Goal: Task Accomplishment & Management: Manage account settings

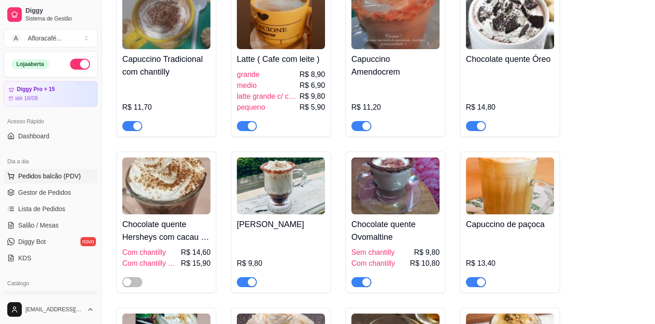
scroll to position [455, 0]
click at [48, 224] on span "Salão / Mesas" at bounding box center [38, 225] width 40 height 9
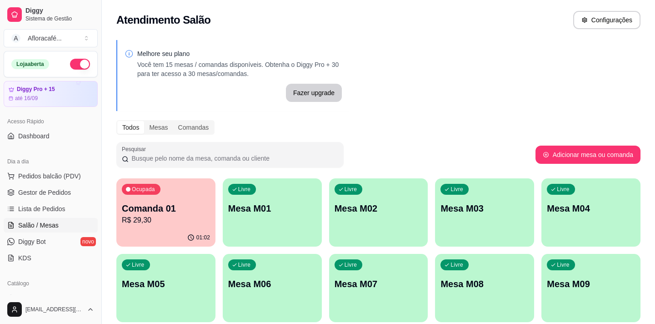
click at [192, 216] on p "R$ 29,30" at bounding box center [166, 220] width 88 height 11
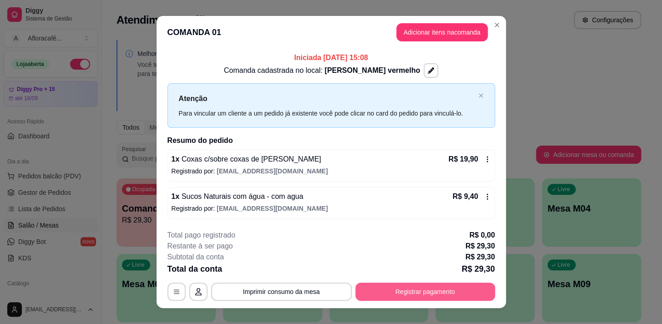
click at [428, 291] on button "Registrar pagamento" at bounding box center [425, 291] width 140 height 18
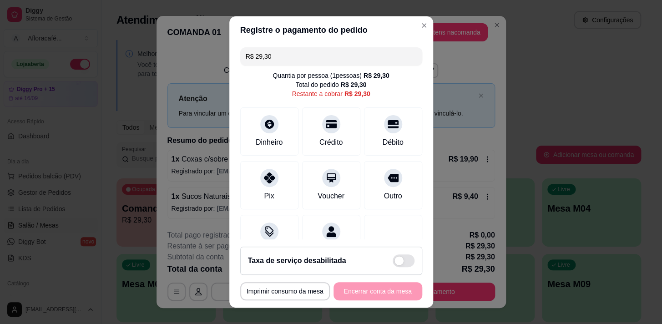
click at [382, 141] on div "Débito" at bounding box center [392, 142] width 21 height 11
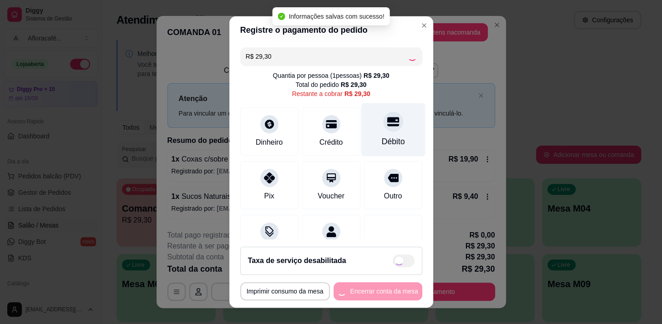
type input "R$ 0,00"
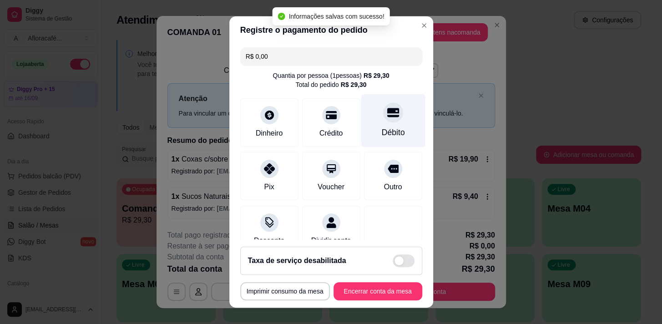
click at [391, 128] on div "Débito" at bounding box center [393, 120] width 64 height 53
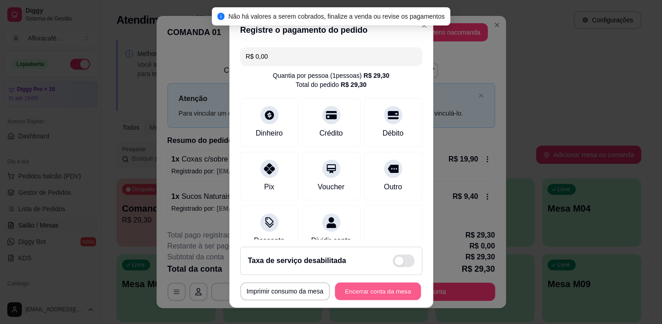
click at [387, 291] on button "Encerrar conta da mesa" at bounding box center [378, 291] width 86 height 18
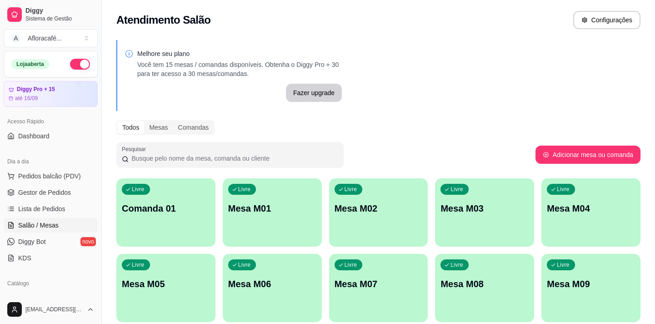
click at [519, 121] on div "Todos Mesas Comandas" at bounding box center [378, 127] width 524 height 15
click at [267, 213] on p "Mesa M01" at bounding box center [272, 208] width 88 height 13
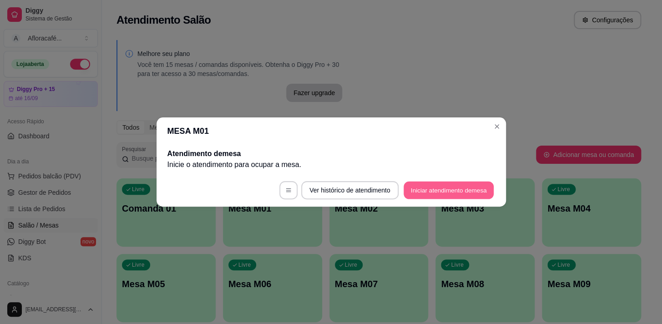
click at [447, 188] on button "Iniciar atendimento de mesa" at bounding box center [448, 190] width 90 height 18
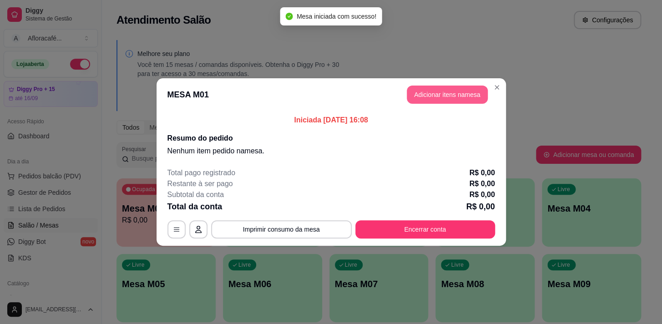
click at [432, 98] on button "Adicionar itens na mesa" at bounding box center [447, 95] width 81 height 18
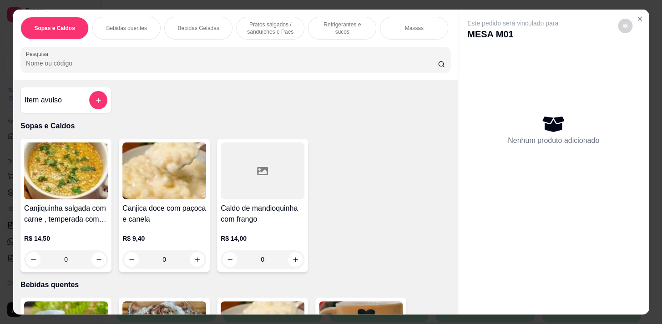
click at [265, 23] on p "Pratos salgados / sanduíches e Paes" at bounding box center [270, 28] width 53 height 15
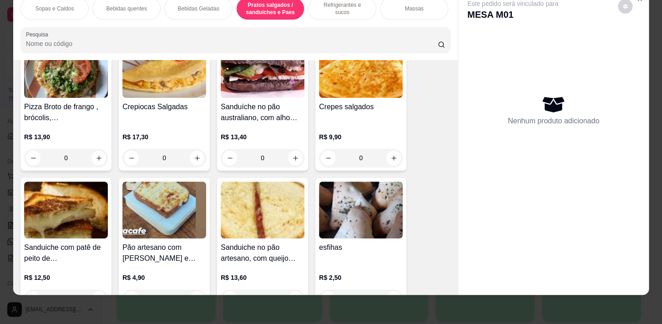
scroll to position [2306, 0]
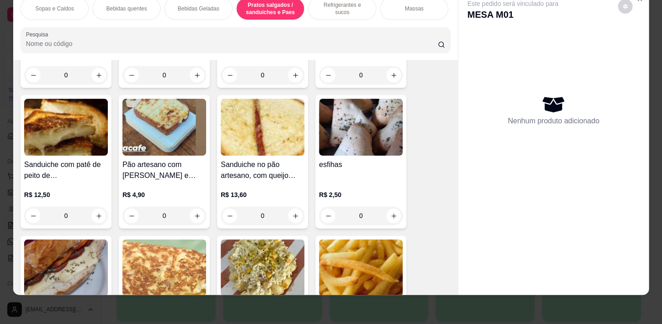
click at [392, 217] on div "0" at bounding box center [361, 216] width 84 height 18
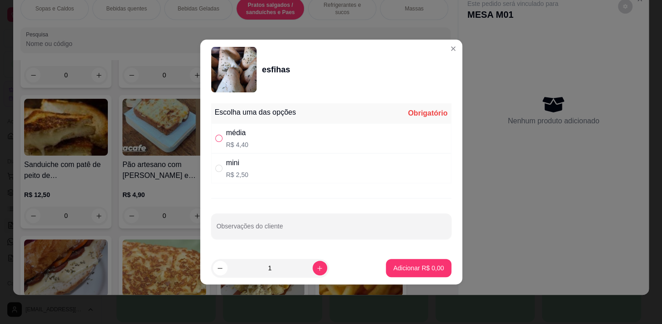
click at [217, 138] on input "" at bounding box center [218, 138] width 7 height 7
radio input "true"
click at [409, 264] on p "Adicionar R$ 4,40" at bounding box center [418, 267] width 49 height 9
type input "1"
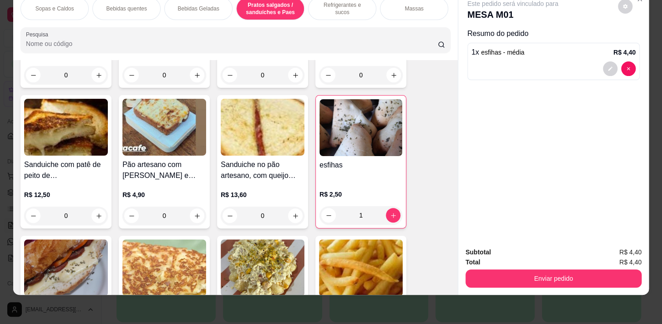
click at [335, 3] on p "Refrigerantes e sucos" at bounding box center [342, 8] width 53 height 15
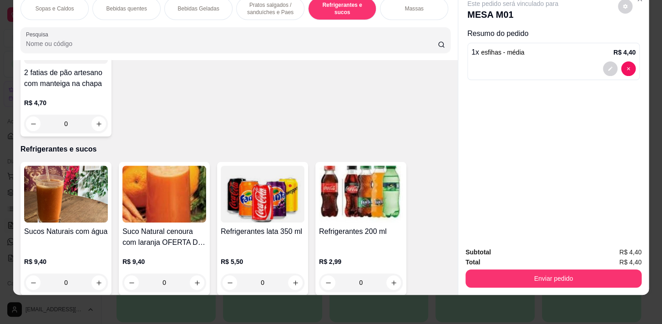
scroll to position [3605, 0]
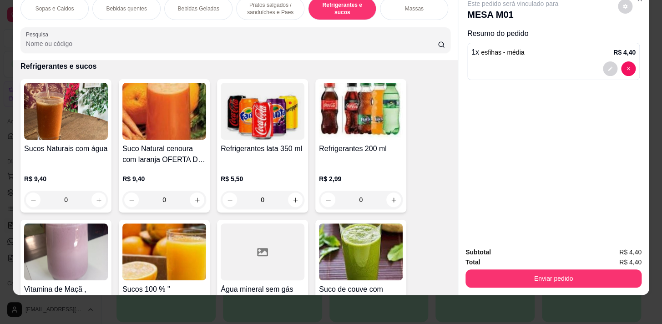
click at [97, 197] on div "0" at bounding box center [66, 200] width 84 height 18
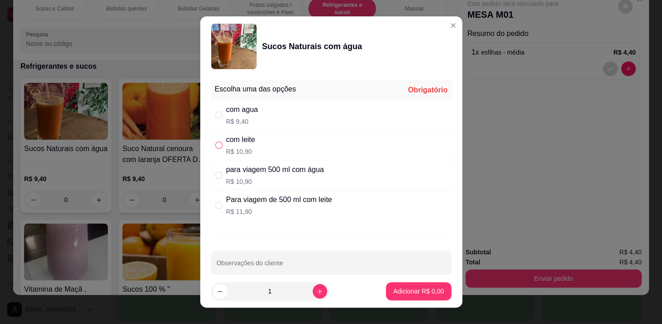
click at [215, 144] on input "" at bounding box center [218, 144] width 7 height 7
radio input "true"
click at [410, 289] on p "Adicionar R$ 10,90" at bounding box center [416, 291] width 53 height 9
type input "1"
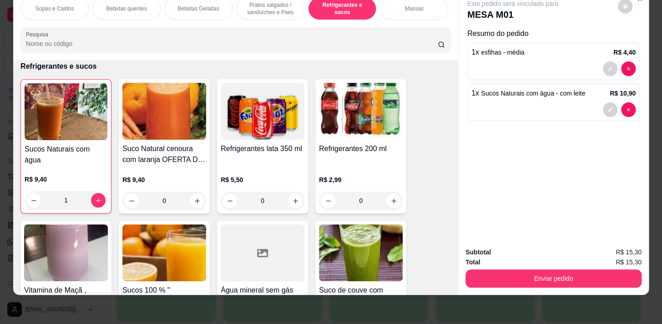
click at [536, 267] on div "Enviar pedido" at bounding box center [553, 277] width 176 height 20
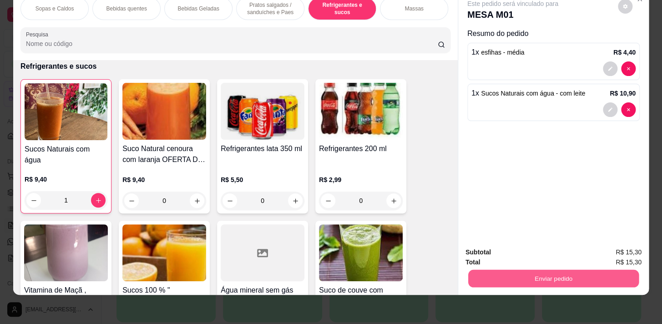
click at [529, 272] on button "Enviar pedido" at bounding box center [553, 278] width 171 height 18
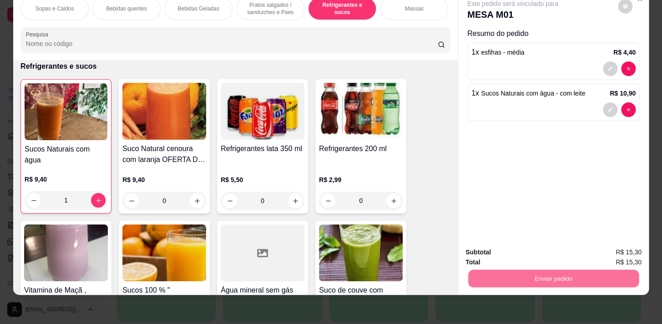
click at [589, 250] on button "Sim, quero registrar" at bounding box center [610, 250] width 66 height 17
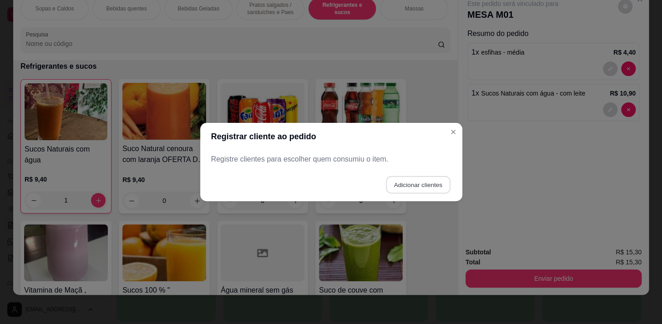
click at [411, 187] on button "Adicionar clientes" at bounding box center [418, 185] width 64 height 18
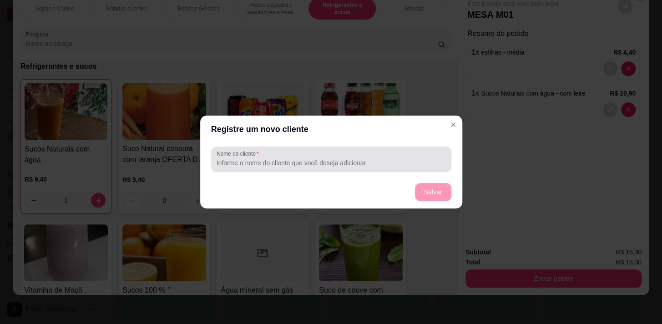
click at [378, 166] on input "Nome do cliente" at bounding box center [331, 162] width 229 height 9
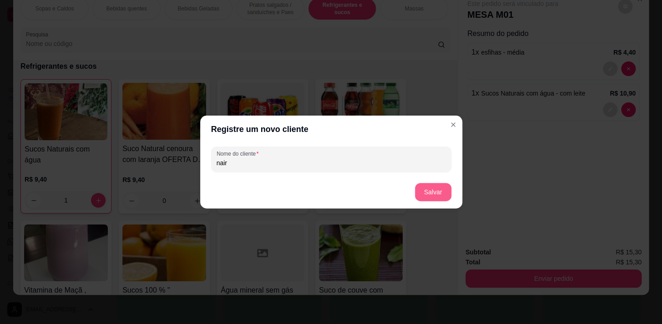
type input "nair"
click at [430, 192] on button "Salvar" at bounding box center [433, 192] width 36 height 18
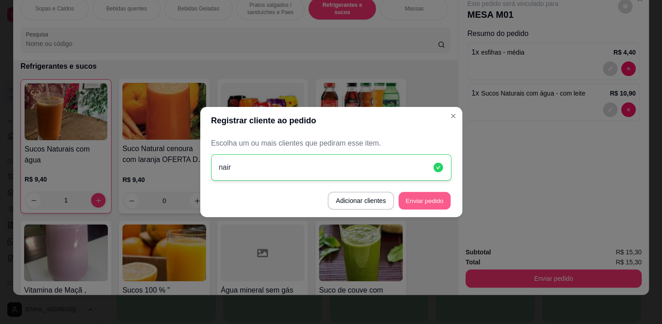
click at [413, 198] on button "Enviar pedido" at bounding box center [424, 201] width 52 height 18
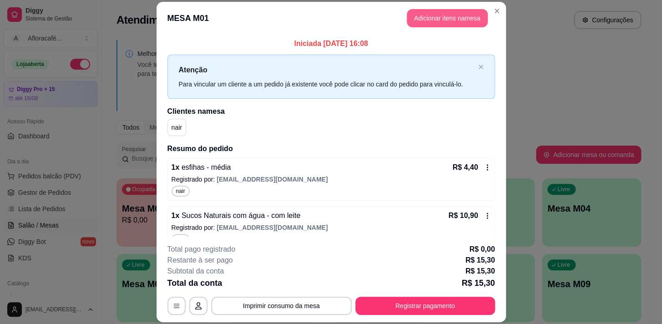
click at [439, 16] on button "Adicionar itens na mesa" at bounding box center [447, 18] width 81 height 18
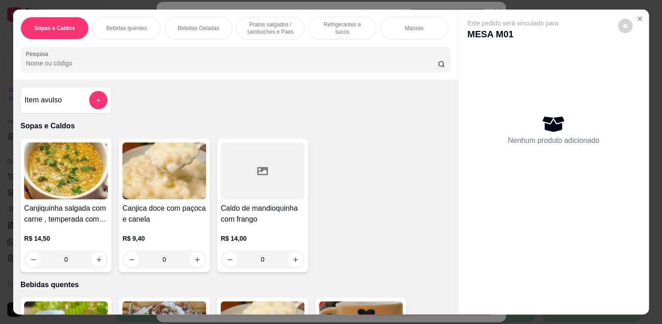
click at [255, 25] on p "Pratos salgados / sanduíches e Paes" at bounding box center [270, 28] width 53 height 15
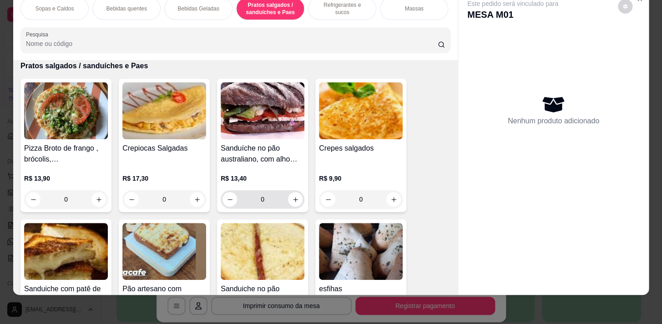
scroll to position [2264, 0]
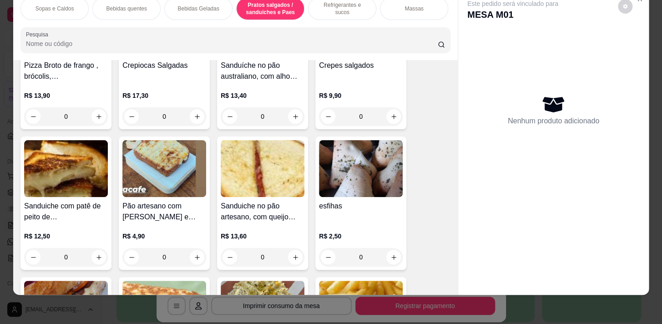
click at [391, 255] on div "0" at bounding box center [361, 257] width 84 height 18
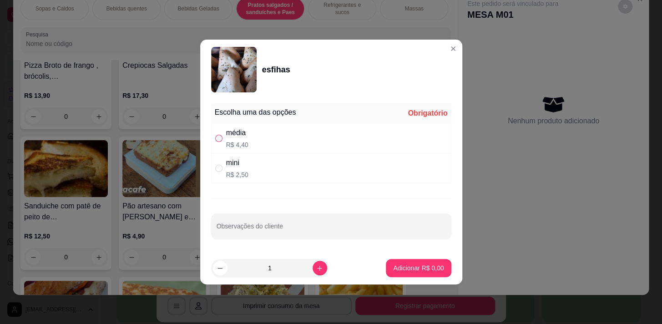
click at [217, 140] on input "" at bounding box center [218, 138] width 7 height 7
radio input "true"
click at [396, 262] on button "Adicionar R$ 4,40" at bounding box center [418, 268] width 65 height 18
type input "1"
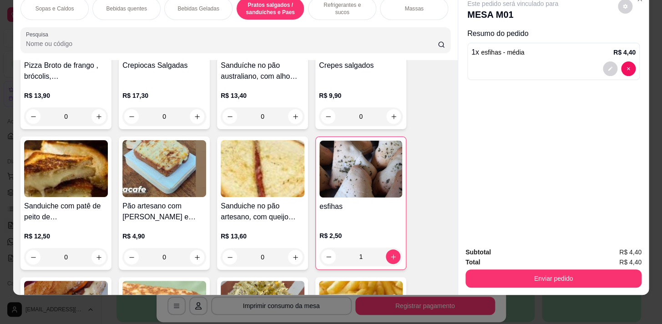
click at [333, 5] on p "Refrigerantes e sucos" at bounding box center [342, 8] width 53 height 15
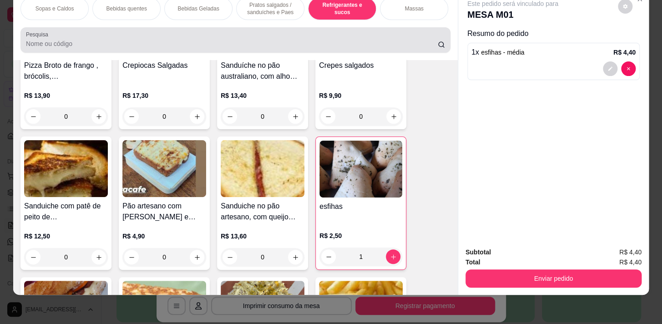
scroll to position [3605, 0]
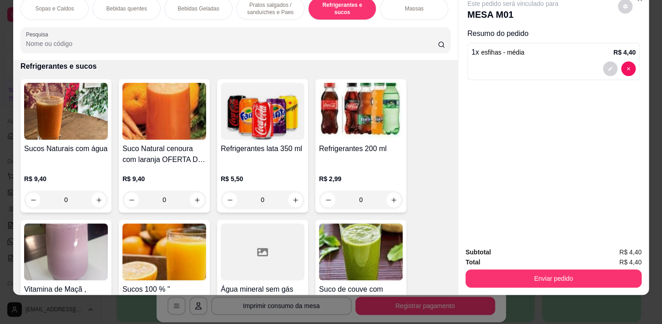
click at [96, 196] on div "0" at bounding box center [66, 200] width 84 height 18
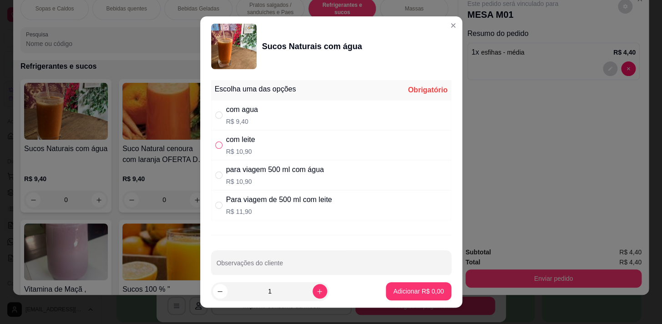
click at [218, 141] on input "" at bounding box center [218, 144] width 7 height 7
radio input "true"
click at [390, 290] on p "Adicionar R$ 10,90" at bounding box center [416, 291] width 53 height 9
type input "1"
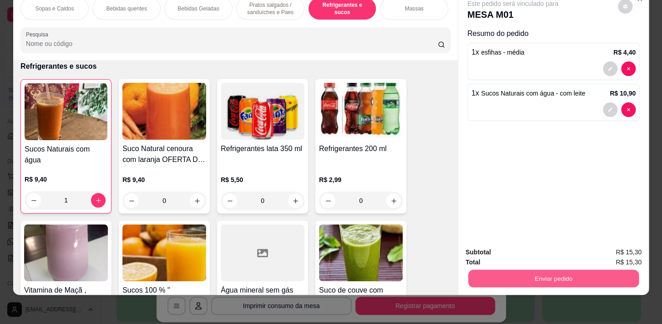
click at [504, 269] on button "Enviar pedido" at bounding box center [553, 278] width 171 height 18
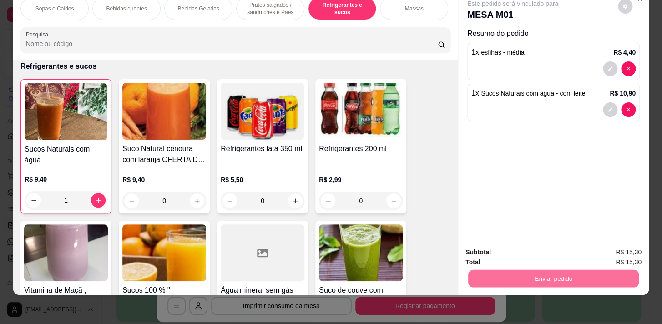
click at [615, 246] on button "Sim, quero registrar" at bounding box center [610, 250] width 68 height 17
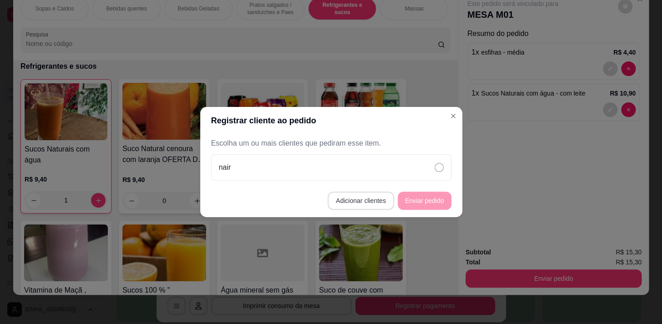
click at [370, 209] on button "Adicionar clientes" at bounding box center [361, 201] width 66 height 18
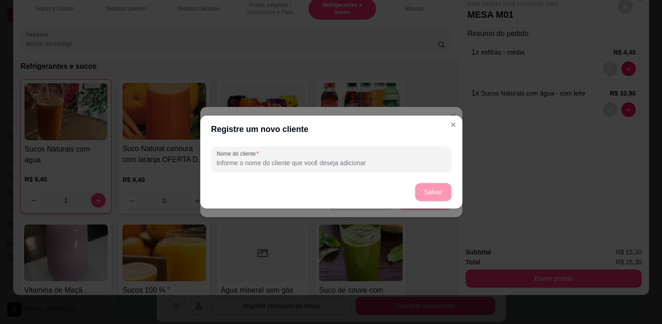
click at [311, 165] on input "Nome do cliente" at bounding box center [331, 162] width 229 height 9
type input "catarina"
click at [421, 192] on button "Salvar" at bounding box center [433, 192] width 36 height 18
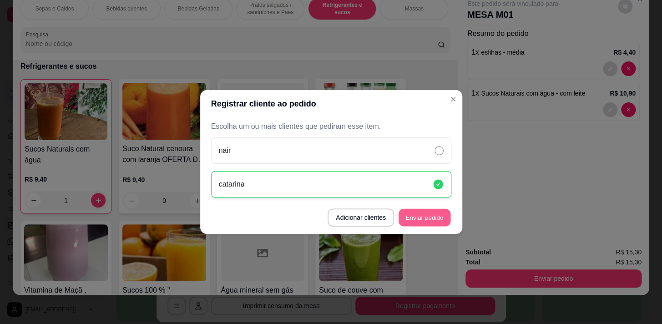
click at [416, 216] on button "Enviar pedido" at bounding box center [424, 218] width 52 height 18
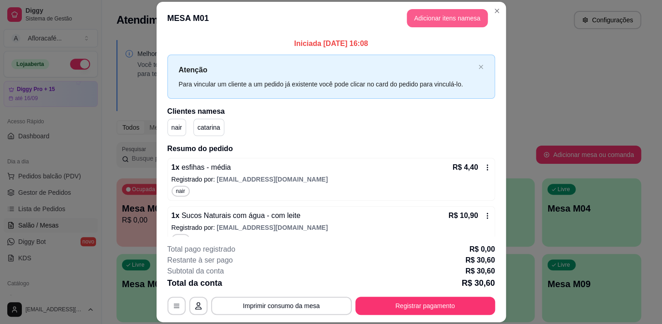
click at [444, 20] on button "Adicionar itens na mesa" at bounding box center [447, 18] width 81 height 18
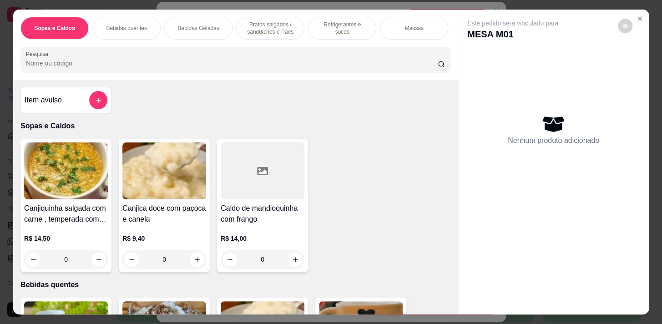
click at [288, 25] on p "Pratos salgados / sanduíches e Paes" at bounding box center [270, 28] width 53 height 15
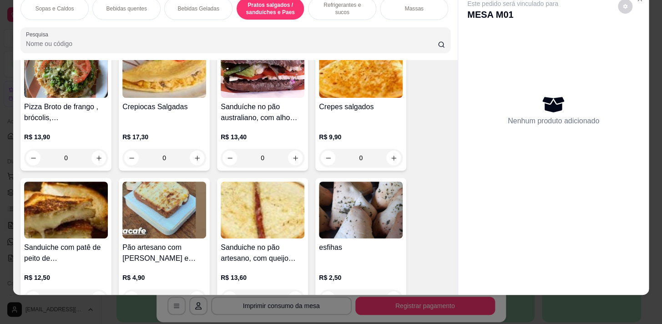
scroll to position [2264, 0]
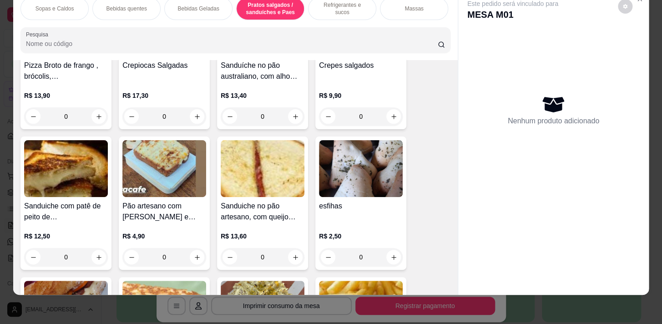
click at [390, 255] on div "0" at bounding box center [361, 257] width 84 height 18
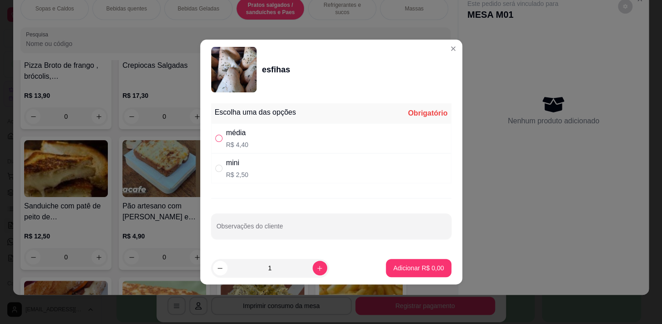
click at [217, 136] on input "" at bounding box center [218, 138] width 7 height 7
radio input "true"
click at [407, 265] on p "Adicionar R$ 4,40" at bounding box center [418, 267] width 49 height 9
type input "1"
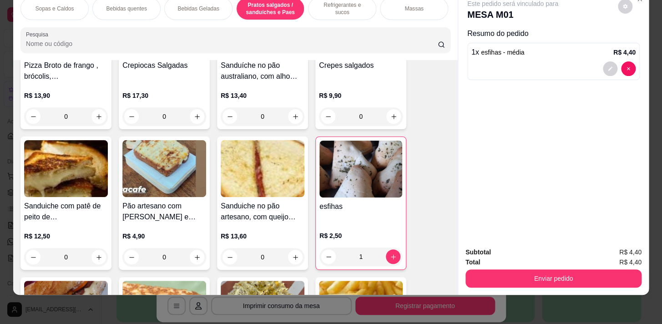
click at [330, 3] on p "Refrigerantes e sucos" at bounding box center [342, 8] width 53 height 15
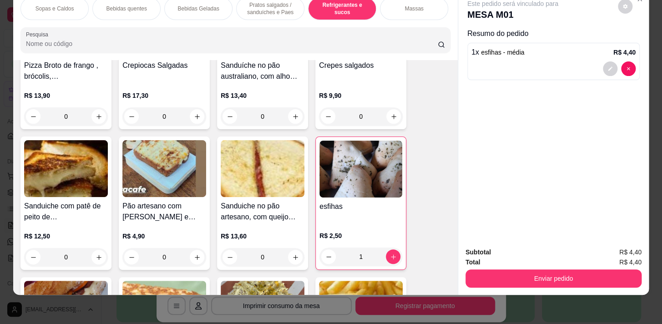
scroll to position [3605, 0]
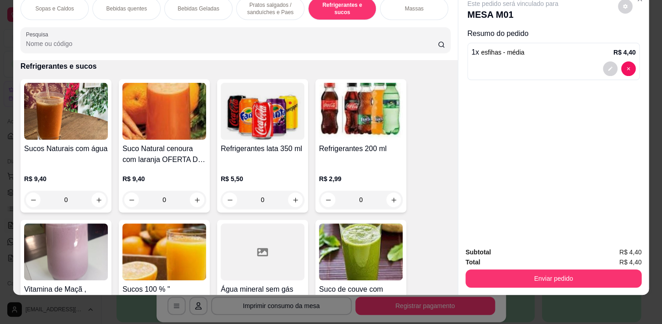
click at [100, 200] on div "0" at bounding box center [66, 200] width 84 height 18
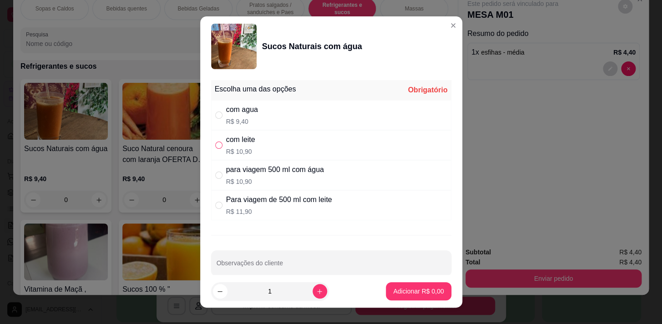
click at [215, 142] on input "" at bounding box center [218, 144] width 7 height 7
radio input "true"
click at [405, 287] on p "Adicionar R$ 10,90" at bounding box center [416, 291] width 54 height 9
type input "1"
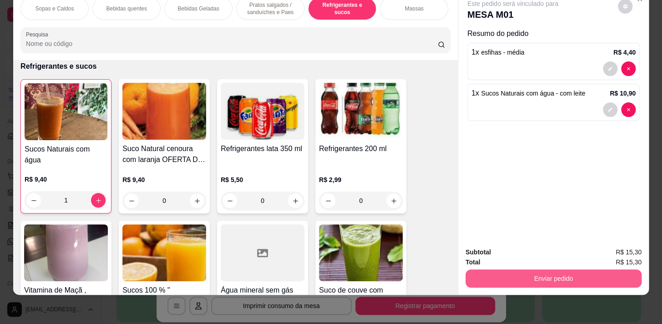
click at [564, 269] on button "Enviar pedido" at bounding box center [553, 278] width 176 height 18
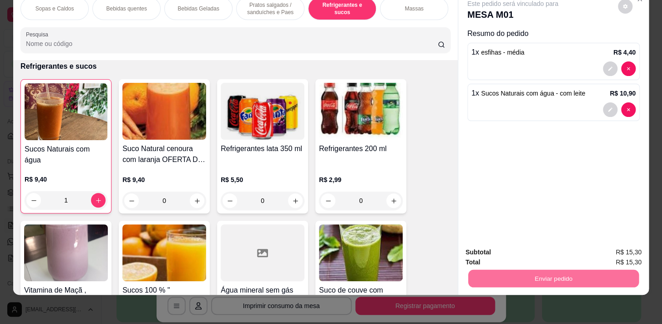
click at [597, 252] on button "Sim, quero registrar" at bounding box center [610, 250] width 68 height 17
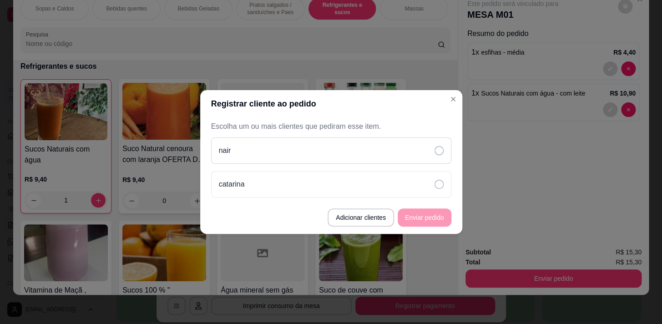
click at [308, 146] on div "nair" at bounding box center [331, 150] width 240 height 26
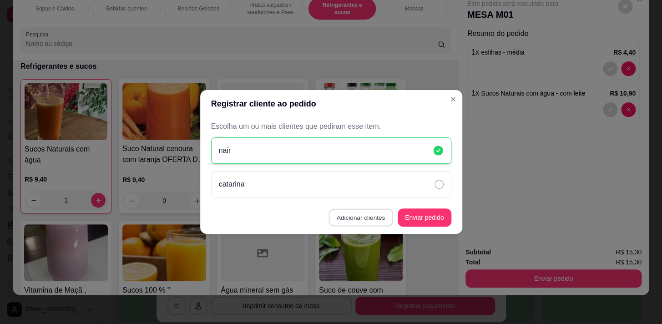
click at [377, 213] on button "Adicionar clientes" at bounding box center [360, 218] width 64 height 18
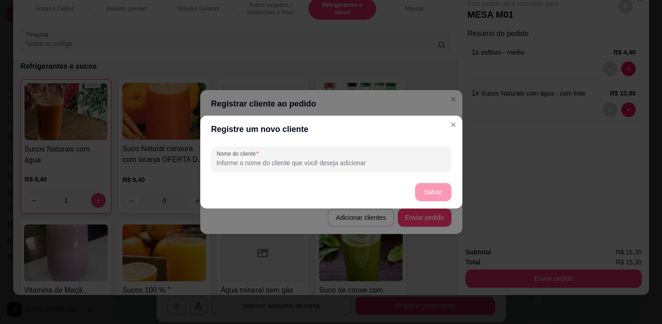
click at [321, 164] on input "Nome do cliente" at bounding box center [331, 162] width 229 height 9
type input "ray"
click at [442, 191] on button "Salvar" at bounding box center [433, 192] width 36 height 18
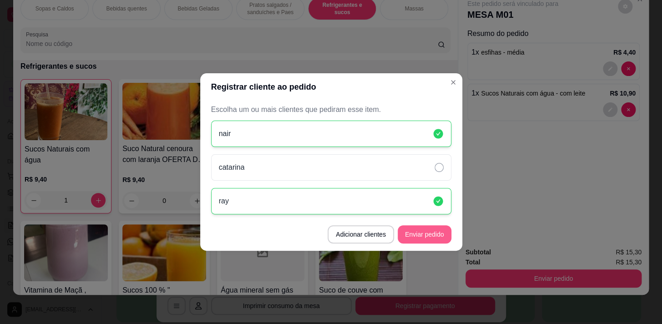
click at [418, 236] on button "Enviar pedido" at bounding box center [425, 234] width 54 height 18
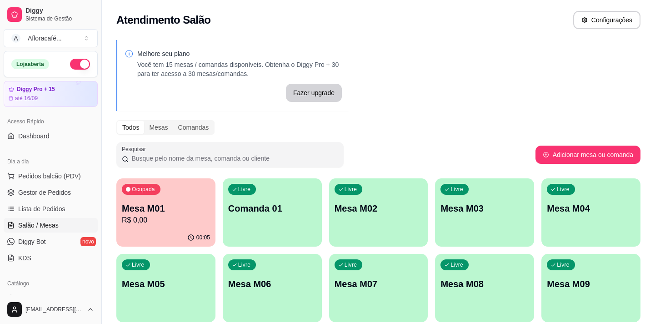
click at [285, 205] on p "Comanda 01" at bounding box center [272, 208] width 88 height 13
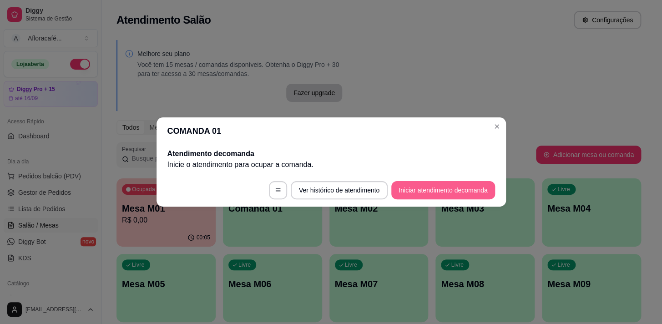
click at [412, 188] on button "Iniciar atendimento de comanda" at bounding box center [442, 190] width 103 height 18
click at [391, 185] on footer "Ver histórico de atendimento Iniciar atendimento de comanda" at bounding box center [330, 190] width 349 height 33
click at [408, 193] on button "Iniciar atendimento de comanda" at bounding box center [443, 190] width 101 height 18
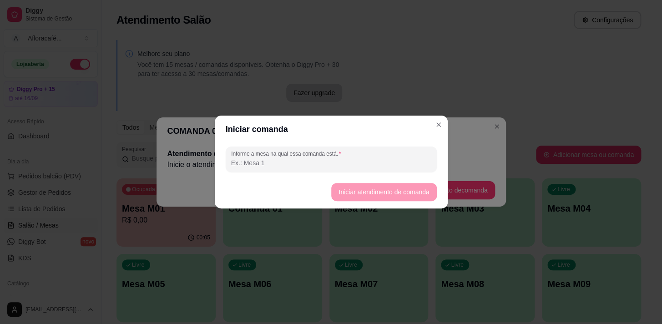
click at [300, 162] on input "Informe a mesa na qual essa comanda está." at bounding box center [331, 162] width 200 height 9
type input "01"
click at [372, 190] on button "Iniciar atendimento de comanda" at bounding box center [383, 192] width 105 height 18
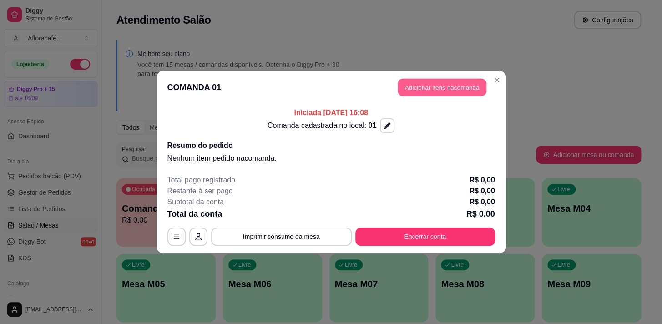
click at [446, 85] on button "Adicionar itens na comanda" at bounding box center [442, 88] width 89 height 18
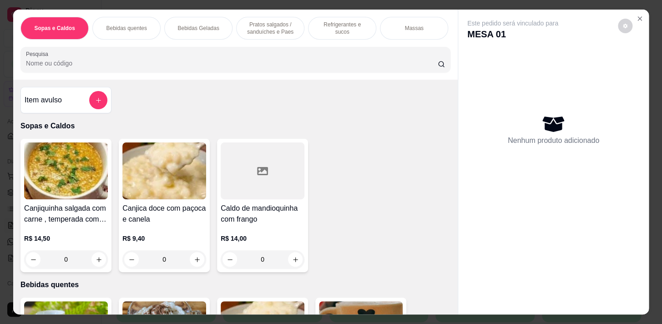
click at [351, 27] on p "Refrigerantes e sucos" at bounding box center [342, 28] width 53 height 15
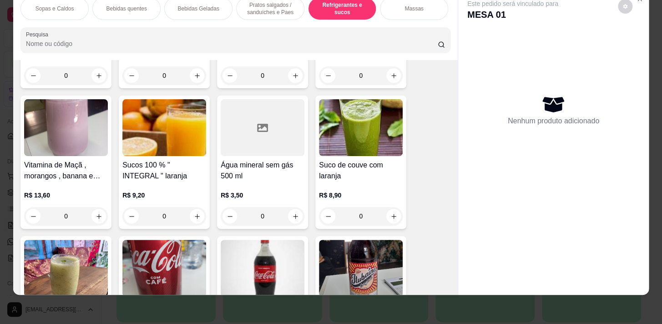
scroll to position [3771, 0]
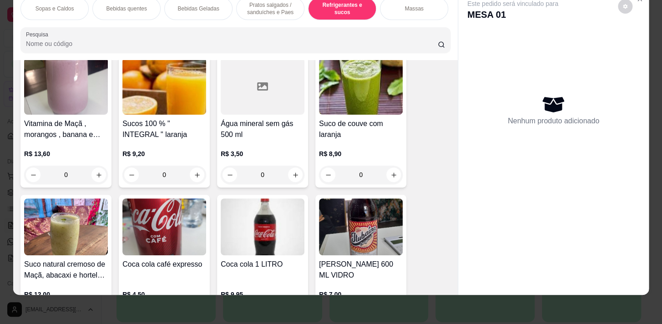
click at [291, 168] on div "0" at bounding box center [263, 175] width 84 height 18
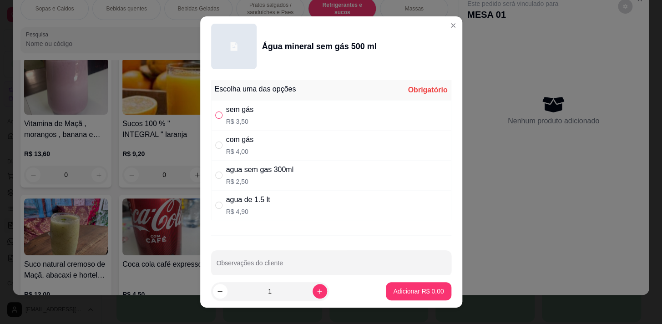
click at [216, 114] on input "" at bounding box center [218, 114] width 7 height 7
radio input "true"
click at [399, 289] on p "Adicionar R$ 3,50" at bounding box center [418, 291] width 50 height 9
type input "1"
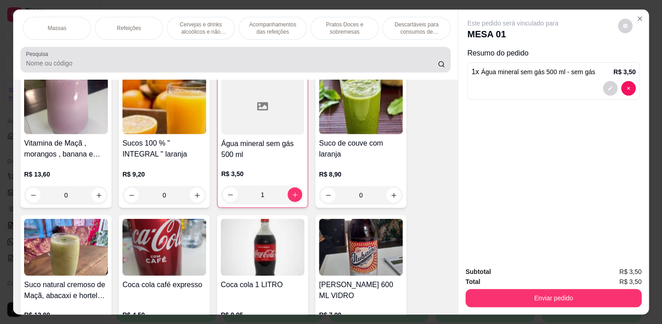
scroll to position [22, 0]
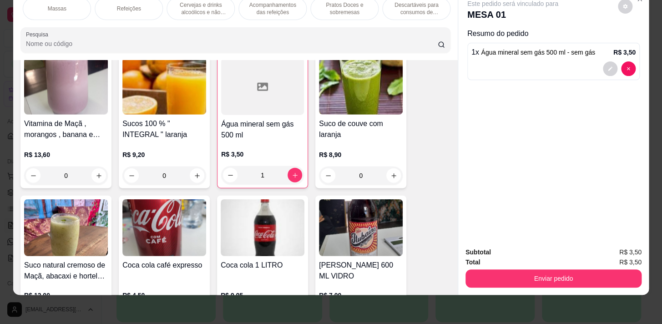
click at [336, 2] on p "Pratos Doces e sobremesas" at bounding box center [344, 8] width 53 height 15
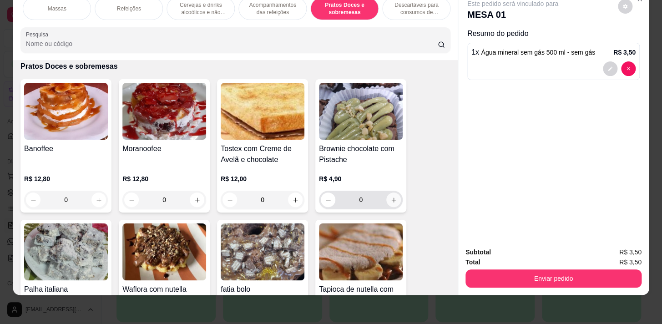
click at [394, 197] on button "increase-product-quantity" at bounding box center [393, 199] width 15 height 15
type input "1"
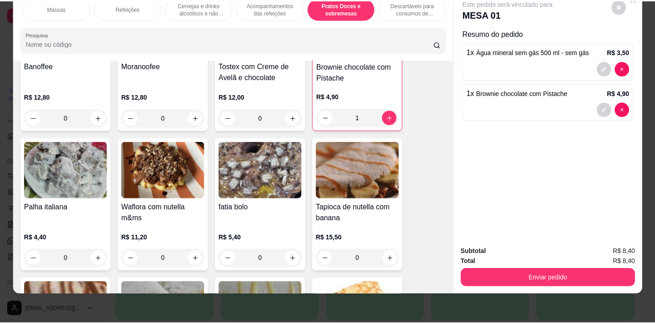
scroll to position [6037, 0]
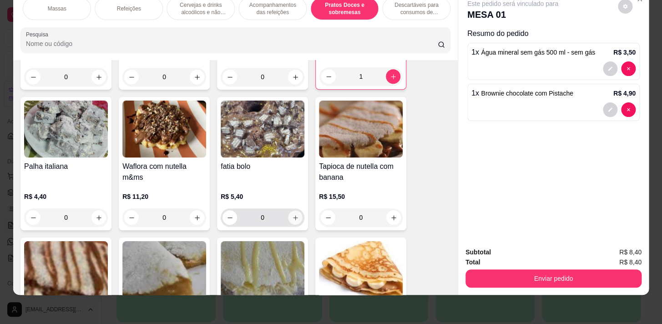
click at [292, 212] on button "increase-product-quantity" at bounding box center [295, 218] width 14 height 14
type input "1"
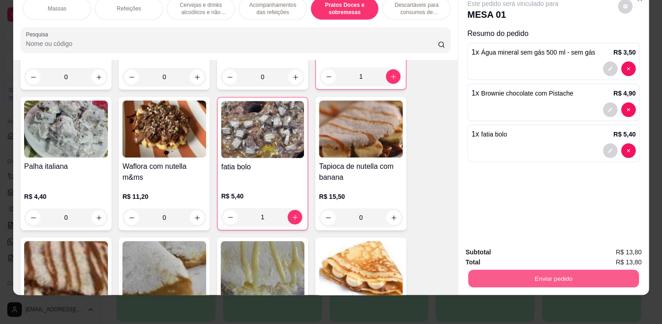
click at [514, 273] on button "Enviar pedido" at bounding box center [553, 278] width 171 height 18
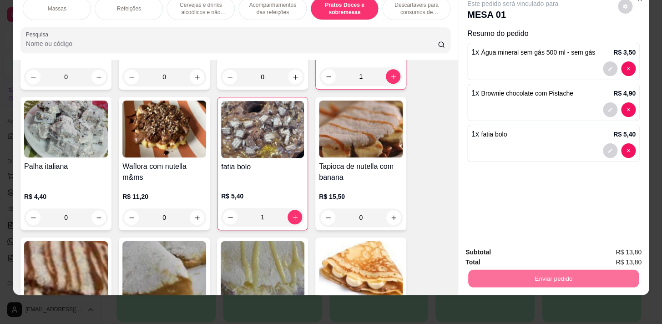
click at [512, 250] on button "Não registrar e enviar pedido" at bounding box center [523, 250] width 95 height 17
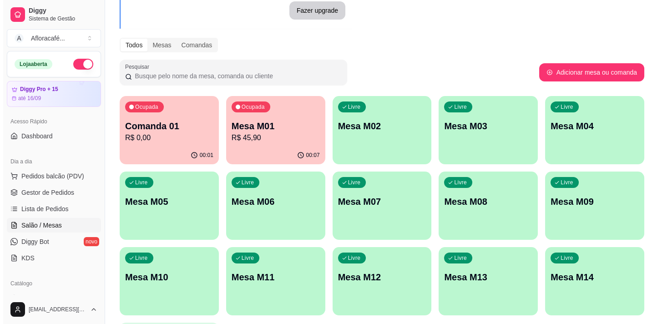
scroll to position [0, 0]
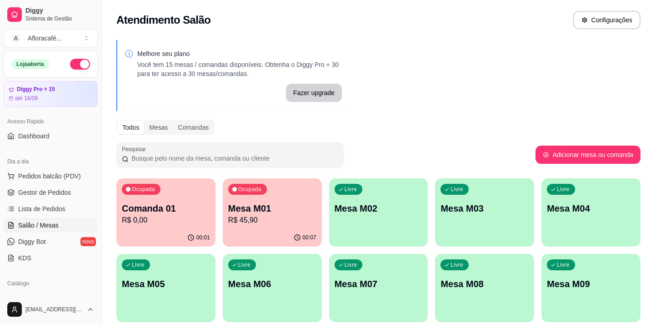
click at [237, 216] on p "R$ 45,90" at bounding box center [272, 220] width 88 height 11
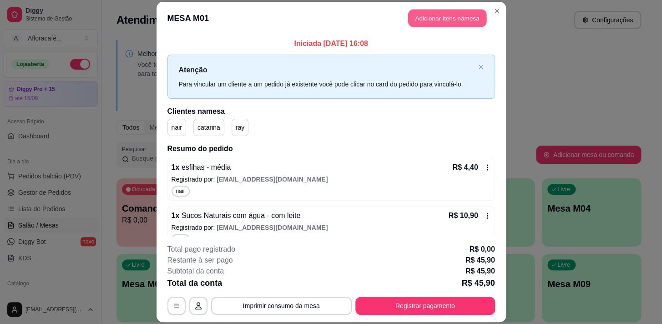
click at [429, 21] on button "Adicionar itens na mesa" at bounding box center [447, 18] width 78 height 18
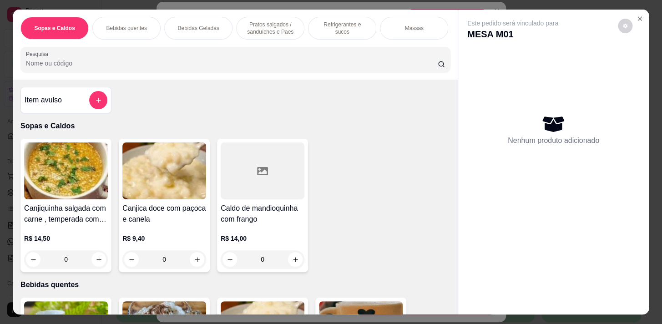
click at [263, 26] on p "Pratos salgados / sanduíches e Paes" at bounding box center [270, 28] width 53 height 15
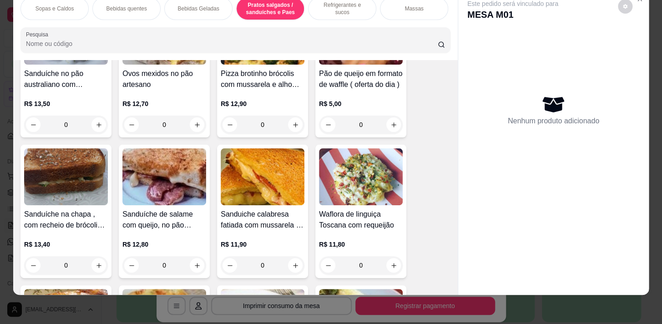
scroll to position [2719, 0]
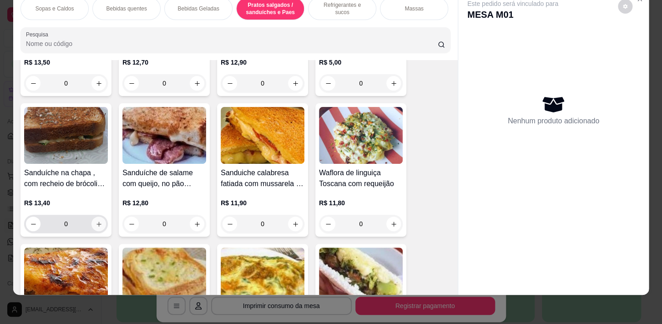
click at [97, 222] on icon "increase-product-quantity" at bounding box center [99, 224] width 7 height 7
type input "1"
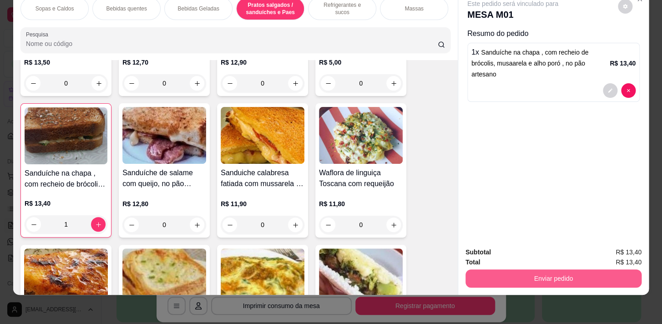
click at [522, 269] on button "Enviar pedido" at bounding box center [553, 278] width 176 height 18
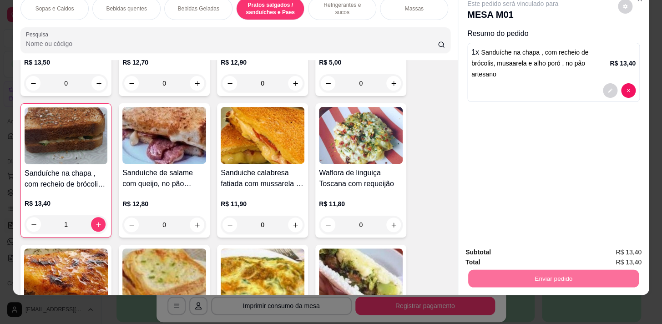
click at [620, 249] on button "Sim, quero registrar" at bounding box center [610, 250] width 68 height 17
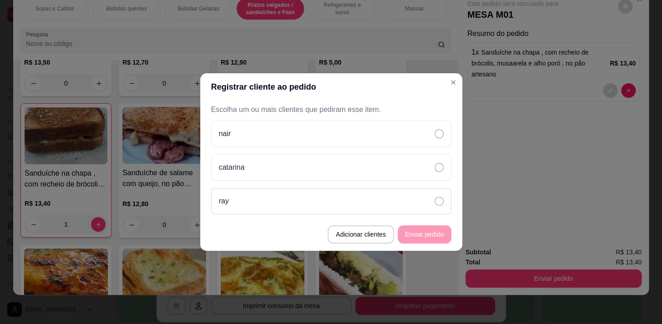
click at [247, 205] on div "ray" at bounding box center [331, 201] width 240 height 26
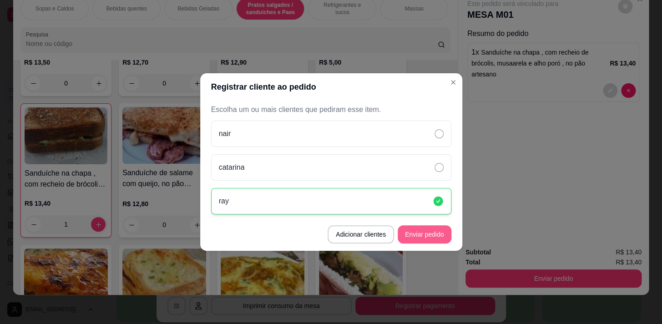
click at [418, 232] on button "Enviar pedido" at bounding box center [425, 234] width 54 height 18
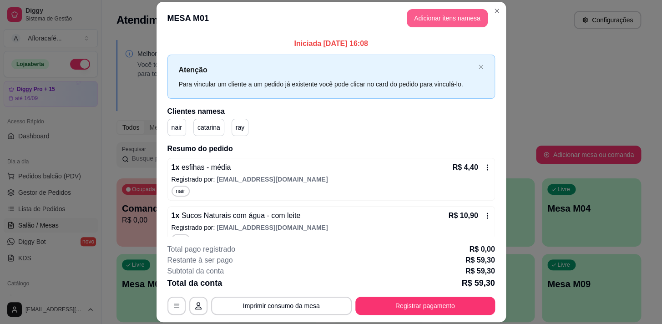
click at [436, 17] on button "Adicionar itens na mesa" at bounding box center [447, 18] width 81 height 18
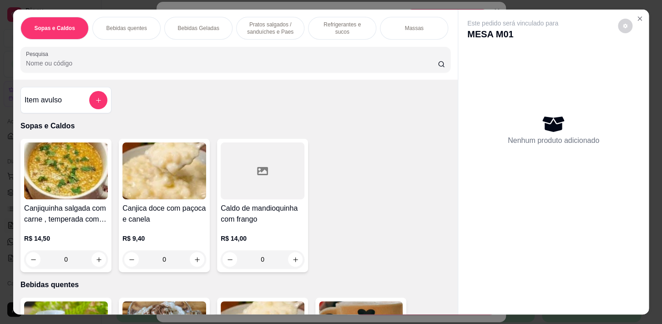
click at [280, 23] on p "Pratos salgados / sanduíches e Paes" at bounding box center [270, 28] width 53 height 15
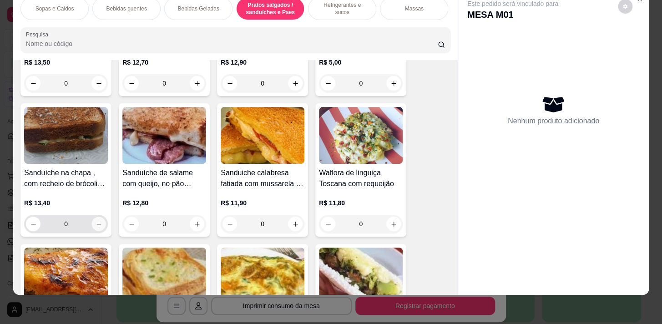
click at [93, 219] on button "increase-product-quantity" at bounding box center [99, 224] width 14 height 14
type input "1"
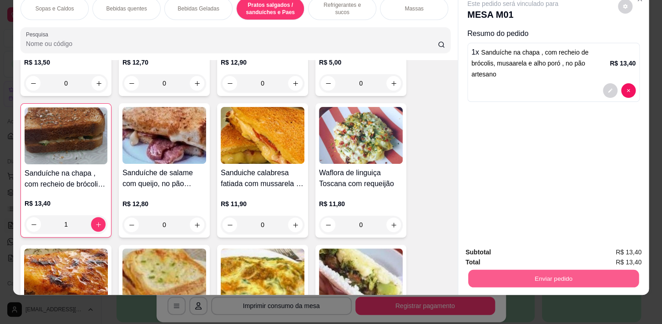
click at [550, 270] on button "Enviar pedido" at bounding box center [553, 278] width 171 height 18
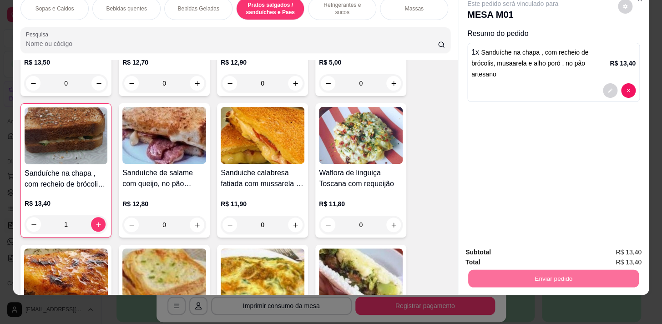
click at [595, 252] on button "Sim, quero registrar" at bounding box center [610, 250] width 68 height 17
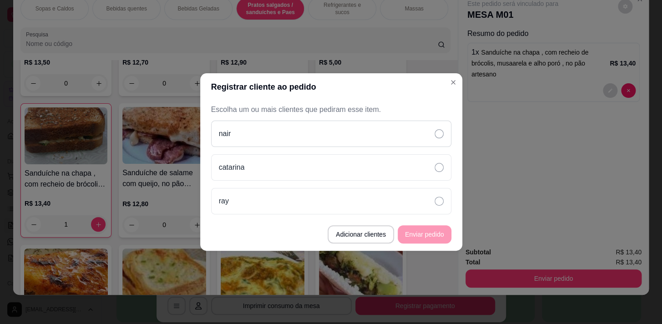
click at [256, 133] on div "nair" at bounding box center [331, 134] width 240 height 26
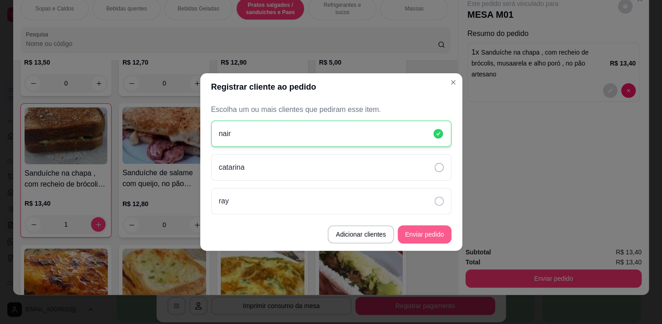
click at [427, 232] on button "Enviar pedido" at bounding box center [425, 234] width 54 height 18
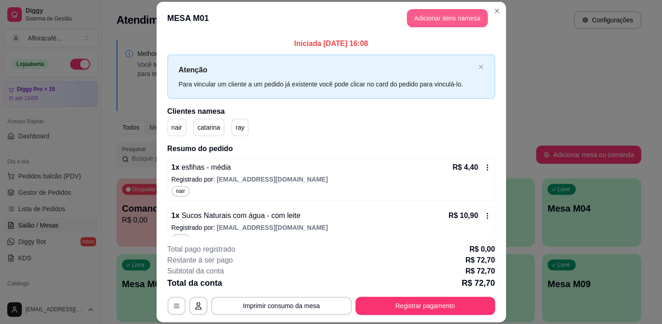
click at [437, 19] on button "Adicionar itens na mesa" at bounding box center [447, 18] width 81 height 18
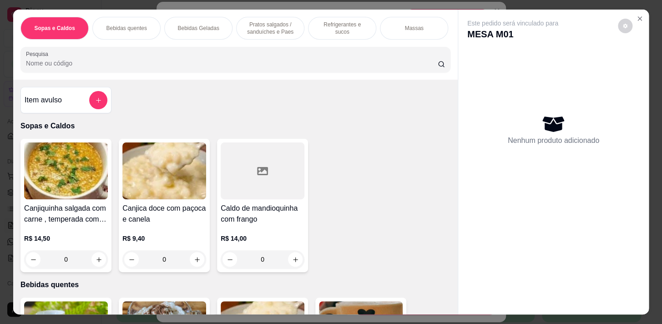
scroll to position [41, 0]
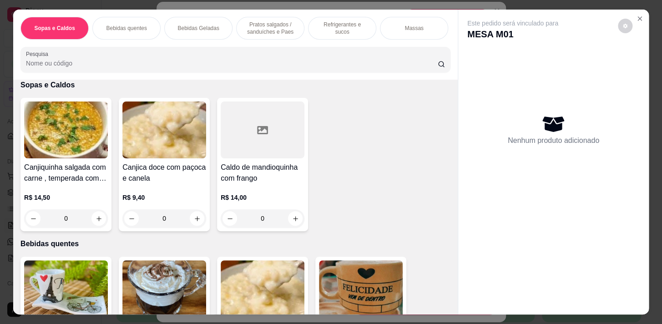
click at [270, 31] on p "Pratos salgados / sanduíches e Paes" at bounding box center [270, 28] width 53 height 15
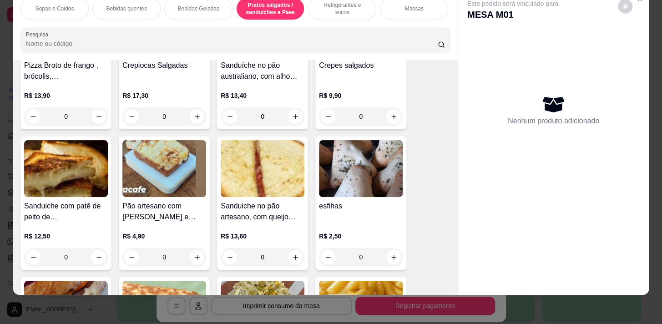
scroll to position [2306, 0]
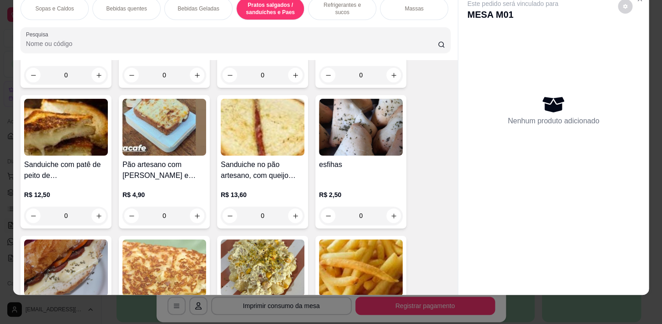
click at [392, 213] on div "0" at bounding box center [361, 216] width 84 height 18
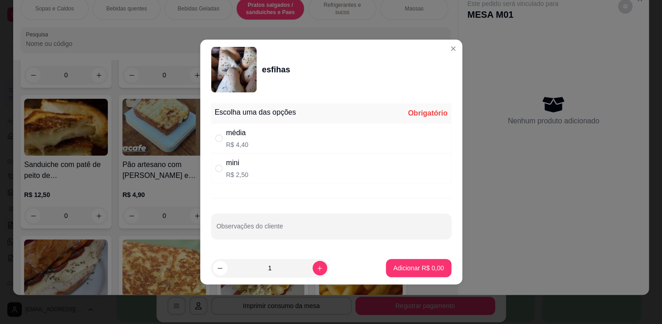
click at [212, 135] on div "média R$ 4,40" at bounding box center [331, 138] width 240 height 30
radio input "true"
click at [403, 259] on button "Adicionar R$ 4,40" at bounding box center [418, 268] width 65 height 18
type input "1"
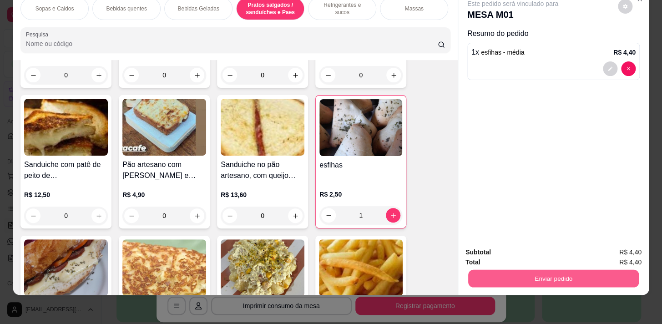
click at [559, 272] on button "Enviar pedido" at bounding box center [553, 278] width 171 height 18
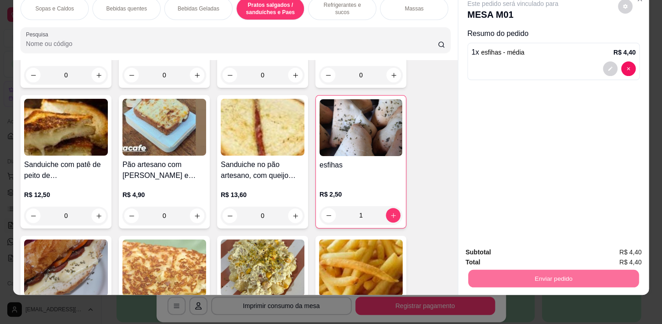
click at [615, 251] on button "Sim, quero registrar" at bounding box center [610, 250] width 68 height 17
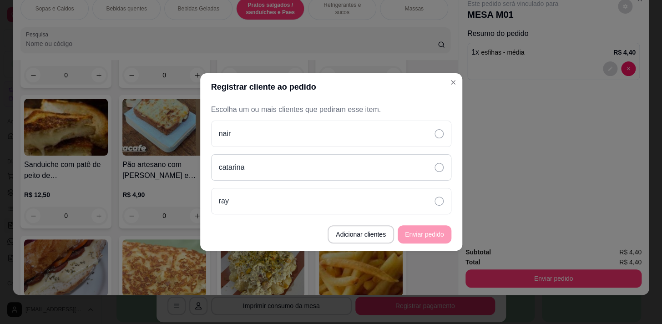
click at [238, 171] on p "catarina" at bounding box center [232, 167] width 26 height 11
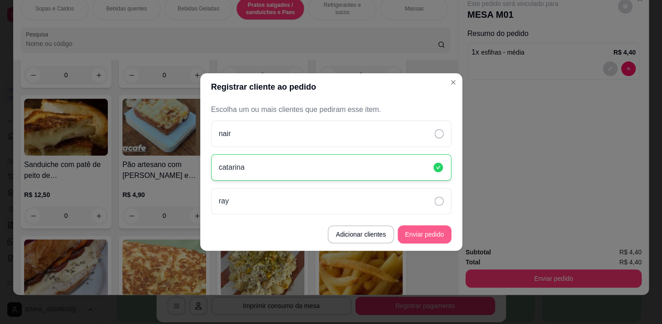
click at [429, 235] on button "Enviar pedido" at bounding box center [425, 234] width 54 height 18
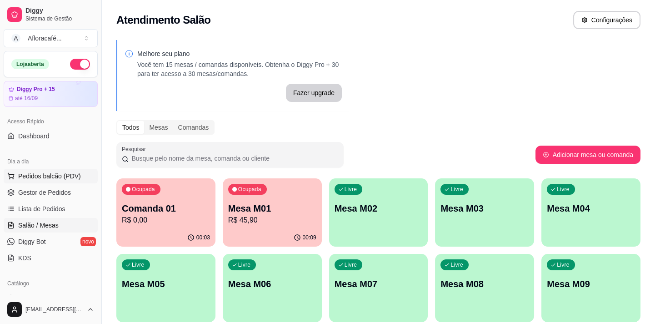
click at [34, 177] on span "Pedidos balcão (PDV)" at bounding box center [49, 175] width 63 height 9
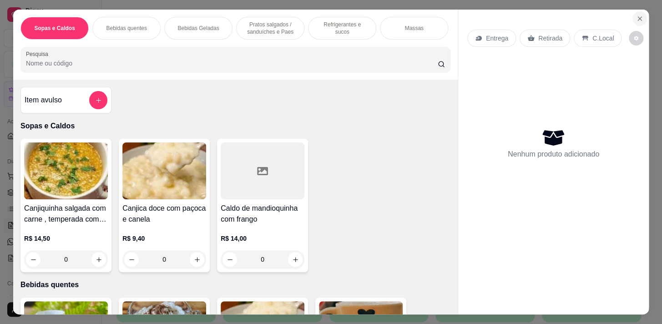
click at [640, 13] on button "Close" at bounding box center [639, 18] width 15 height 15
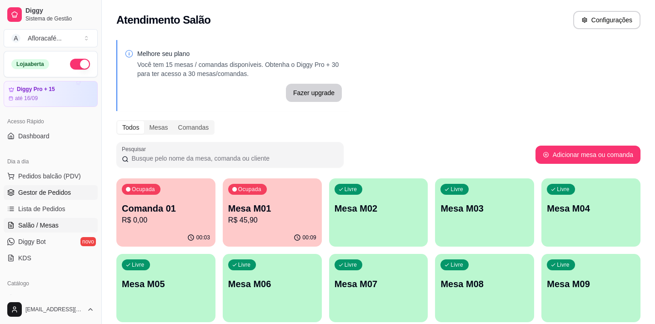
click at [39, 188] on span "Gestor de Pedidos" at bounding box center [44, 192] width 53 height 9
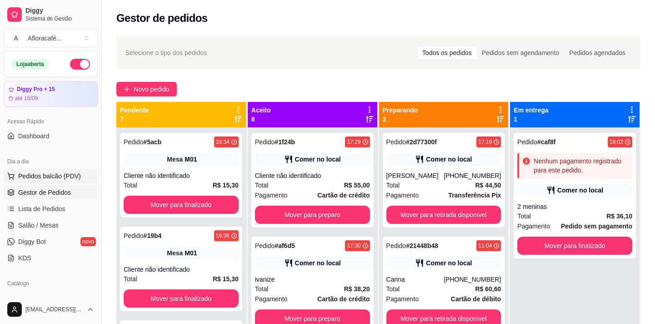
click at [43, 173] on span "Pedidos balcão (PDV)" at bounding box center [49, 175] width 63 height 9
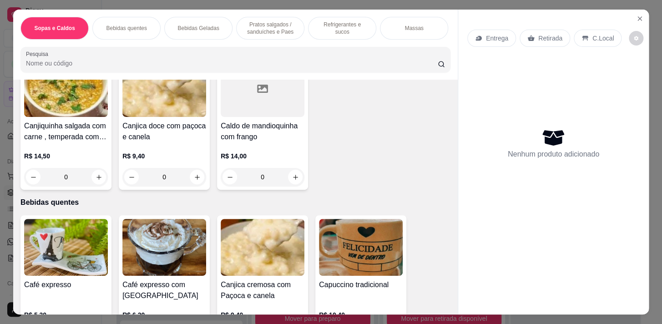
scroll to position [124, 0]
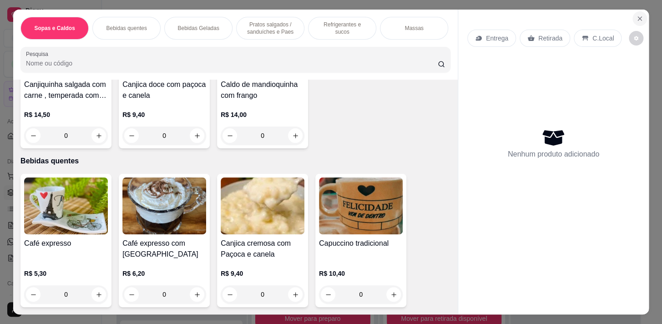
click at [637, 15] on icon "Close" at bounding box center [639, 18] width 7 height 7
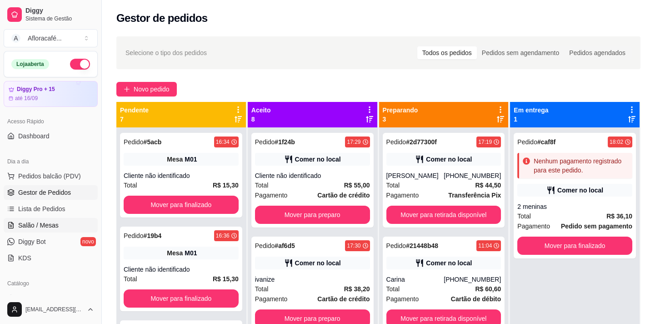
click at [30, 221] on span "Salão / Mesas" at bounding box center [38, 225] width 40 height 9
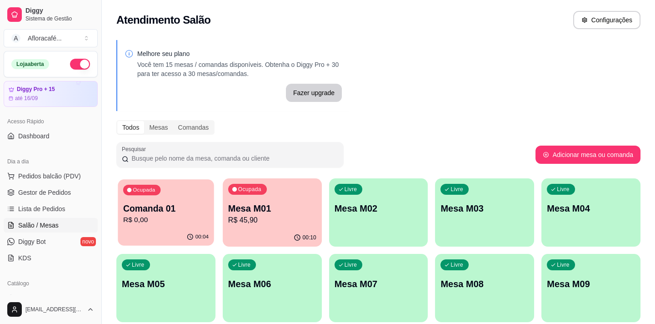
click at [161, 209] on p "Comanda 01" at bounding box center [166, 208] width 86 height 12
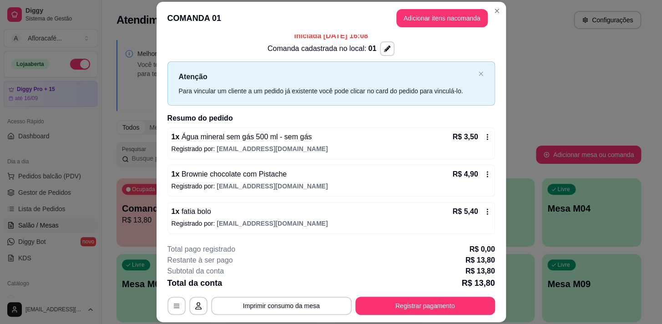
scroll to position [27, 0]
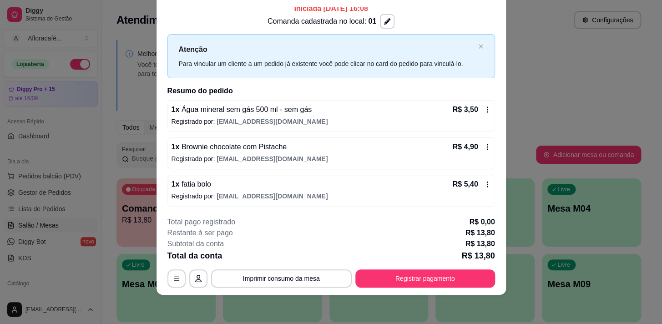
click at [413, 291] on footer "**********" at bounding box center [330, 252] width 349 height 86
click at [416, 280] on button "Registrar pagamento" at bounding box center [425, 278] width 140 height 18
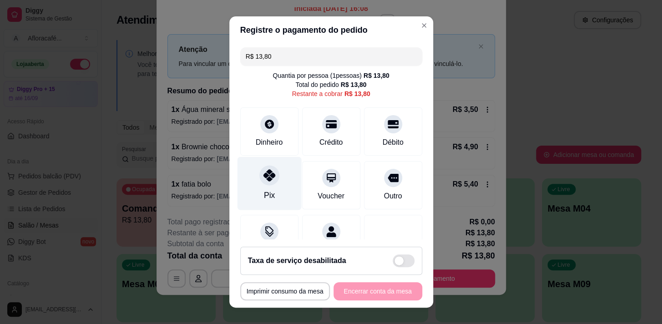
click at [269, 192] on div "Pix" at bounding box center [269, 182] width 64 height 53
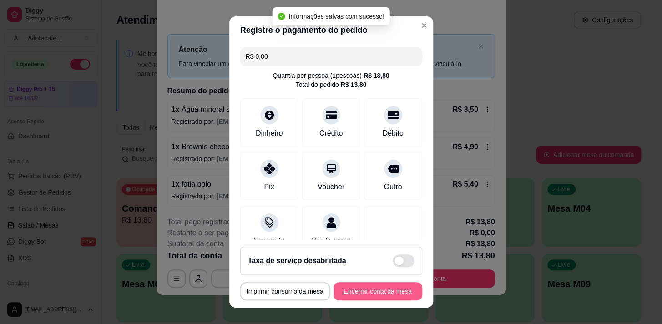
type input "R$ 0,00"
click at [363, 291] on button "Encerrar conta da mesa" at bounding box center [377, 291] width 89 height 18
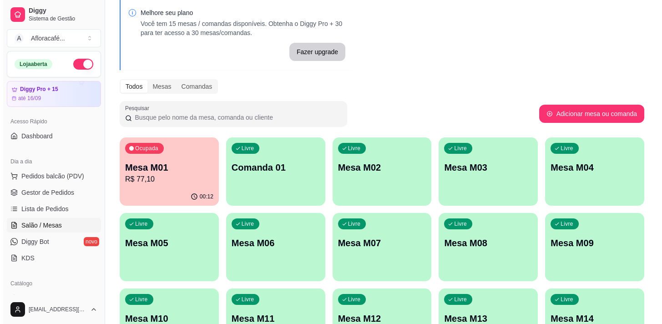
scroll to position [82, 0]
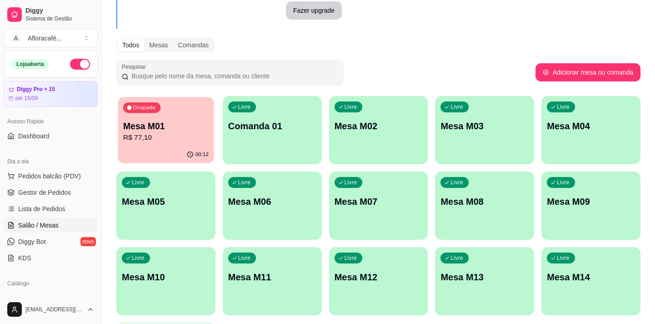
click at [161, 136] on p "R$ 77,10" at bounding box center [166, 137] width 86 height 10
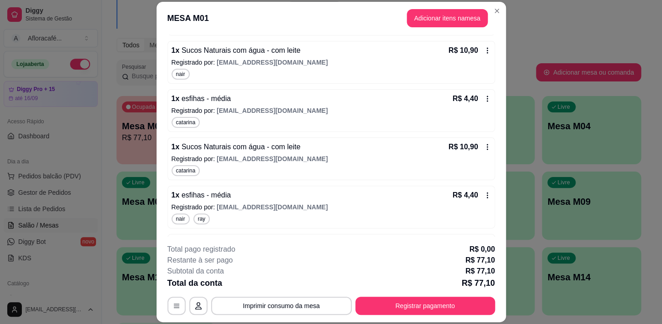
scroll to position [248, 0]
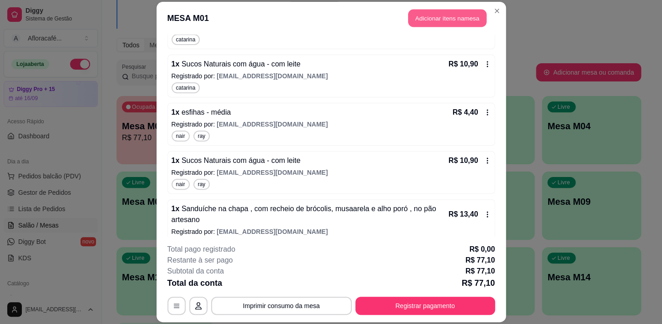
click at [453, 21] on button "Adicionar itens na mesa" at bounding box center [447, 18] width 78 height 18
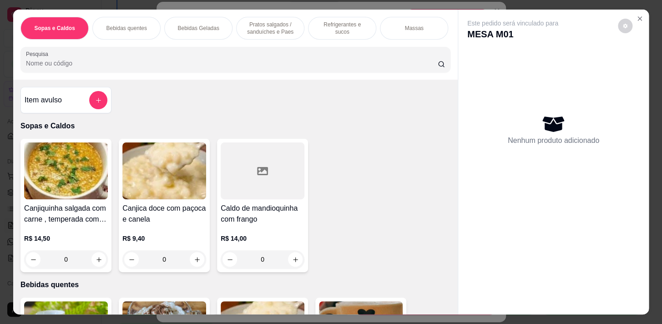
click at [337, 27] on p "Refrigerantes e sucos" at bounding box center [342, 28] width 53 height 15
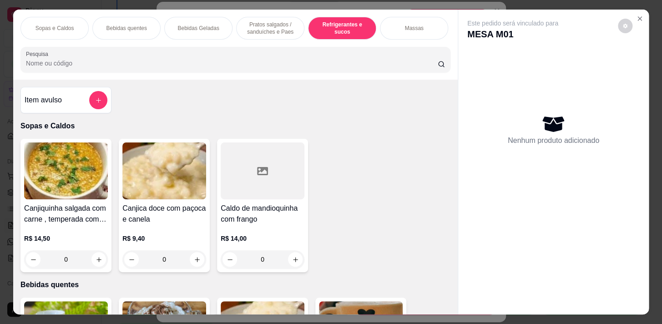
scroll to position [22, 0]
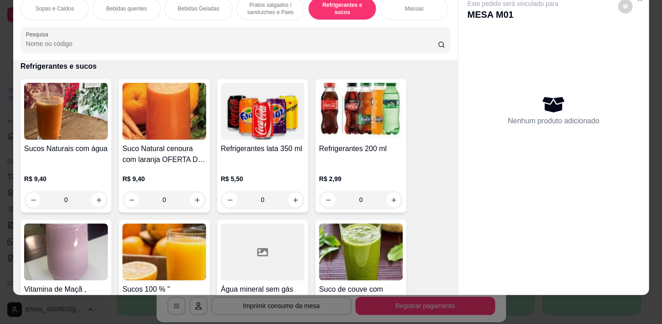
click at [96, 200] on div "0" at bounding box center [66, 200] width 84 height 18
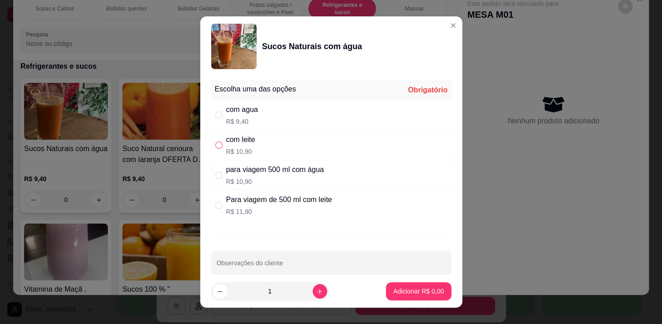
click at [215, 141] on input "" at bounding box center [218, 144] width 7 height 7
radio input "true"
click at [387, 285] on button "Adicionar R$ 10,90" at bounding box center [416, 291] width 69 height 18
type input "1"
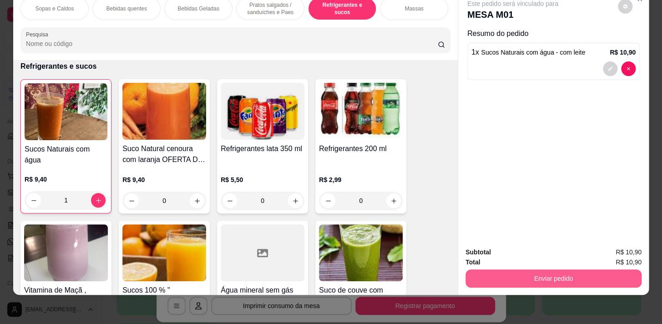
click at [519, 269] on button "Enviar pedido" at bounding box center [553, 278] width 176 height 18
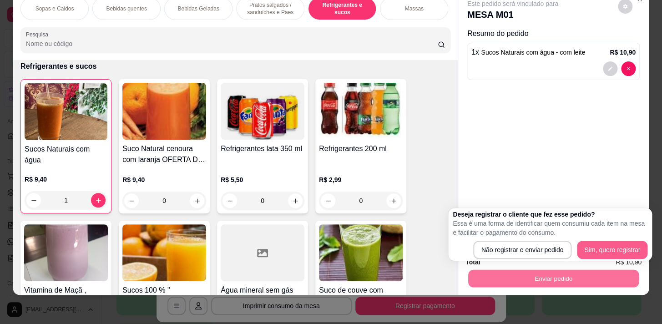
click at [624, 241] on div "Não registrar e enviar pedido Sim, quero registrar" at bounding box center [550, 250] width 195 height 18
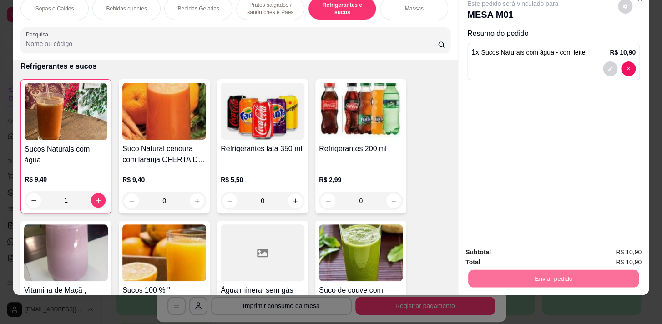
click at [603, 249] on button "Sim, quero registrar" at bounding box center [610, 250] width 66 height 17
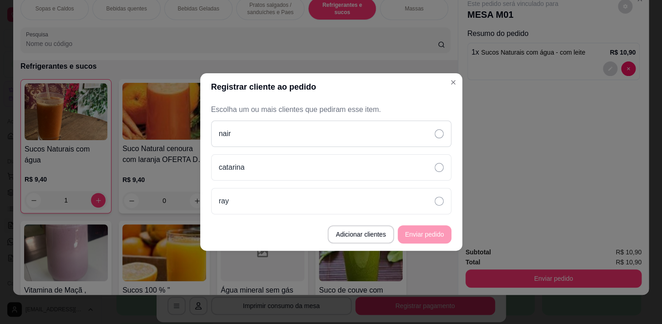
click at [247, 136] on div "nair" at bounding box center [331, 134] width 240 height 26
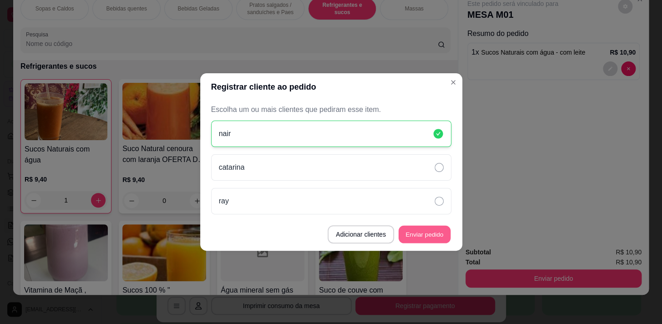
click at [415, 234] on button "Enviar pedido" at bounding box center [424, 235] width 52 height 18
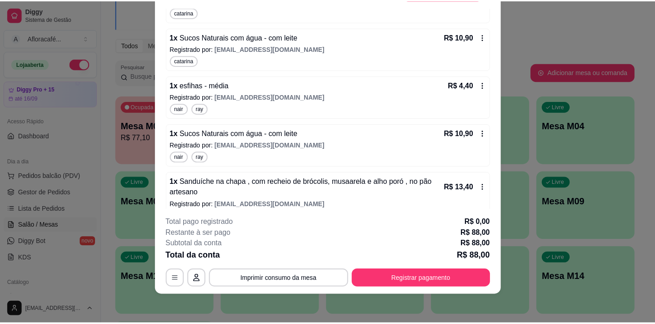
scroll to position [0, 0]
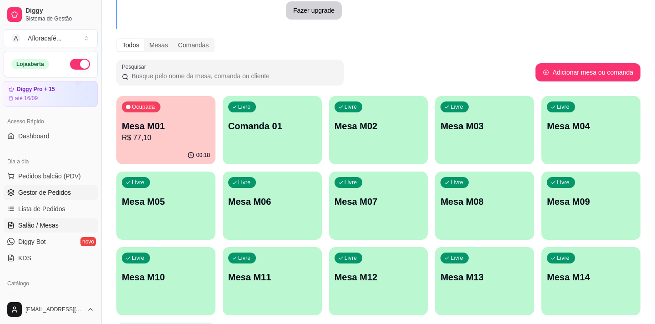
click at [40, 188] on span "Gestor de Pedidos" at bounding box center [44, 192] width 53 height 9
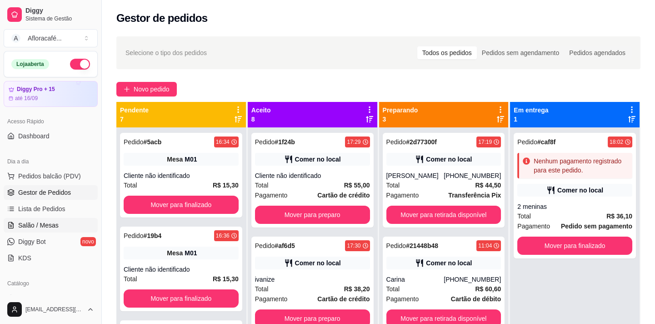
click at [36, 222] on span "Salão / Mesas" at bounding box center [38, 225] width 40 height 9
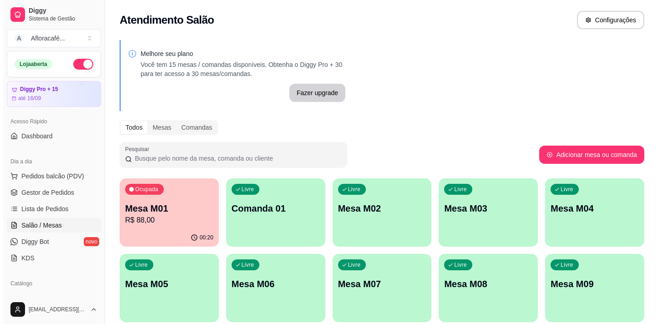
scroll to position [213, 0]
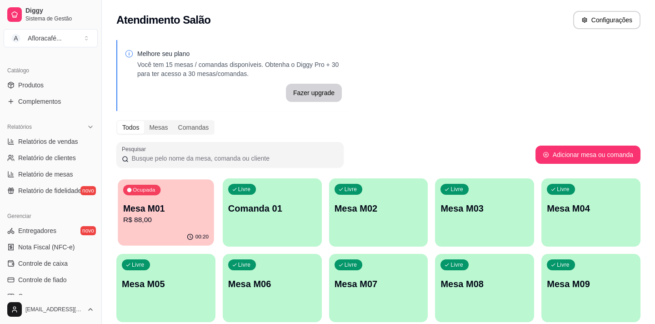
click at [178, 212] on p "Mesa M01" at bounding box center [166, 208] width 86 height 12
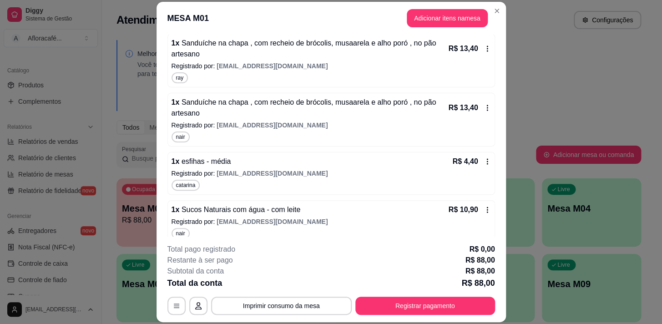
scroll to position [422, 0]
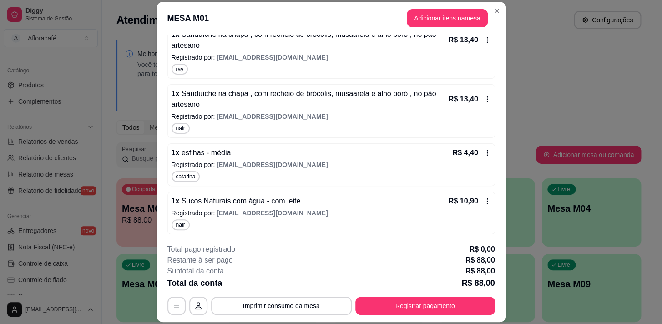
click at [474, 196] on div "R$ 10,90" at bounding box center [470, 201] width 42 height 11
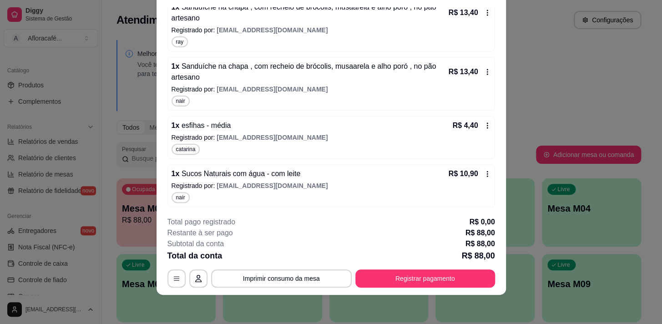
scroll to position [0, 0]
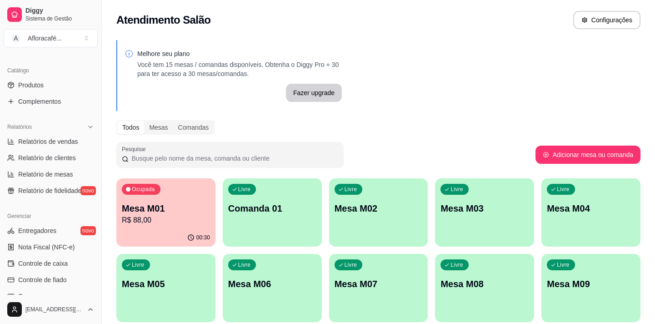
click at [162, 214] on p "Mesa M01" at bounding box center [166, 208] width 88 height 13
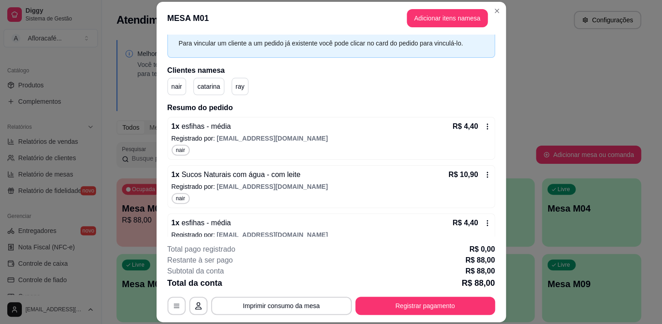
scroll to position [82, 0]
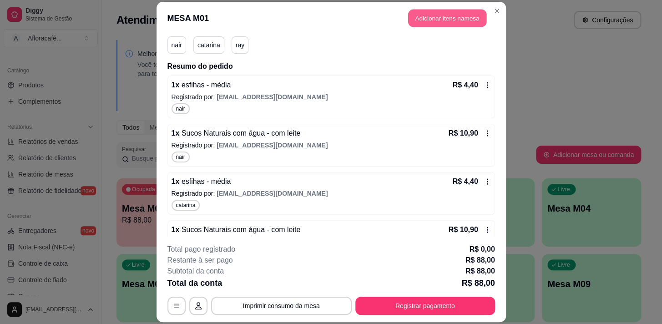
click at [468, 20] on button "Adicionar itens na mesa" at bounding box center [447, 18] width 78 height 18
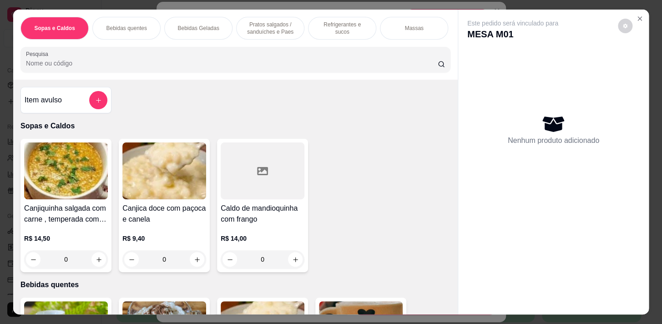
click at [285, 30] on p "Pratos salgados / sanduíches e Paes" at bounding box center [270, 28] width 53 height 15
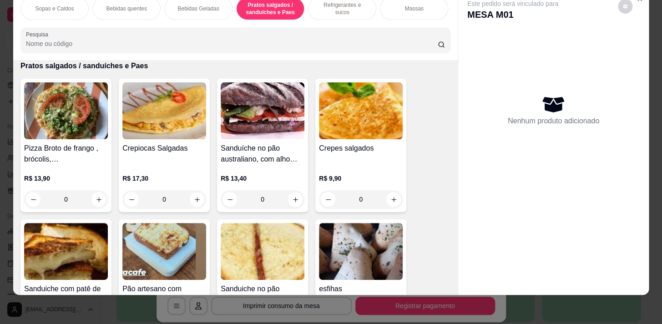
scroll to position [2264, 0]
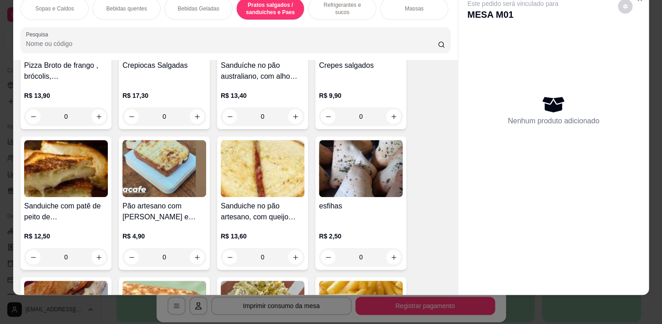
click at [390, 258] on div "0" at bounding box center [361, 257] width 84 height 18
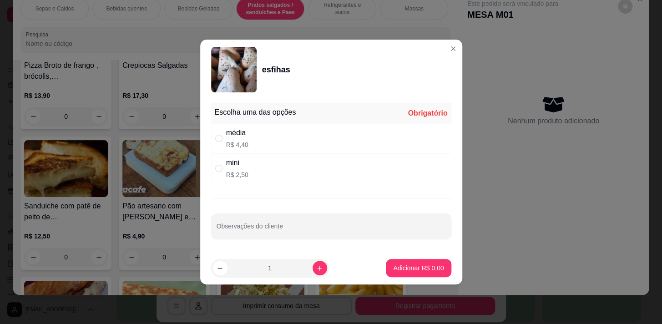
click at [213, 138] on div "média R$ 4,40" at bounding box center [331, 138] width 240 height 30
radio input "true"
click at [285, 264] on input "1" at bounding box center [269, 268] width 85 height 18
type input "11"
click at [409, 267] on p "Adicionar R$ 48,40" at bounding box center [416, 267] width 54 height 9
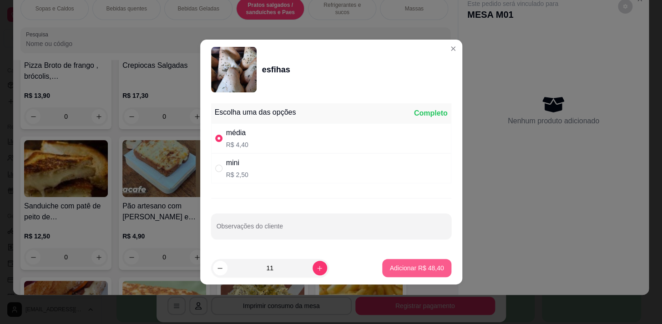
type input "11"
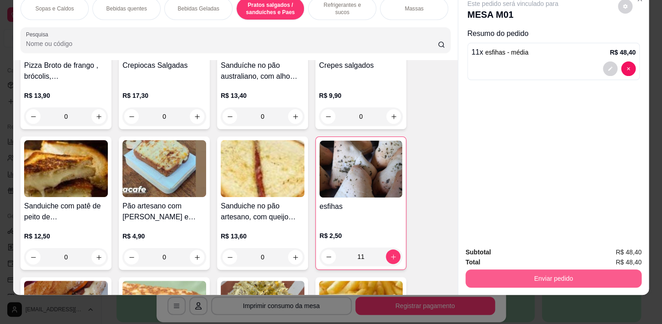
click at [503, 271] on button "Enviar pedido" at bounding box center [553, 278] width 176 height 18
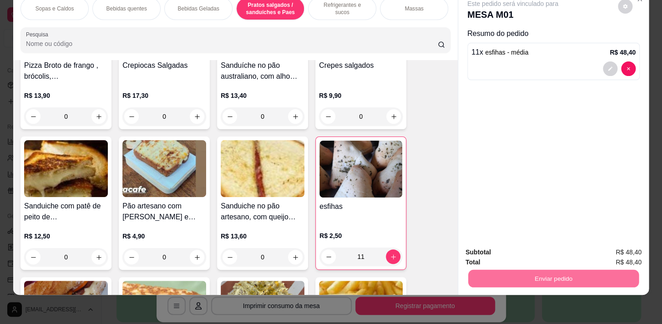
click at [619, 242] on button "Sim, quero registrar" at bounding box center [610, 250] width 66 height 17
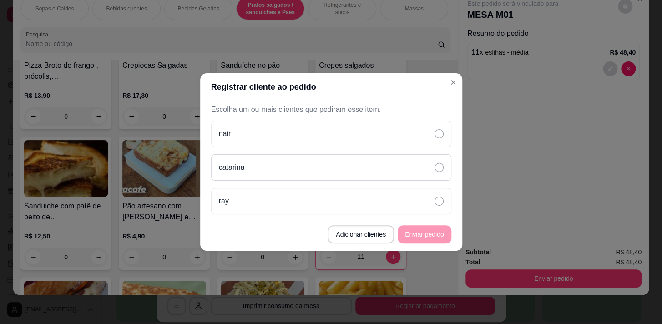
click at [250, 164] on div "catarina" at bounding box center [331, 167] width 240 height 26
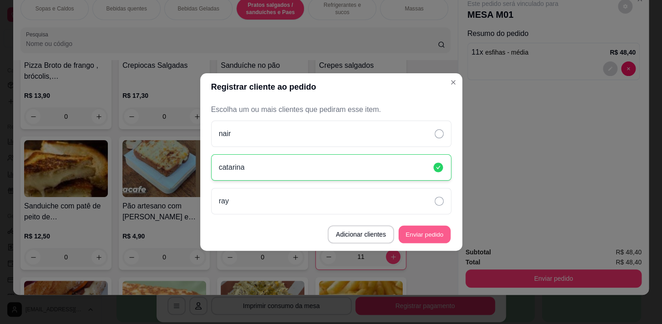
click at [422, 233] on button "Enviar pedido" at bounding box center [424, 235] width 52 height 18
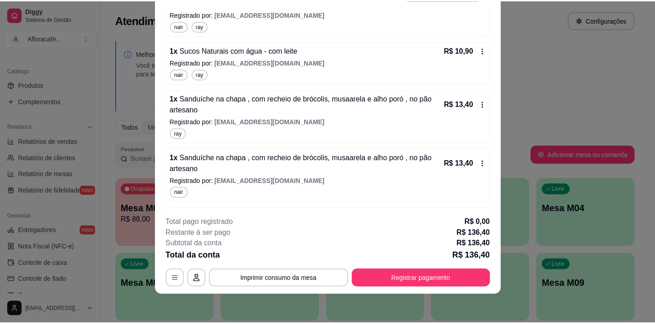
scroll to position [470, 0]
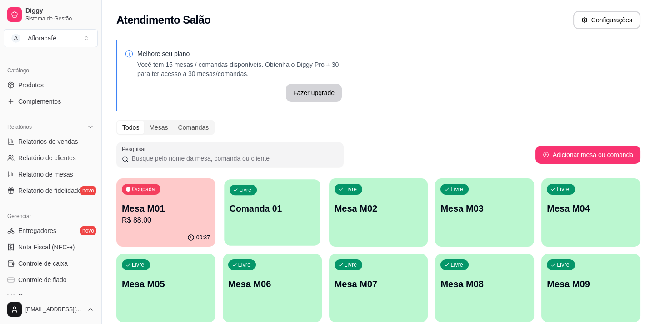
click at [279, 202] on p "Comanda 01" at bounding box center [273, 208] width 86 height 12
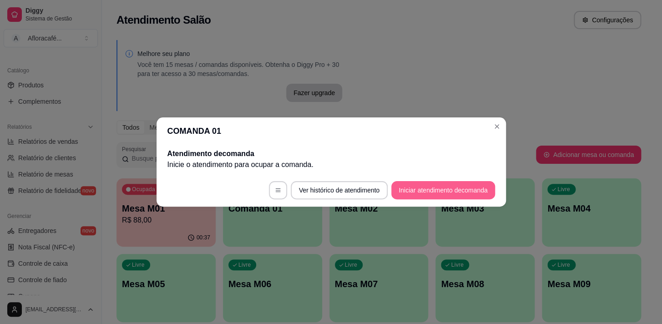
click at [439, 183] on button "Iniciar atendimento de comanda" at bounding box center [442, 190] width 103 height 18
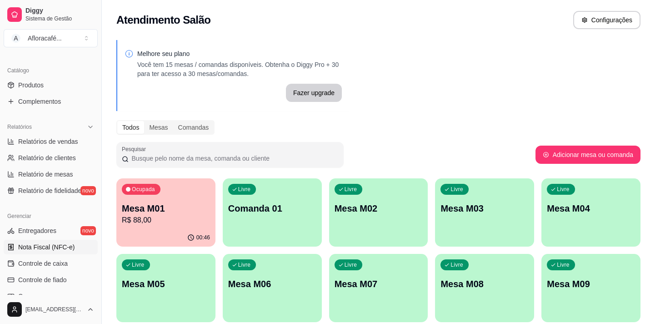
click at [29, 246] on span "Nota Fiscal (NFC-e)" at bounding box center [46, 246] width 56 height 9
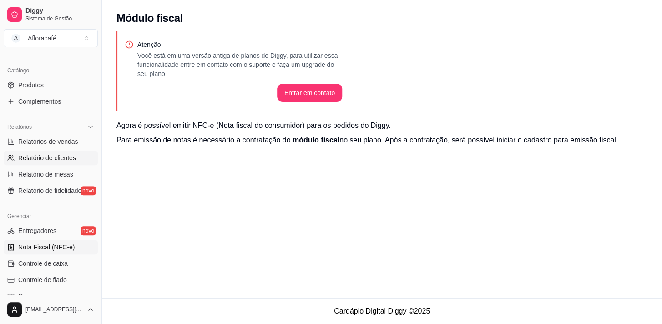
click at [44, 157] on span "Relatório de clientes" at bounding box center [47, 157] width 58 height 9
select select "30"
select select "HIGHEST_TOTAL_SPENT_WITH_ORDERS"
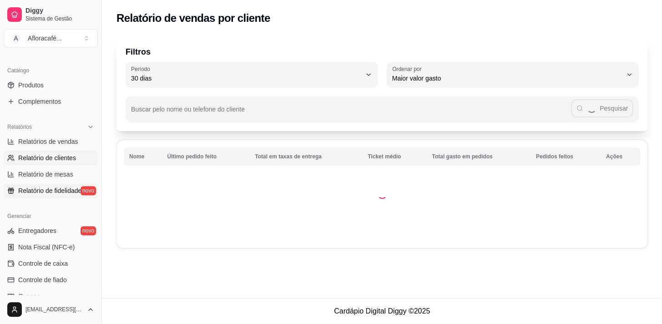
click at [41, 189] on span "Relatório de fidelidade" at bounding box center [49, 190] width 63 height 9
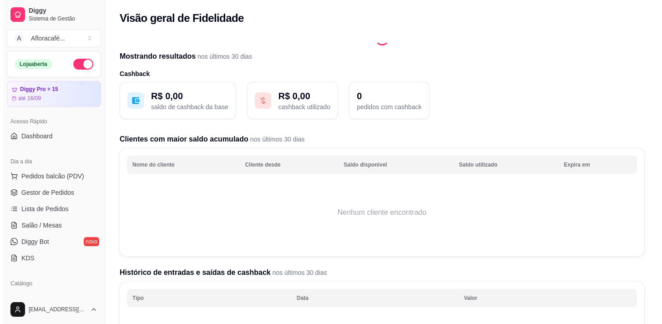
scroll to position [41, 0]
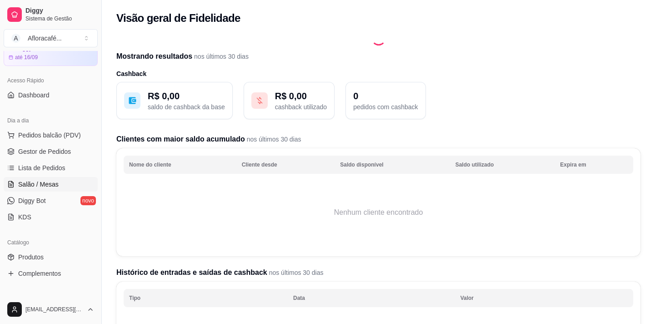
click at [31, 181] on span "Salão / Mesas" at bounding box center [38, 184] width 40 height 9
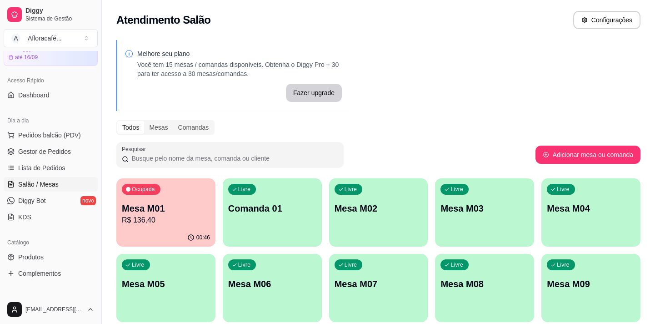
click at [268, 209] on p "Comanda 01" at bounding box center [272, 208] width 88 height 13
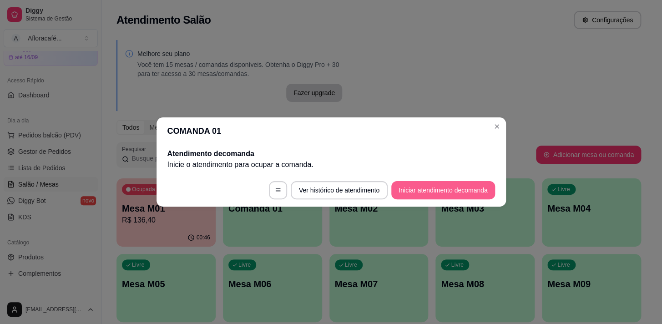
click at [407, 198] on button "Iniciar atendimento de comanda" at bounding box center [442, 190] width 103 height 18
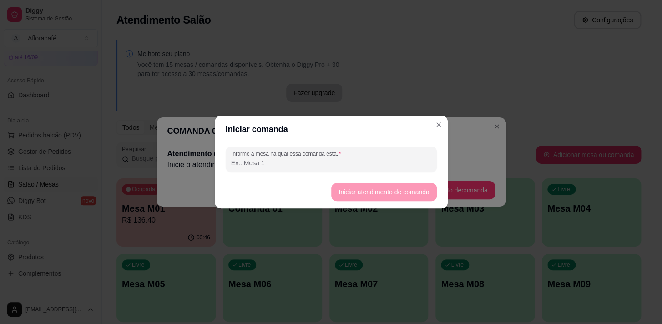
click at [352, 166] on input "Informe a mesa na qual essa comanda está." at bounding box center [331, 162] width 200 height 9
type input "01"
click at [350, 187] on button "Iniciar atendimento de comanda" at bounding box center [384, 192] width 102 height 18
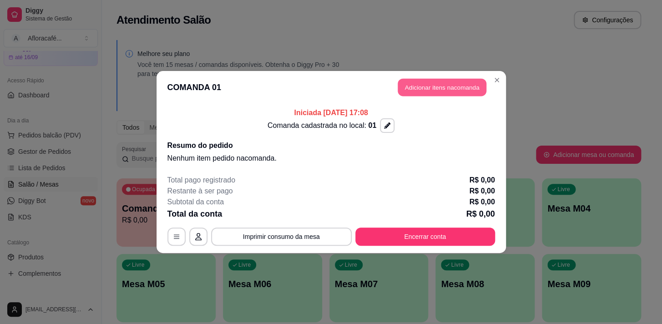
click at [434, 86] on button "Adicionar itens na comanda" at bounding box center [442, 88] width 89 height 18
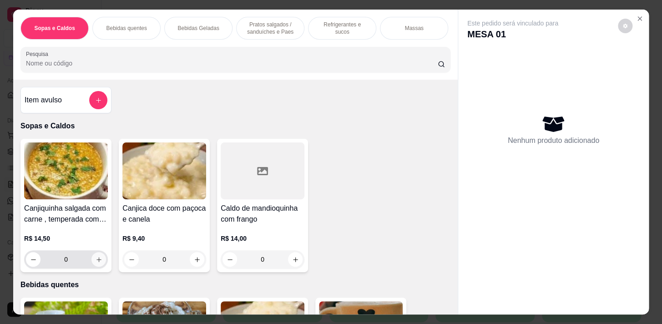
click at [96, 261] on icon "increase-product-quantity" at bounding box center [99, 259] width 7 height 7
type input "1"
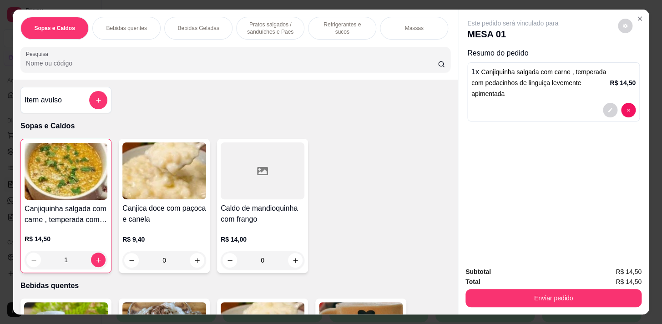
click at [263, 21] on p "Pratos salgados / sanduíches e Paes" at bounding box center [270, 28] width 53 height 15
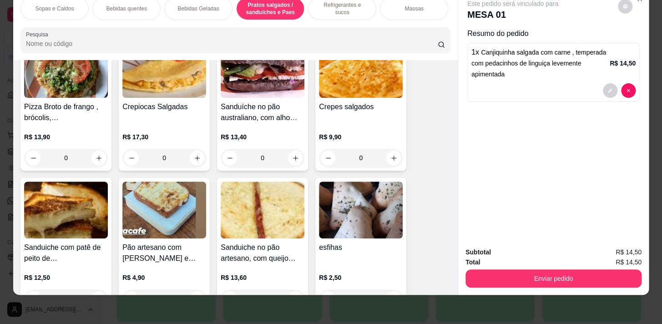
scroll to position [2265, 0]
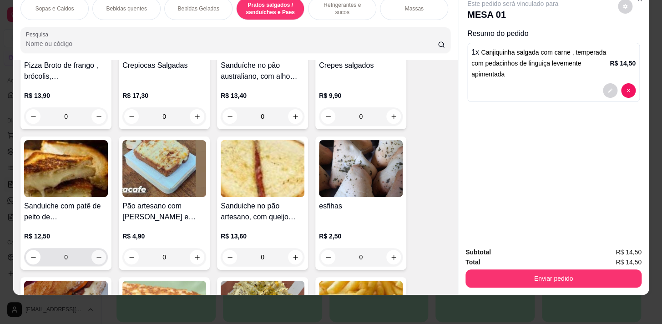
click at [96, 255] on icon "increase-product-quantity" at bounding box center [99, 257] width 7 height 7
type input "1"
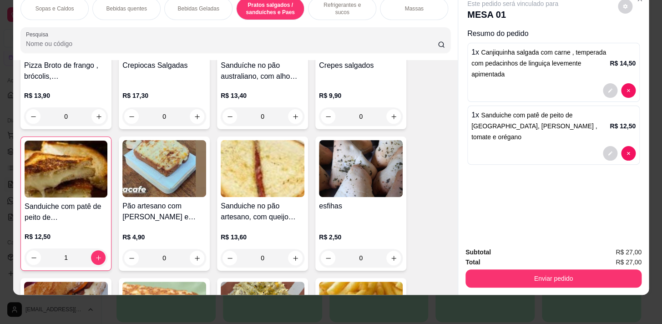
click at [390, 255] on div "0" at bounding box center [361, 258] width 84 height 18
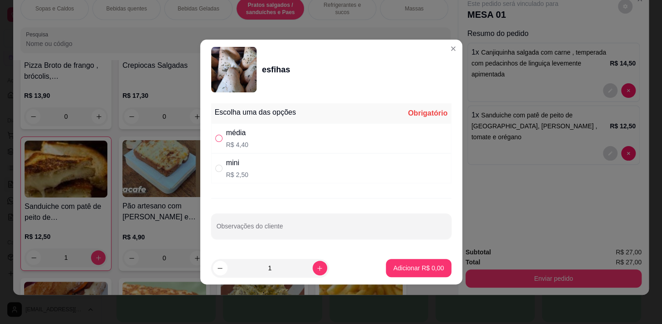
click at [217, 136] on input "" at bounding box center [218, 138] width 7 height 7
radio input "true"
click at [403, 266] on p "Adicionar R$ 4,40" at bounding box center [418, 267] width 50 height 9
type input "1"
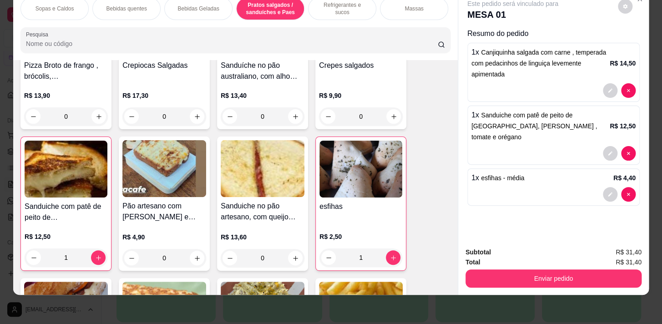
click at [124, 5] on p "Bebidas quentes" at bounding box center [126, 8] width 40 height 7
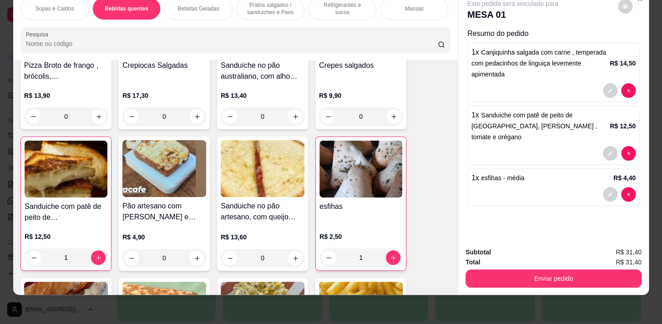
scroll to position [200, 0]
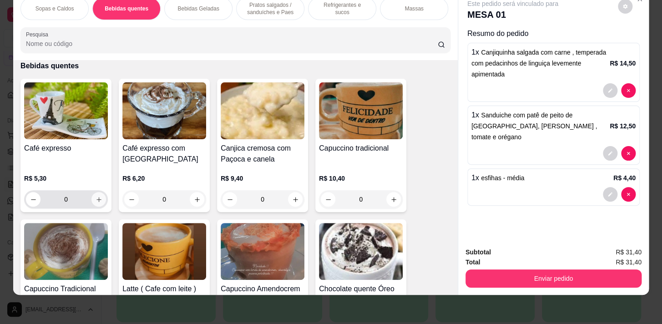
click at [92, 195] on button "increase-product-quantity" at bounding box center [98, 199] width 15 height 15
type input "1"
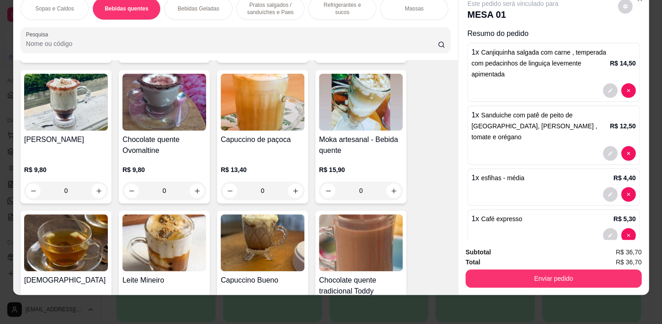
scroll to position [573, 0]
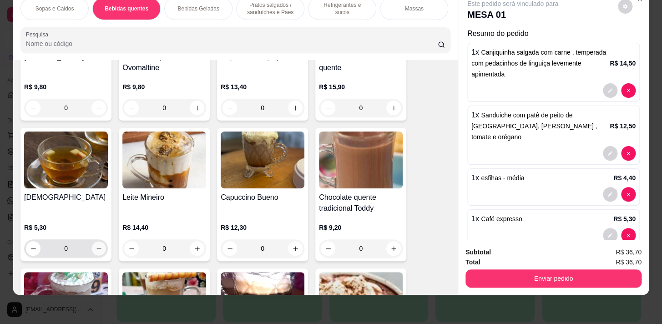
click at [96, 248] on icon "increase-product-quantity" at bounding box center [99, 248] width 7 height 7
type input "1"
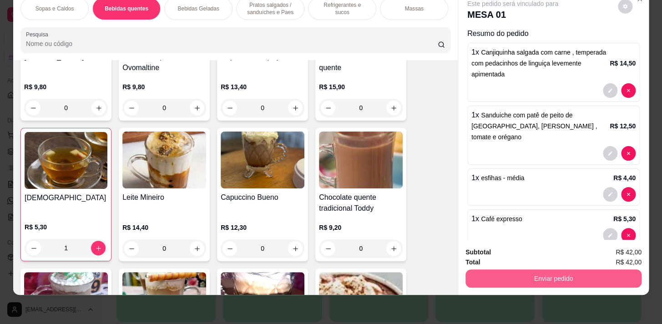
click at [521, 269] on button "Enviar pedido" at bounding box center [553, 278] width 176 height 18
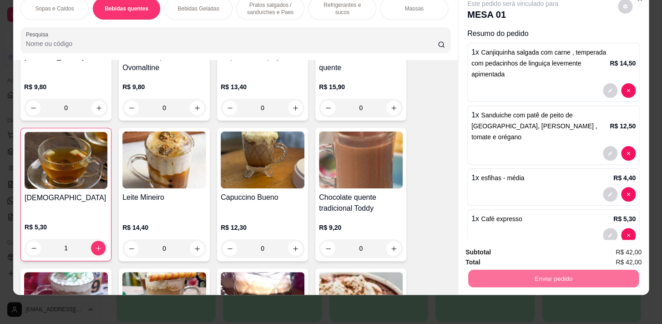
click at [604, 248] on button "Sim, quero registrar" at bounding box center [610, 250] width 68 height 17
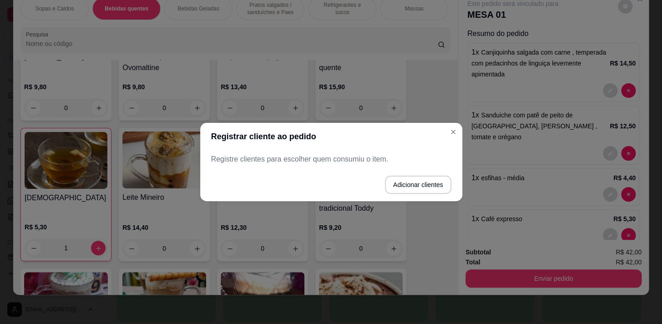
click at [305, 157] on p "Registre clientes para escolher quem consumiu o item." at bounding box center [331, 159] width 240 height 11
click at [438, 183] on button "Adicionar clientes" at bounding box center [418, 185] width 64 height 18
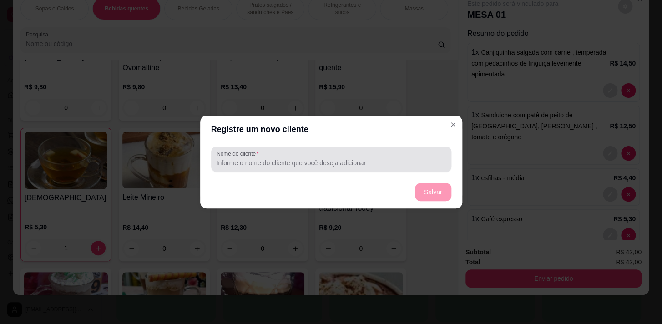
click at [341, 158] on input "Nome do cliente" at bounding box center [331, 162] width 229 height 9
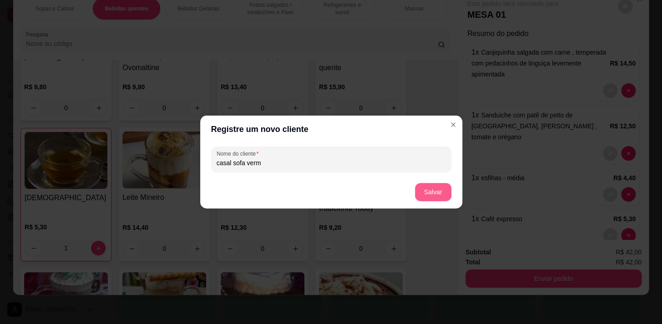
type input "casal sofa verm"
click at [428, 192] on button "Salvar" at bounding box center [433, 192] width 36 height 18
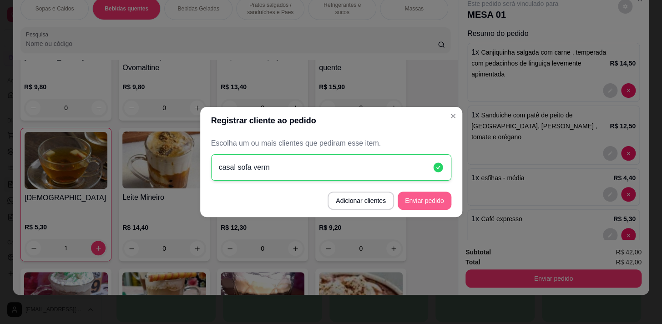
click at [416, 197] on button "Enviar pedido" at bounding box center [425, 201] width 54 height 18
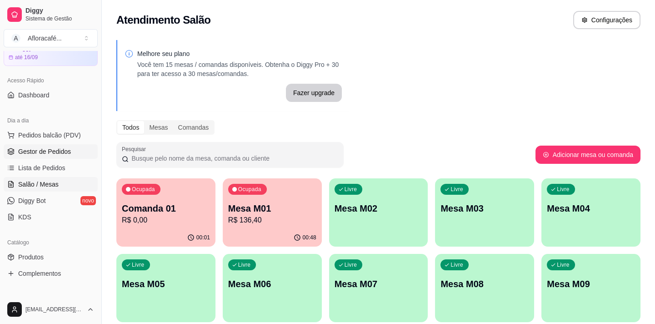
click at [27, 150] on span "Gestor de Pedidos" at bounding box center [44, 151] width 53 height 9
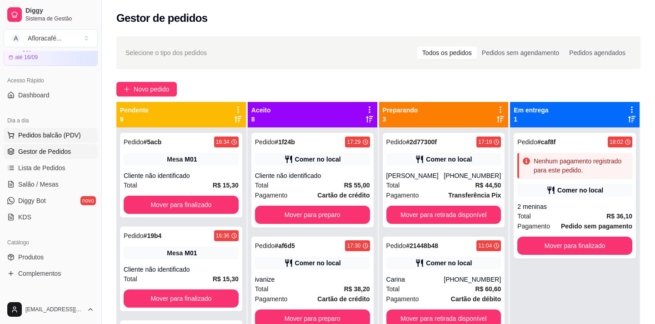
click at [27, 136] on span "Pedidos balcão (PDV)" at bounding box center [49, 135] width 63 height 9
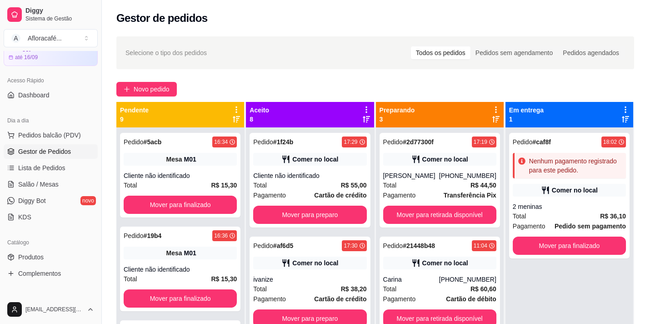
click at [29, 181] on img at bounding box center [66, 170] width 84 height 57
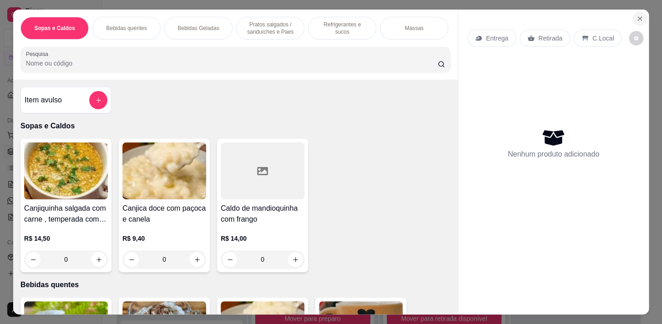
click at [635, 11] on button "Close" at bounding box center [639, 18] width 15 height 15
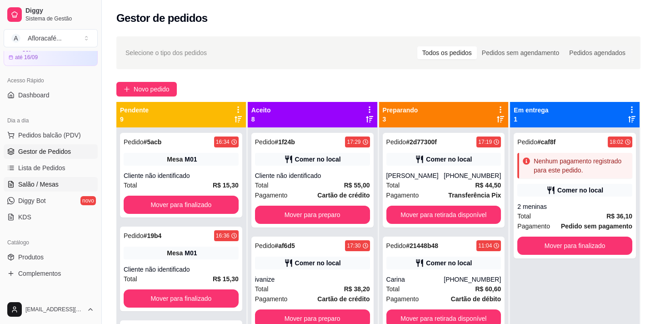
click at [40, 182] on span "Salão / Mesas" at bounding box center [38, 184] width 40 height 9
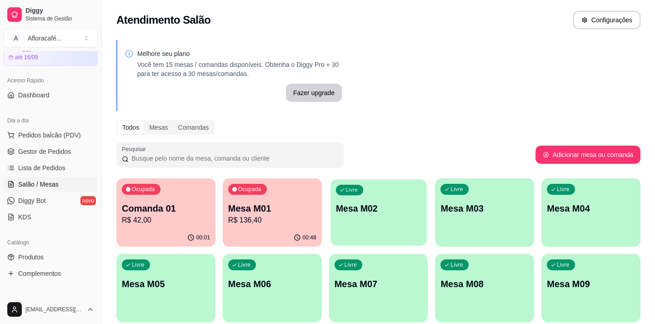
click at [369, 218] on div "Livre Mesa M02" at bounding box center [379, 206] width 96 height 55
click at [290, 220] on p "R$ 136,40" at bounding box center [272, 220] width 88 height 11
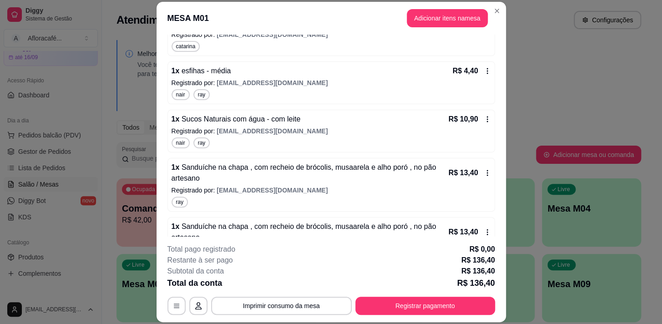
scroll to position [470, 0]
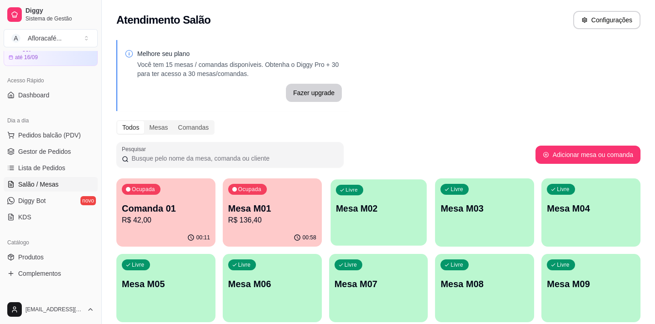
click at [362, 222] on div "Livre Mesa M02" at bounding box center [379, 206] width 96 height 55
click at [169, 217] on p "R$ 42,00" at bounding box center [166, 220] width 88 height 11
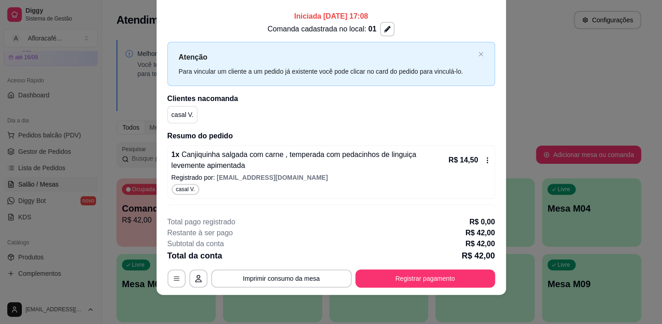
scroll to position [0, 0]
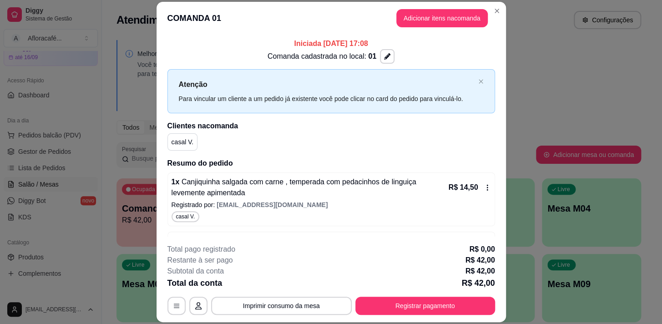
drag, startPoint x: 500, startPoint y: 10, endPoint x: 496, endPoint y: 35, distance: 25.9
click at [499, 10] on section "COMANDA 01 Adicionar itens na comanda Iniciada [DATE] 17:08 Comanda cadastrada …" at bounding box center [330, 162] width 349 height 321
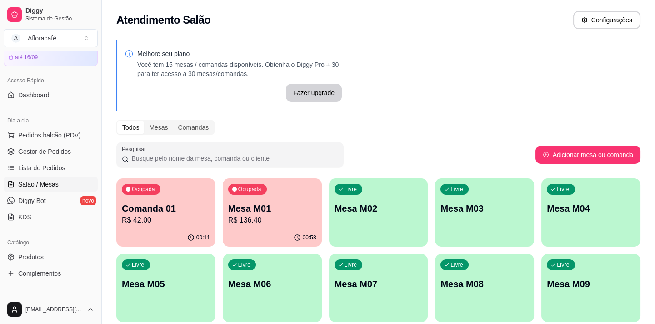
click at [383, 231] on div "Livre Mesa M02" at bounding box center [378, 206] width 99 height 57
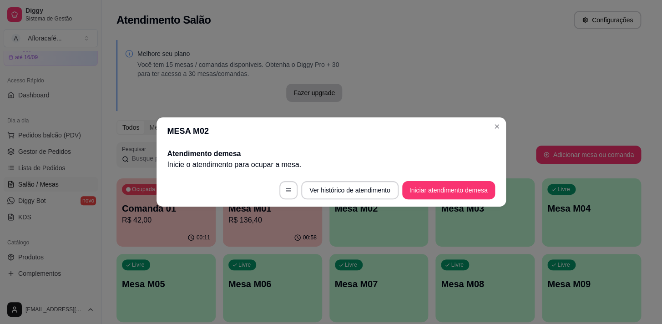
click at [469, 191] on button "Iniciar atendimento de mesa" at bounding box center [448, 190] width 93 height 18
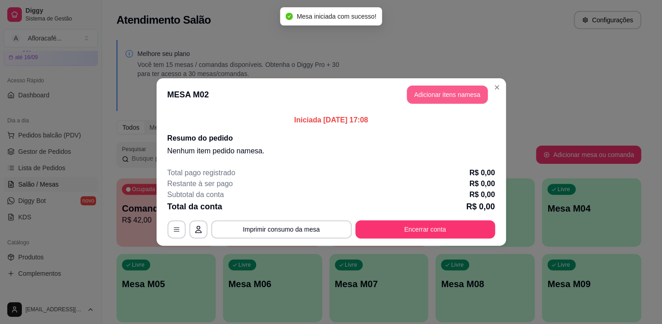
click at [439, 88] on button "Adicionar itens na mesa" at bounding box center [447, 95] width 81 height 18
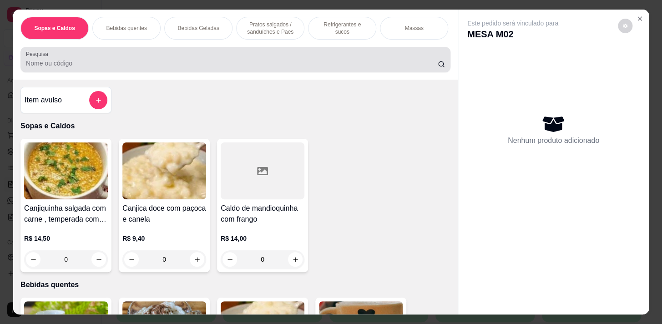
click at [83, 68] on input "Pesquisa" at bounding box center [232, 63] width 412 height 9
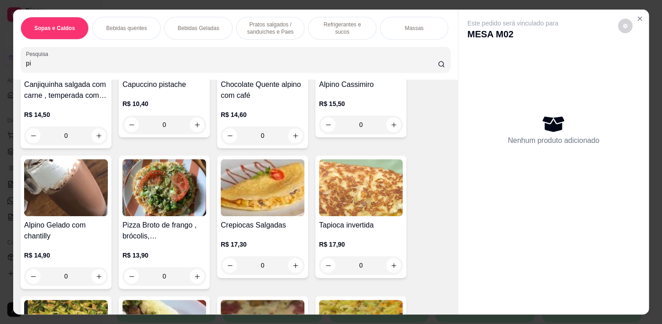
scroll to position [165, 0]
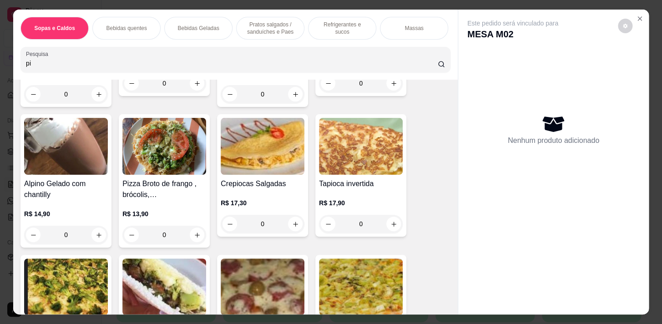
type input "pi"
click at [166, 156] on img at bounding box center [164, 146] width 84 height 57
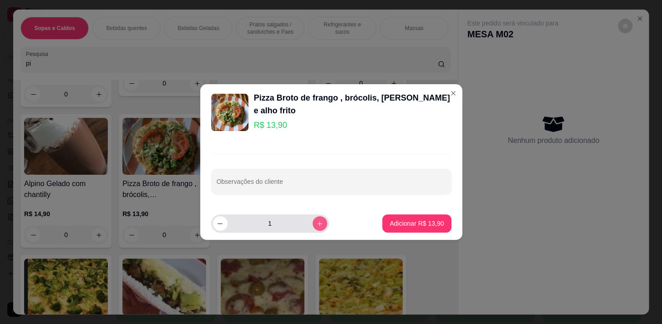
click at [316, 225] on icon "increase-product-quantity" at bounding box center [319, 223] width 7 height 7
type input "2"
click at [263, 187] on input "Observações do cliente" at bounding box center [331, 185] width 229 height 9
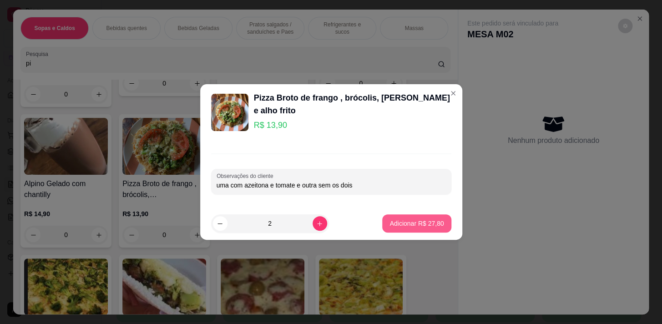
type input "uma com azeitona e tomate e outra sem os dois"
click at [415, 223] on p "Adicionar R$ 27,80" at bounding box center [416, 223] width 54 height 9
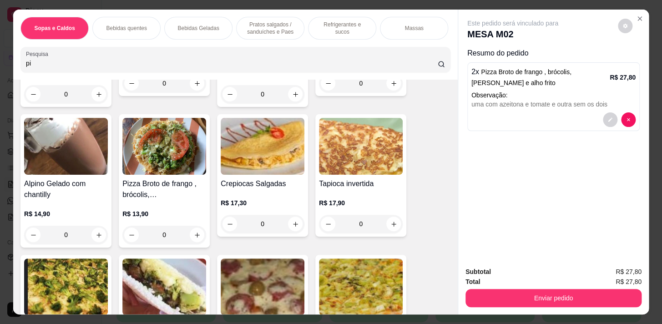
click at [94, 68] on input "pi" at bounding box center [232, 63] width 412 height 9
type input "p"
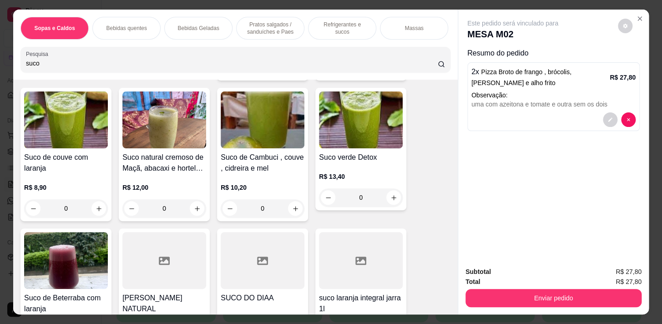
scroll to position [0, 0]
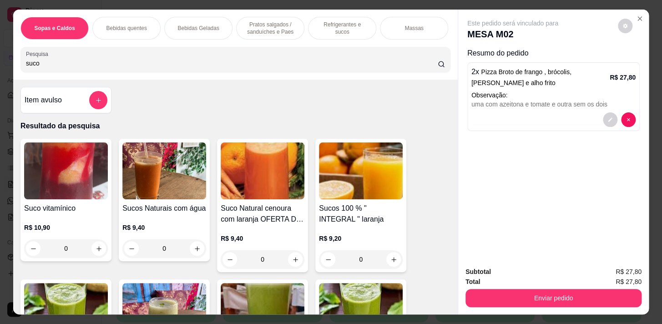
type input "suco"
click at [173, 214] on h4 "Sucos Naturais com água" at bounding box center [164, 208] width 84 height 11
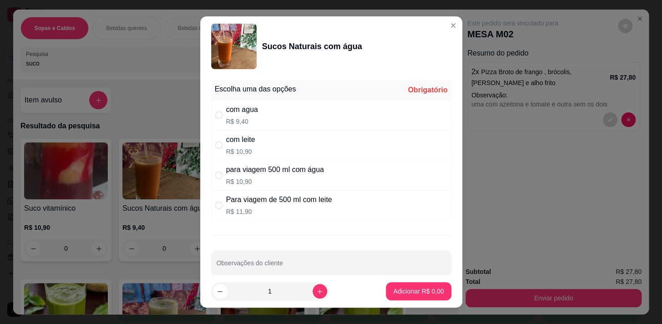
click at [218, 108] on div "com agua R$ 9,40" at bounding box center [331, 115] width 240 height 30
radio input "true"
click at [425, 287] on p "Adicionar R$ 9,40" at bounding box center [418, 291] width 50 height 9
type input "1"
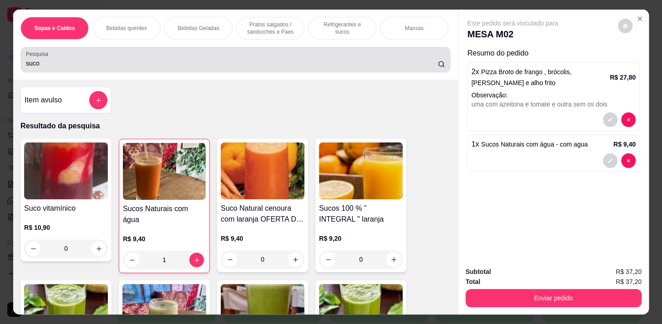
click at [193, 68] on input "suco" at bounding box center [232, 63] width 412 height 9
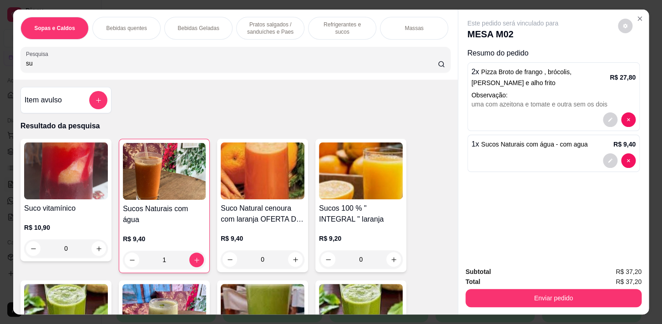
type input "s"
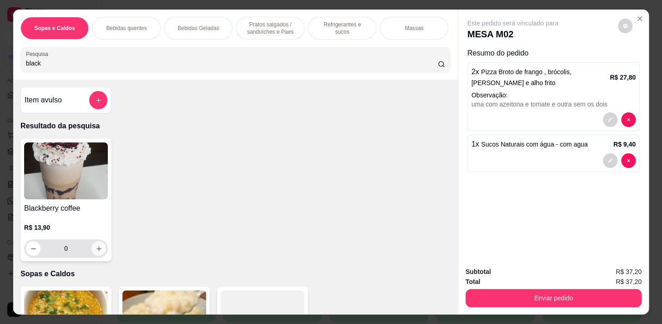
type input "black"
click at [98, 250] on icon "increase-product-quantity" at bounding box center [99, 248] width 7 height 7
type input "1"
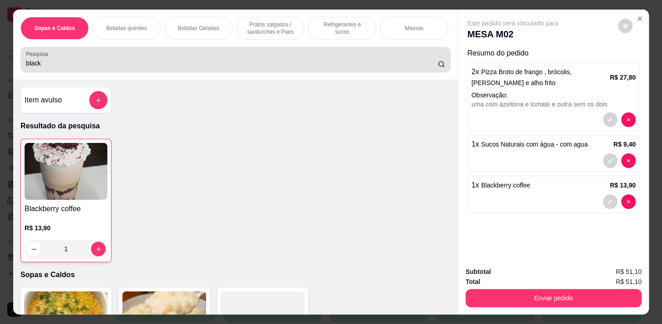
click at [130, 69] on div "black" at bounding box center [235, 59] width 419 height 18
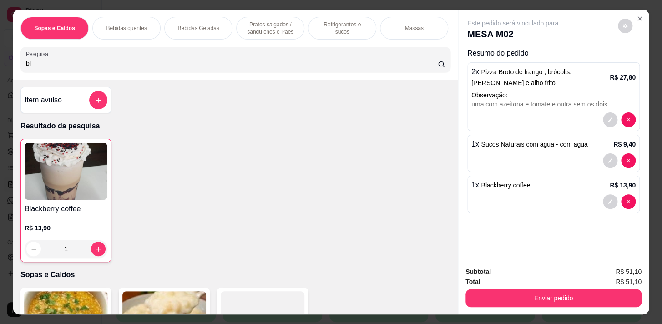
type input "b"
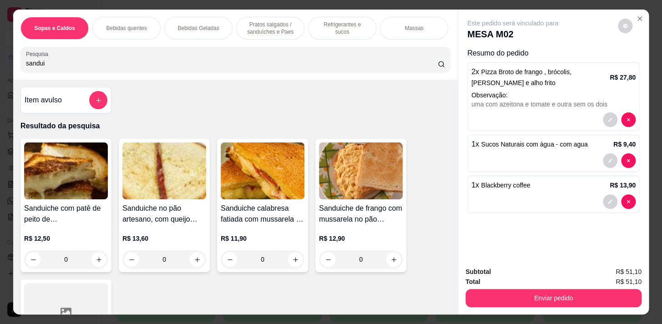
type input "sandui"
click at [246, 183] on img at bounding box center [263, 170] width 84 height 57
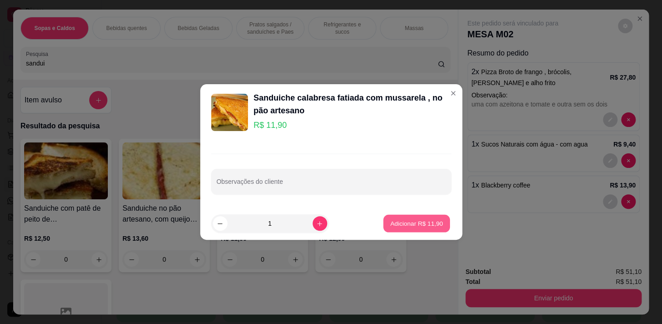
click at [423, 220] on p "Adicionar R$ 11,90" at bounding box center [416, 223] width 53 height 9
type input "1"
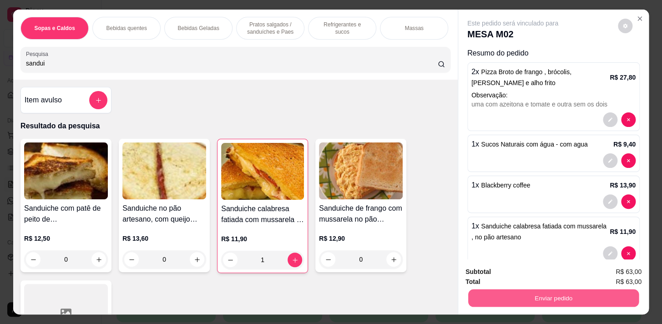
click at [585, 302] on button "Enviar pedido" at bounding box center [553, 298] width 171 height 18
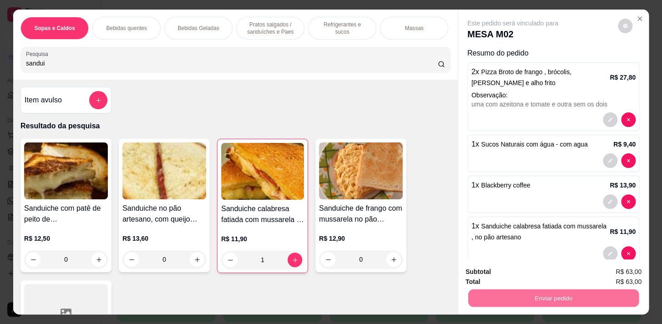
click at [626, 268] on button "Sim, quero registrar" at bounding box center [610, 272] width 68 height 17
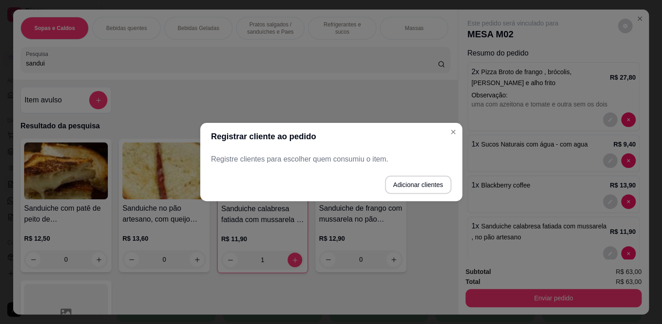
click at [345, 161] on p "Registre clientes para escolher quem consumiu o item." at bounding box center [331, 159] width 240 height 11
click at [396, 168] on footer "Adicionar clientes" at bounding box center [331, 184] width 262 height 33
drag, startPoint x: 393, startPoint y: 162, endPoint x: 406, endPoint y: 190, distance: 30.5
click at [393, 164] on p "Registre clientes para escolher quem consumiu o item." at bounding box center [331, 159] width 240 height 11
click at [407, 188] on button "Adicionar clientes" at bounding box center [418, 185] width 66 height 18
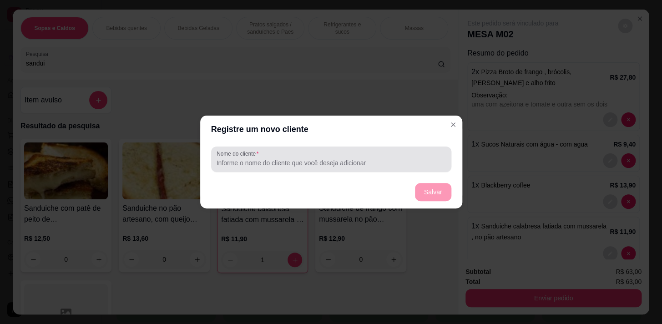
click at [332, 162] on input "Nome do cliente" at bounding box center [331, 162] width 229 height 9
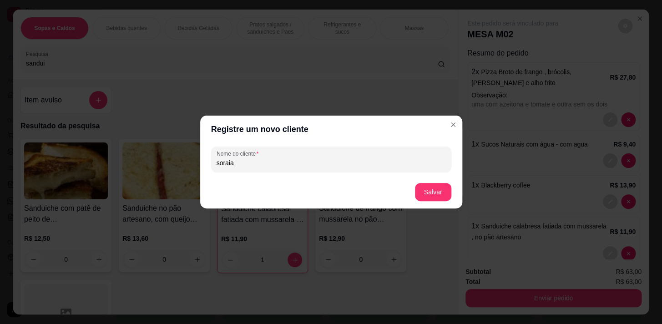
type input "soraia"
click at [427, 186] on button "Salvar" at bounding box center [432, 192] width 35 height 18
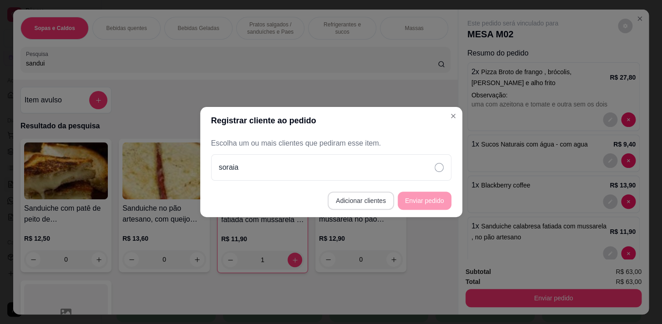
click at [381, 197] on button "Adicionar clientes" at bounding box center [361, 201] width 66 height 18
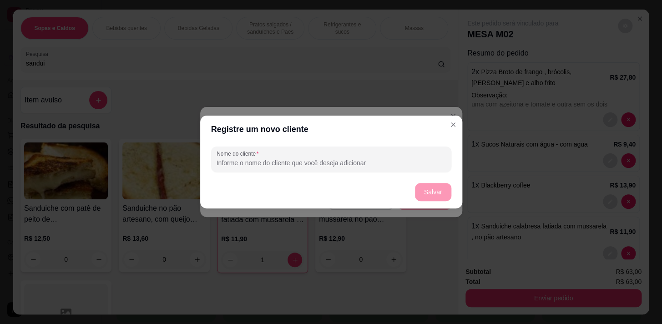
click at [350, 158] on input "Nome do cliente" at bounding box center [331, 162] width 229 height 9
type input "[PERSON_NAME]"
click at [441, 186] on button "Salvar" at bounding box center [433, 192] width 36 height 18
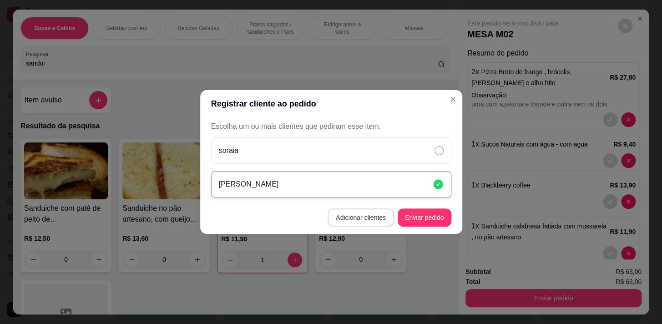
click at [375, 216] on button "Adicionar clientes" at bounding box center [361, 217] width 66 height 18
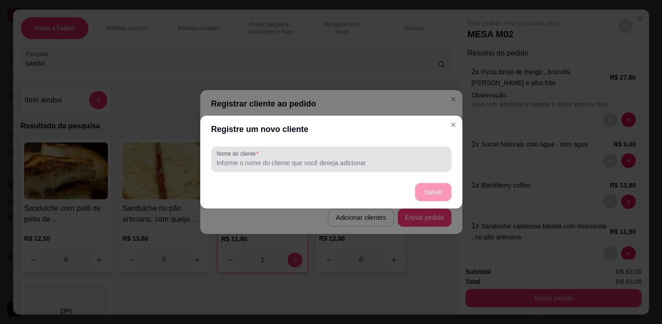
drag, startPoint x: 390, startPoint y: 153, endPoint x: 387, endPoint y: 161, distance: 8.2
click at [388, 156] on div at bounding box center [331, 159] width 229 height 18
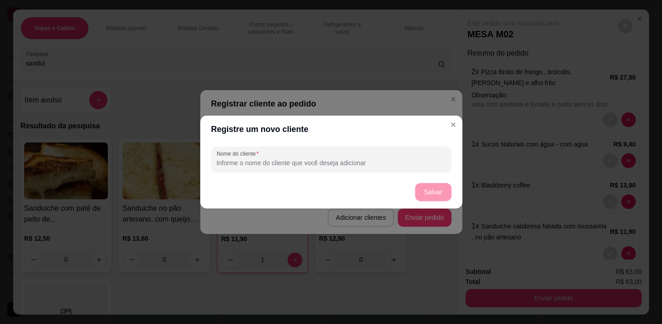
type input "u"
type input "[PERSON_NAME]"
click at [437, 194] on button "Salvar" at bounding box center [432, 192] width 35 height 18
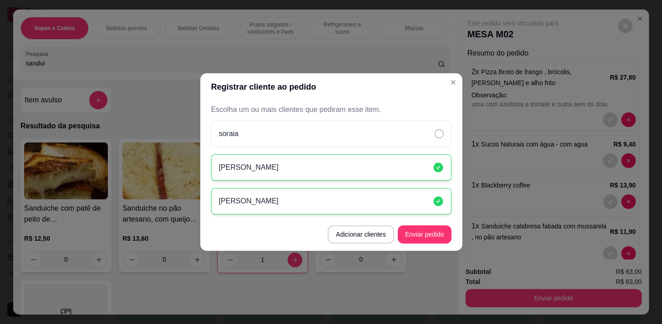
drag, startPoint x: 437, startPoint y: 159, endPoint x: 442, endPoint y: 185, distance: 26.8
click at [437, 159] on div "[PERSON_NAME]" at bounding box center [331, 167] width 240 height 26
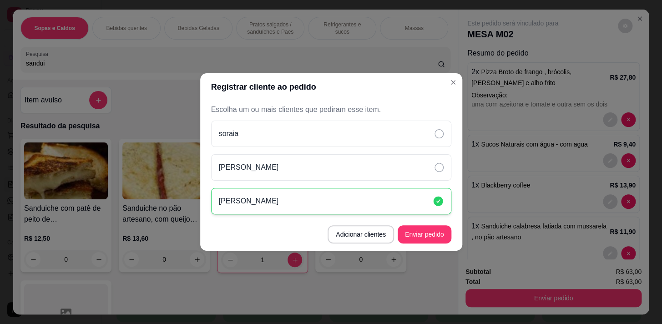
click at [442, 195] on div "[PERSON_NAME]" at bounding box center [331, 201] width 240 height 26
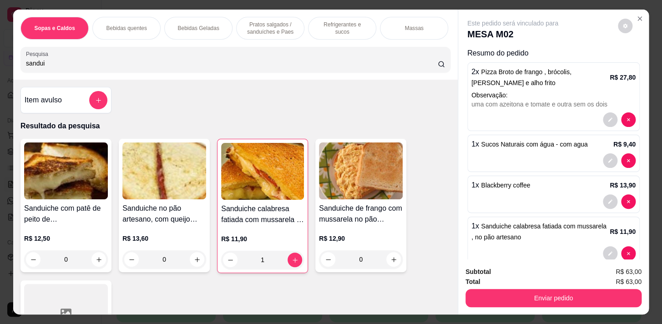
click at [539, 84] on p "2 x Pizza Broto de frango , brócolis, [PERSON_NAME] e alho frito" at bounding box center [540, 77] width 138 height 22
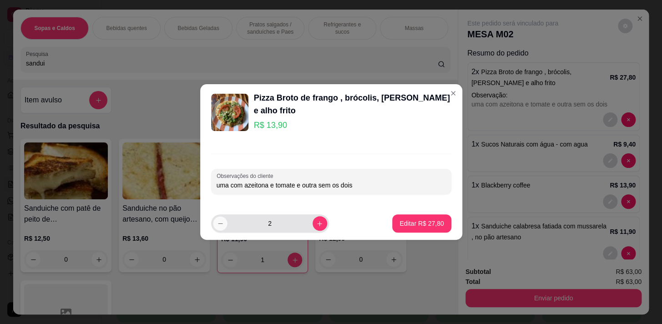
click at [218, 225] on icon "decrease-product-quantity" at bounding box center [220, 223] width 7 height 7
type input "1"
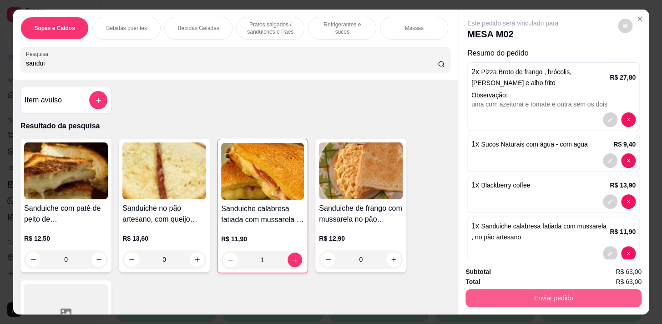
click at [533, 300] on button "Enviar pedido" at bounding box center [553, 298] width 176 height 18
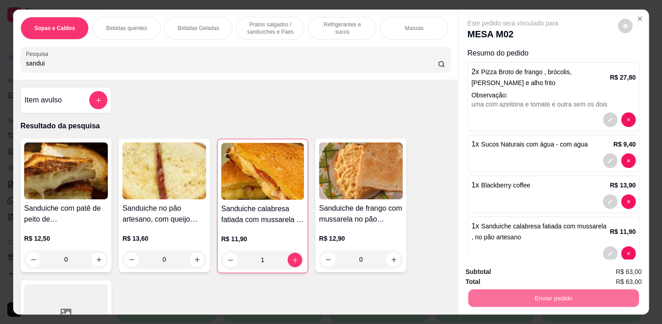
click at [531, 267] on button "Não registrar e enviar pedido" at bounding box center [523, 272] width 95 height 17
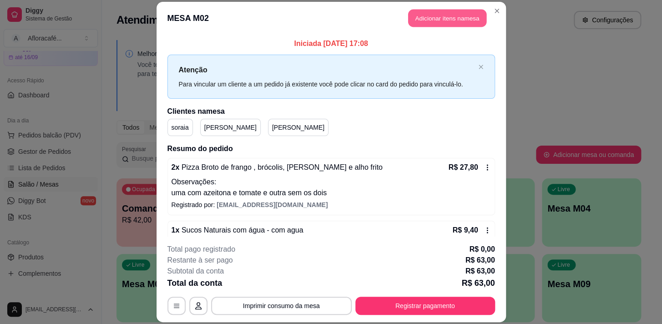
click at [440, 16] on button "Adicionar itens na mesa" at bounding box center [447, 18] width 78 height 18
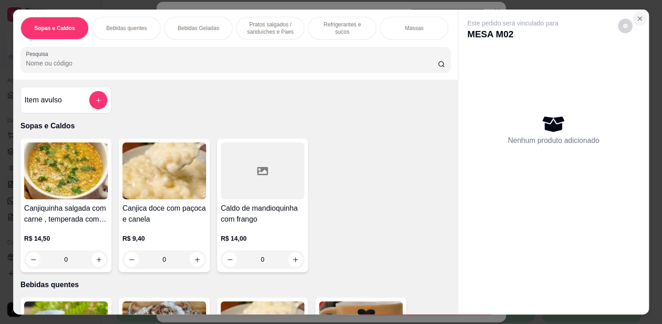
click at [636, 15] on icon "Close" at bounding box center [639, 18] width 7 height 7
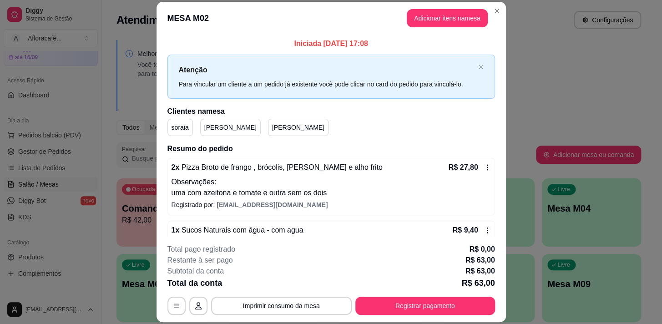
click at [182, 127] on p "soraia" at bounding box center [179, 127] width 17 height 9
drag, startPoint x: 209, startPoint y: 125, endPoint x: 215, endPoint y: 129, distance: 6.9
click at [210, 126] on p "[PERSON_NAME]" at bounding box center [230, 127] width 52 height 9
click at [247, 135] on div "[PERSON_NAME]" at bounding box center [331, 127] width 328 height 17
click at [195, 308] on icon "button" at bounding box center [198, 305] width 7 height 7
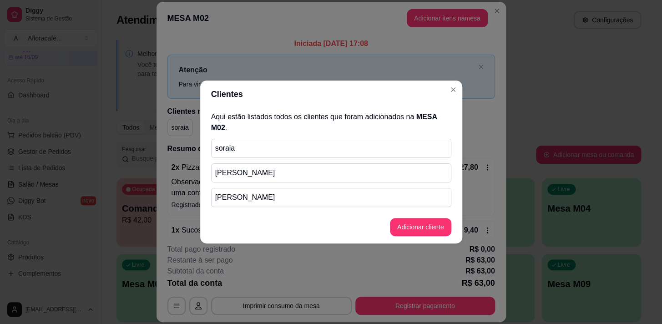
click at [287, 146] on p "soraia" at bounding box center [331, 148] width 232 height 11
click at [297, 176] on p "[PERSON_NAME]" at bounding box center [331, 172] width 232 height 11
click at [301, 194] on p "[PERSON_NAME]" at bounding box center [331, 197] width 232 height 11
drag, startPoint x: 303, startPoint y: 201, endPoint x: 359, endPoint y: 132, distance: 88.5
click at [303, 199] on p "[PERSON_NAME]" at bounding box center [331, 197] width 232 height 11
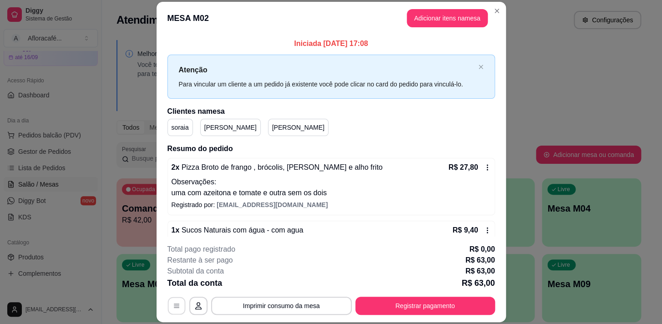
click at [177, 302] on button "button" at bounding box center [176, 306] width 18 height 18
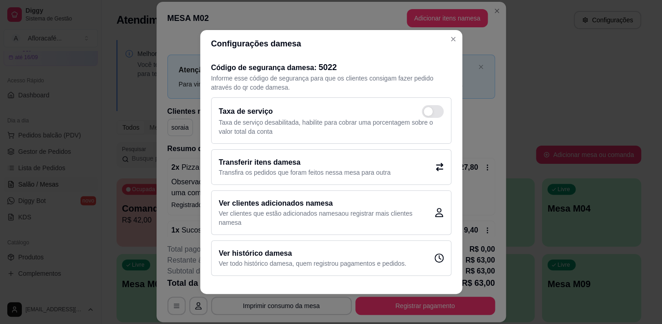
click at [377, 163] on h2 "Transferir itens da mesa" at bounding box center [305, 162] width 172 height 11
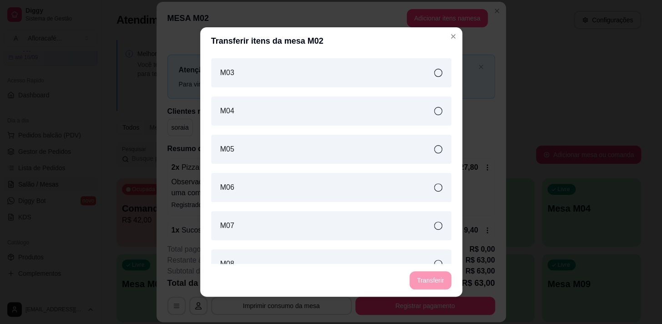
scroll to position [248, 0]
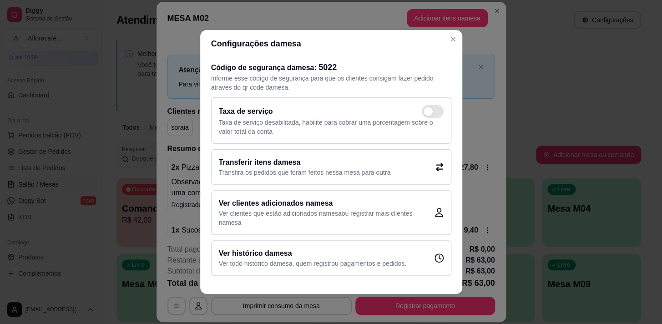
click at [366, 215] on p "Ver clientes que estão adicionados na mesa ou registrar mais clientes na mesa" at bounding box center [327, 218] width 216 height 18
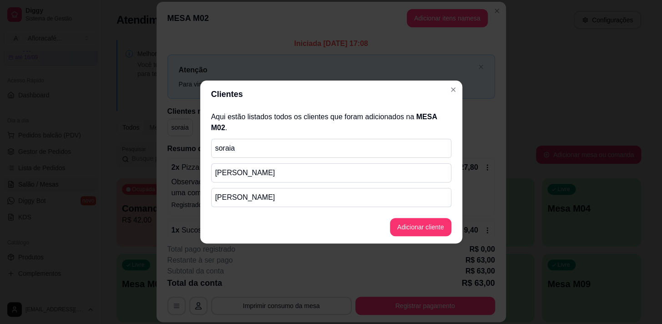
click at [337, 148] on p "soraia" at bounding box center [331, 148] width 232 height 11
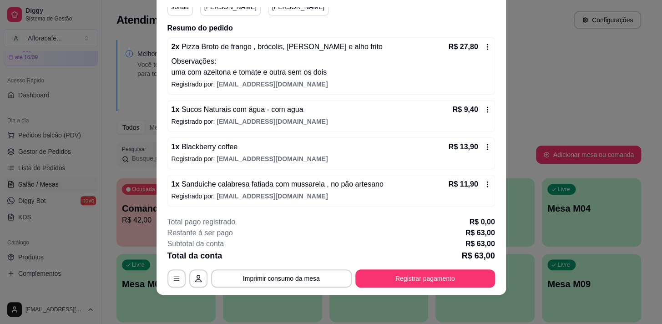
scroll to position [0, 0]
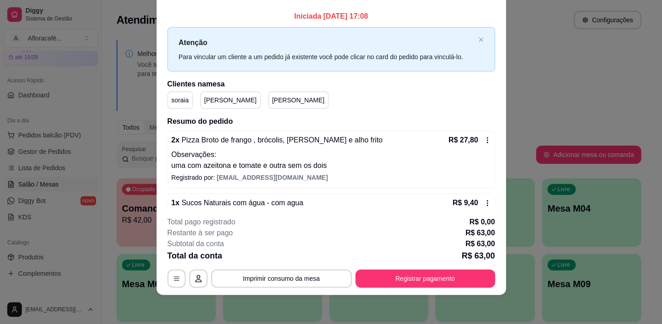
click at [472, 141] on div "R$ 27,80" at bounding box center [470, 140] width 42 height 11
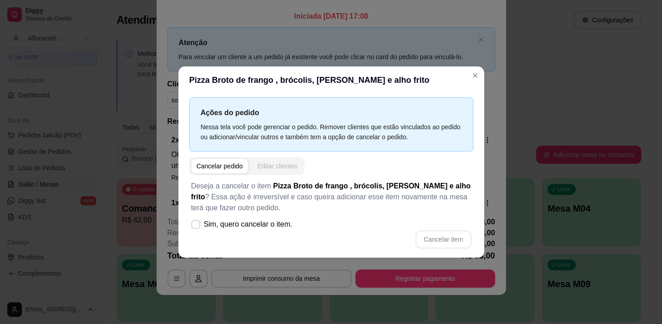
click at [277, 165] on div "Editar clientes" at bounding box center [277, 165] width 40 height 9
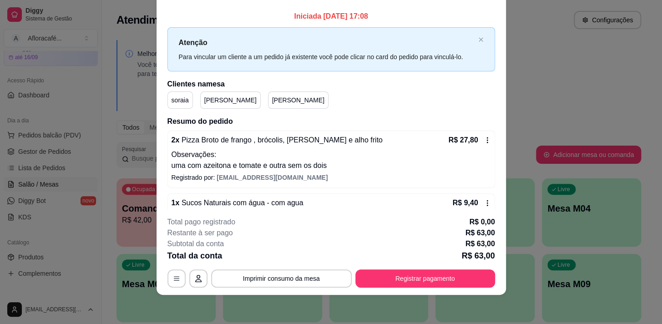
click at [291, 157] on p "Observações:" at bounding box center [330, 154] width 319 height 11
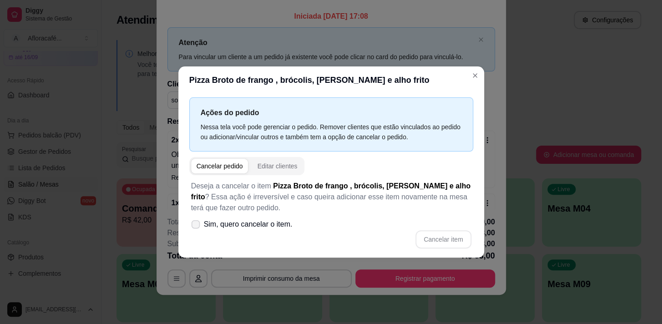
click at [204, 222] on span "Sim, quero cancelar o item." at bounding box center [248, 224] width 89 height 11
click at [197, 226] on input "Sim, quero cancelar o item." at bounding box center [194, 229] width 6 height 6
checkbox input "true"
click at [441, 240] on button "Cancelar item" at bounding box center [442, 239] width 55 height 18
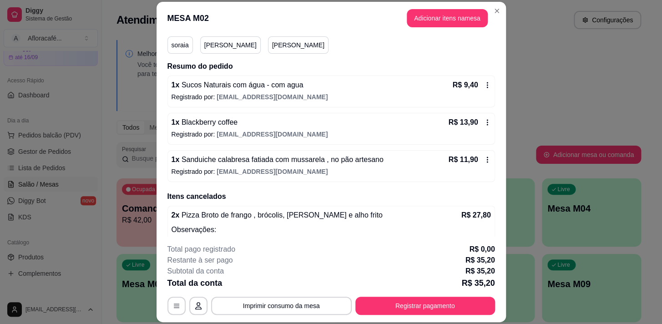
scroll to position [66, 0]
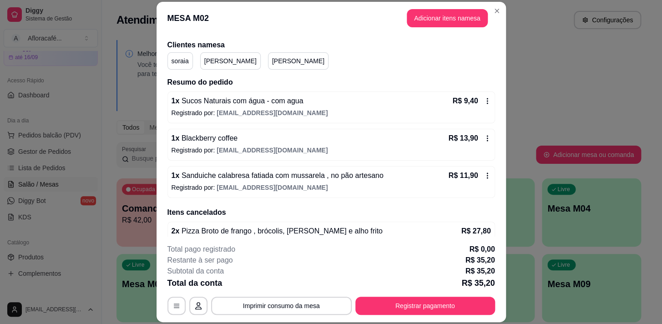
click at [297, 105] on p "1 x Sucos Naturais com água - com agua" at bounding box center [237, 101] width 132 height 11
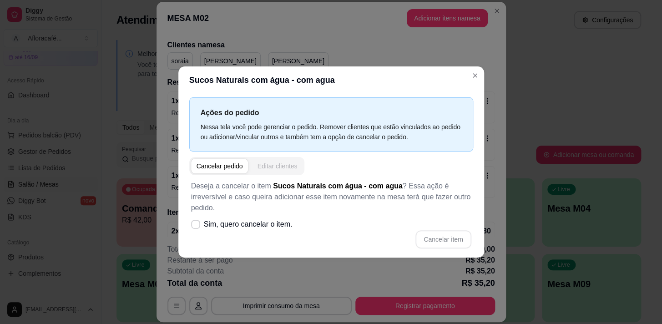
click at [287, 166] on div "Editar clientes" at bounding box center [277, 165] width 40 height 9
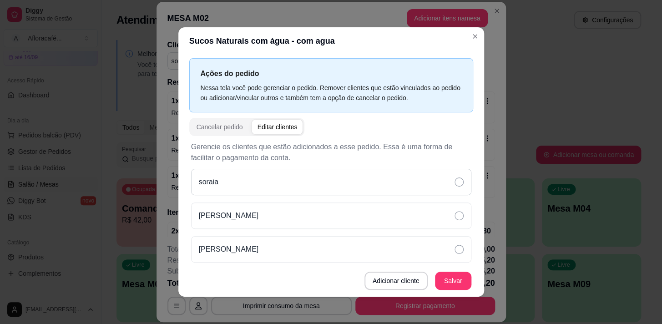
click at [264, 187] on div "soraia" at bounding box center [331, 182] width 280 height 26
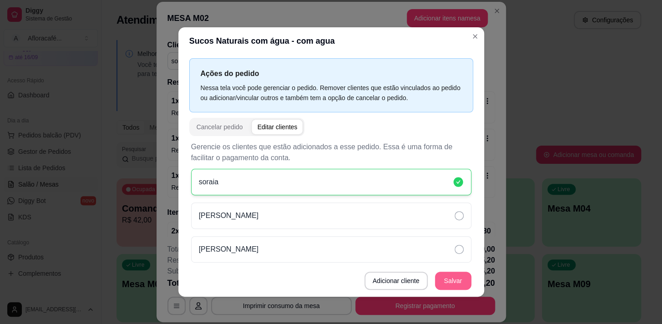
click at [448, 278] on button "Salvar" at bounding box center [453, 281] width 36 height 18
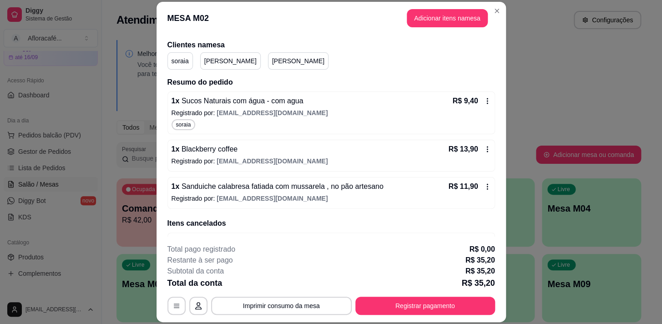
click at [258, 150] on div "1 x Blackberry coffee R$ 13,90" at bounding box center [330, 149] width 319 height 11
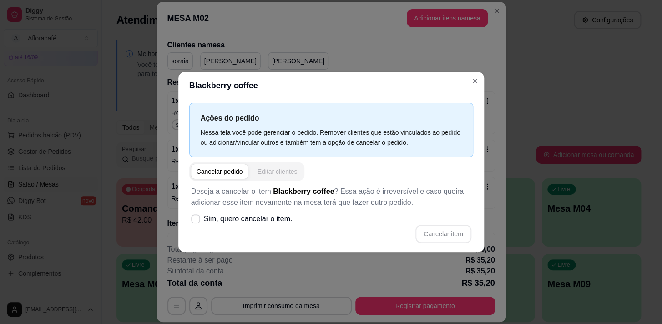
click at [268, 177] on button "Editar clientes" at bounding box center [277, 171] width 51 height 15
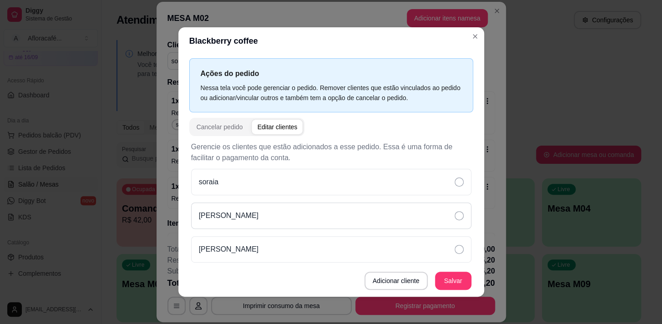
click at [232, 217] on div "[PERSON_NAME]" at bounding box center [331, 215] width 280 height 26
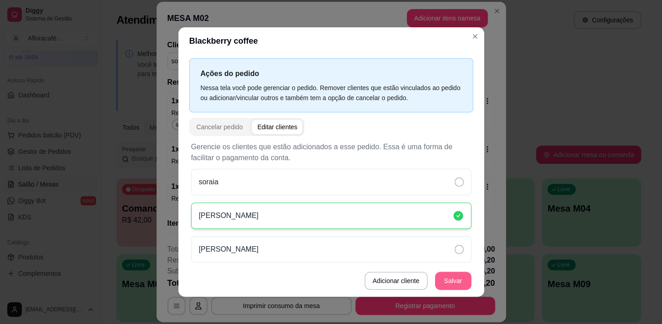
click at [440, 278] on button "Salvar" at bounding box center [453, 281] width 36 height 18
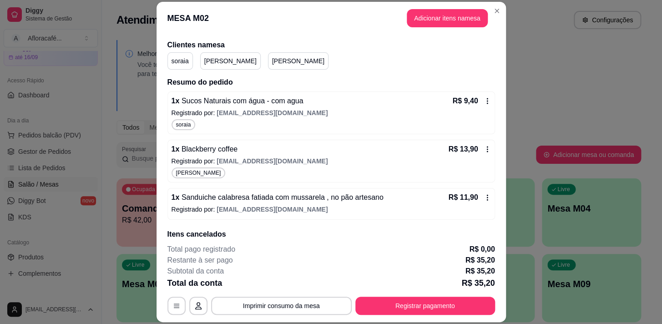
click at [321, 196] on span "Sanduiche calabresa fatiada com mussarela , no pão artesano" at bounding box center [281, 197] width 204 height 8
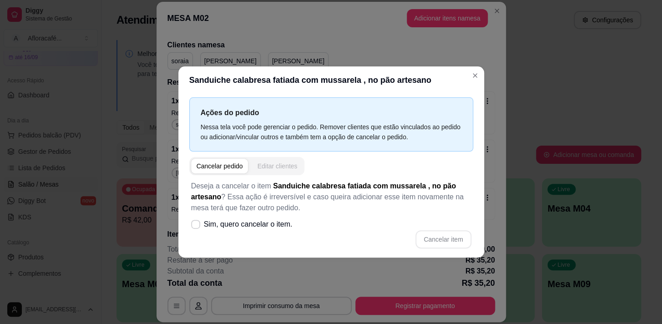
click at [294, 166] on button "Editar clientes" at bounding box center [277, 166] width 51 height 15
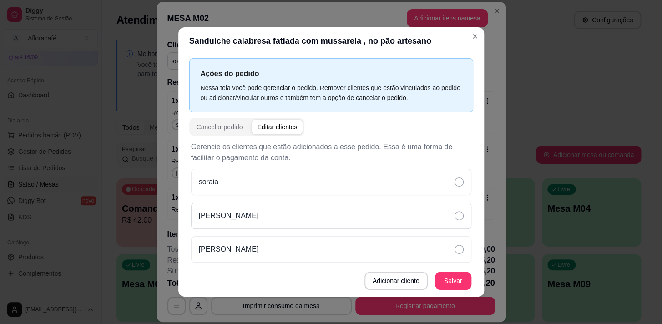
click at [302, 213] on div "[PERSON_NAME]" at bounding box center [331, 215] width 280 height 26
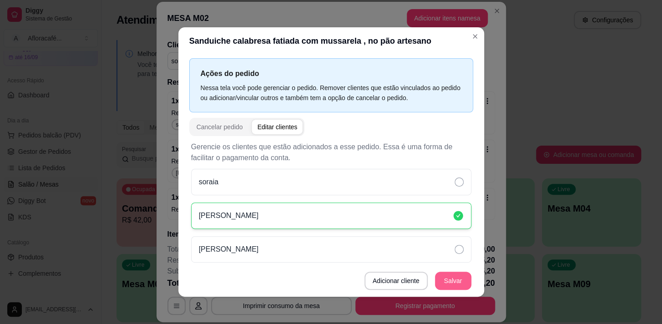
click at [454, 278] on button "Salvar" at bounding box center [453, 281] width 36 height 18
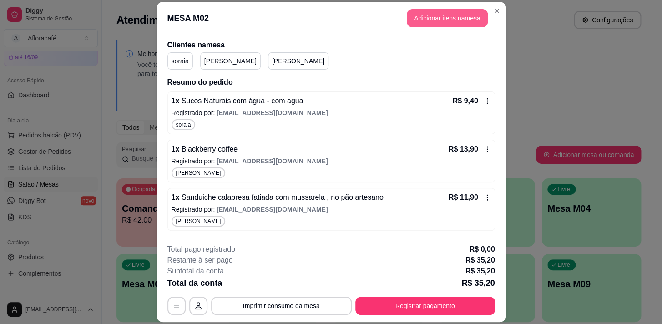
click at [419, 16] on button "Adicionar itens na mesa" at bounding box center [447, 18] width 81 height 18
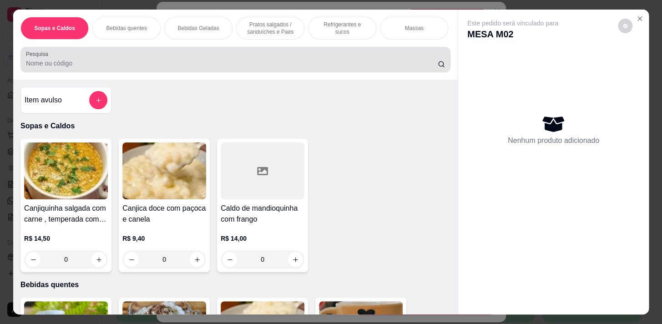
click at [91, 61] on div at bounding box center [235, 59] width 419 height 18
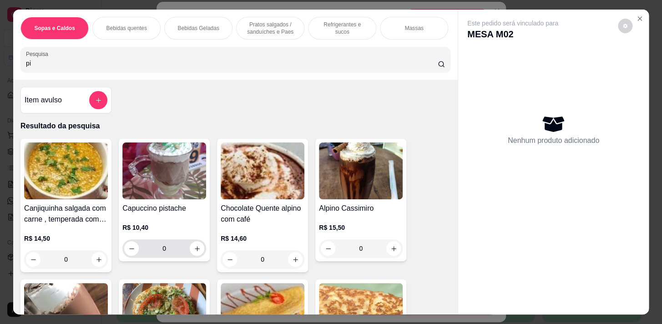
scroll to position [124, 0]
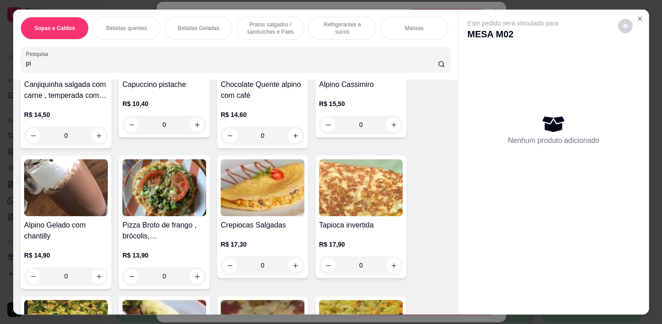
click at [171, 187] on img at bounding box center [164, 187] width 84 height 57
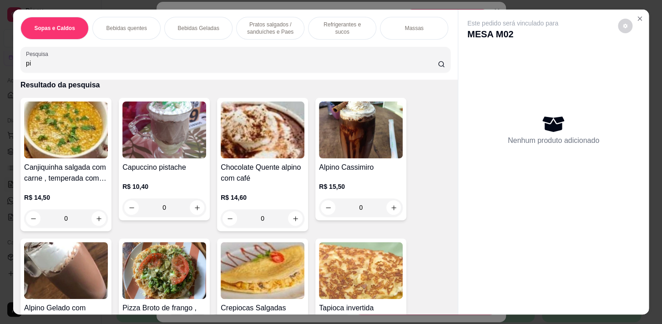
scroll to position [0, 0]
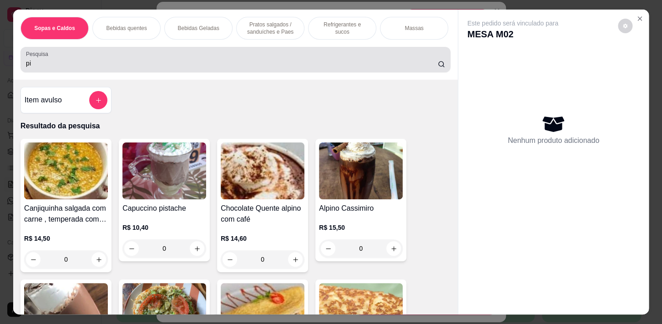
click at [175, 69] on div "pi" at bounding box center [235, 59] width 419 height 18
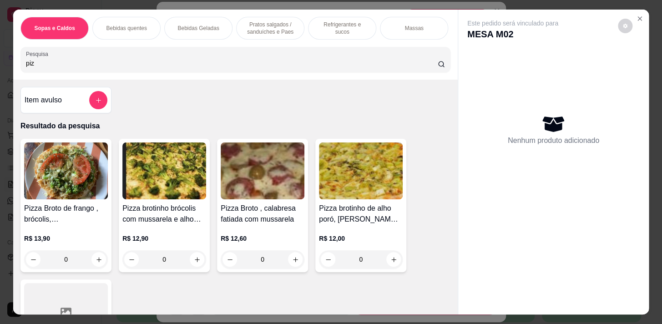
type input "piz"
click at [73, 197] on img at bounding box center [66, 170] width 84 height 57
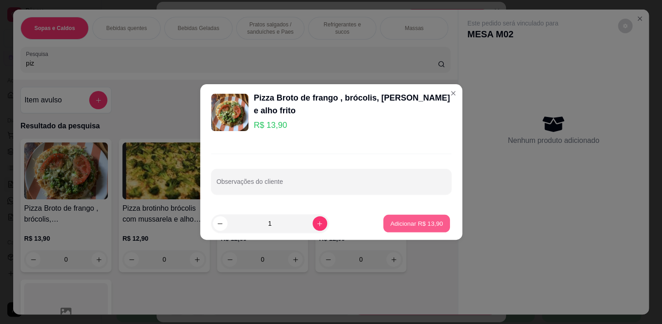
click at [396, 222] on p "Adicionar R$ 13,90" at bounding box center [416, 223] width 53 height 9
type input "1"
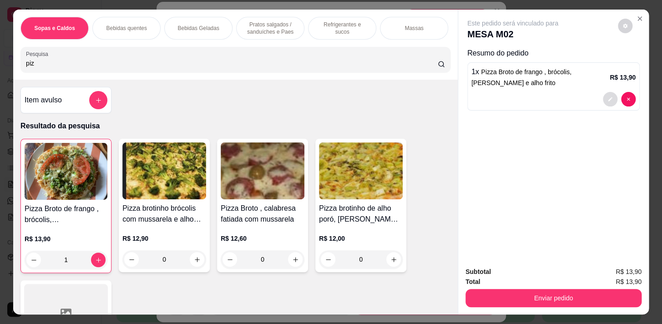
click at [606, 92] on button "decrease-product-quantity" at bounding box center [610, 99] width 15 height 15
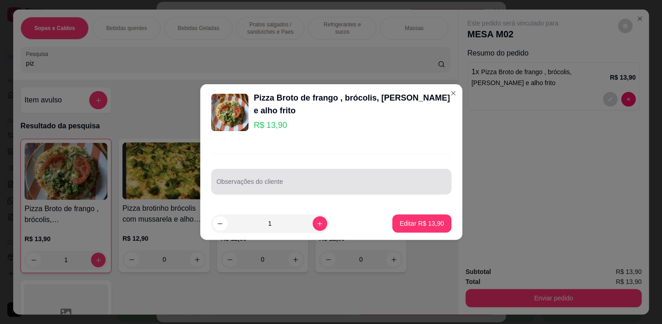
click at [326, 177] on div at bounding box center [331, 181] width 229 height 18
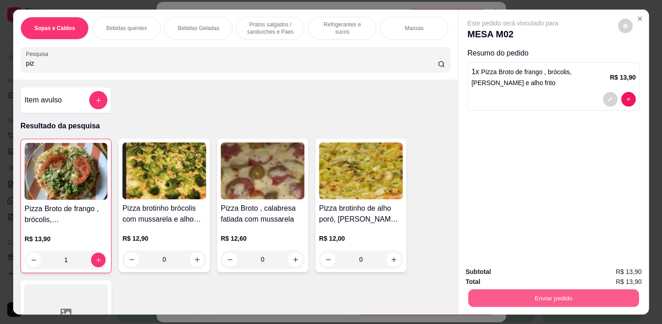
click at [578, 291] on button "Enviar pedido" at bounding box center [553, 298] width 171 height 18
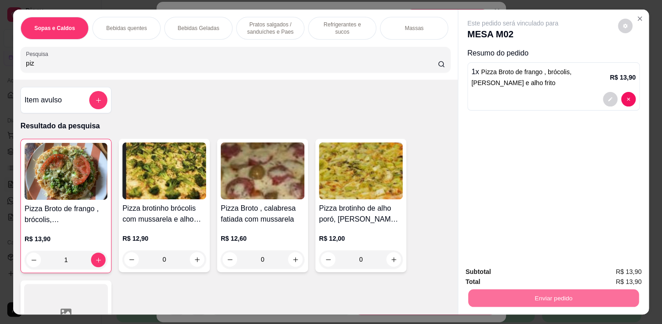
click at [615, 270] on button "Sim, quero registrar" at bounding box center [610, 272] width 66 height 17
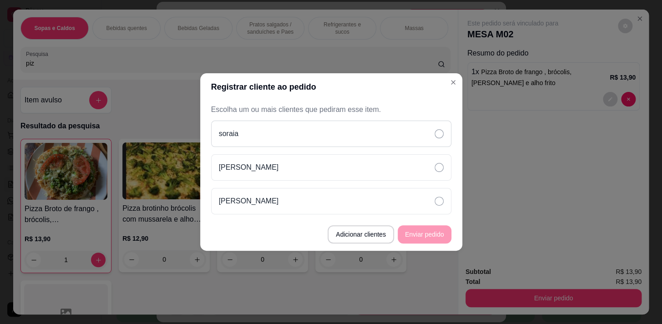
click at [434, 136] on icon at bounding box center [438, 133] width 9 height 9
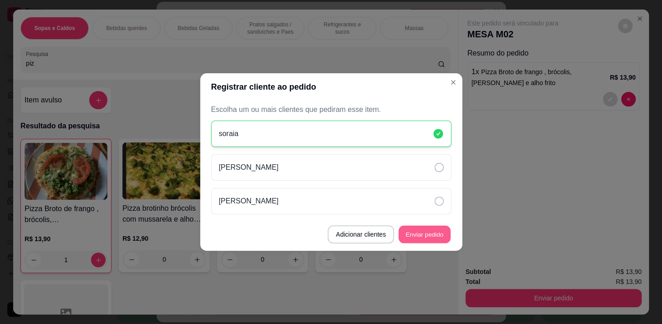
click at [435, 238] on button "Enviar pedido" at bounding box center [424, 235] width 52 height 18
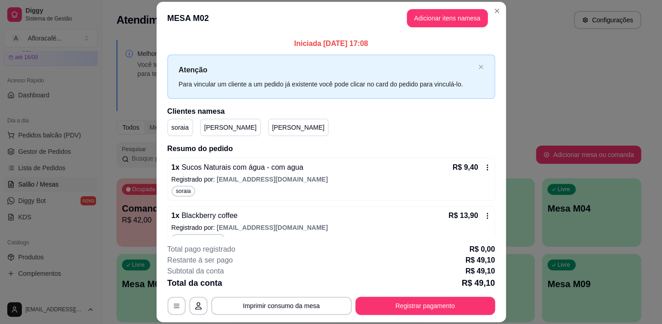
drag, startPoint x: 203, startPoint y: 129, endPoint x: 224, endPoint y: 128, distance: 20.9
click at [204, 129] on p "[PERSON_NAME]" at bounding box center [230, 127] width 52 height 9
click at [268, 128] on div "[PERSON_NAME]" at bounding box center [298, 127] width 60 height 17
click at [184, 127] on p "soraia" at bounding box center [179, 127] width 17 height 9
click at [183, 192] on span "soraia" at bounding box center [183, 190] width 19 height 7
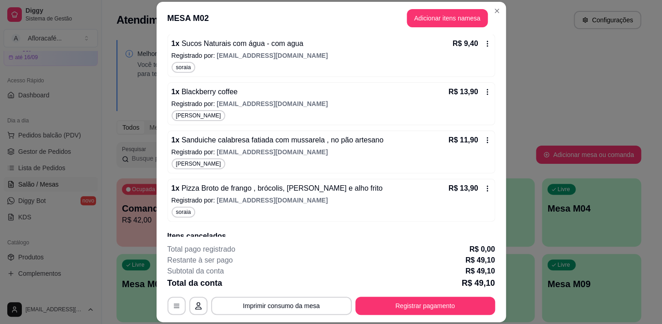
scroll to position [189, 0]
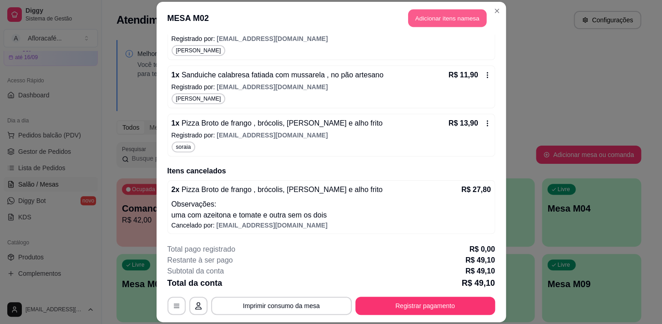
click at [446, 23] on button "Adicionar itens na mesa" at bounding box center [447, 18] width 78 height 18
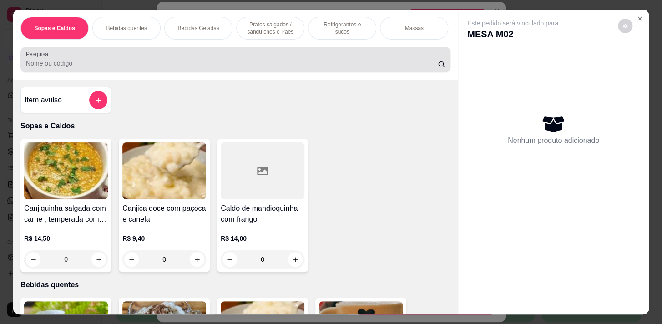
click at [76, 60] on div at bounding box center [235, 59] width 419 height 18
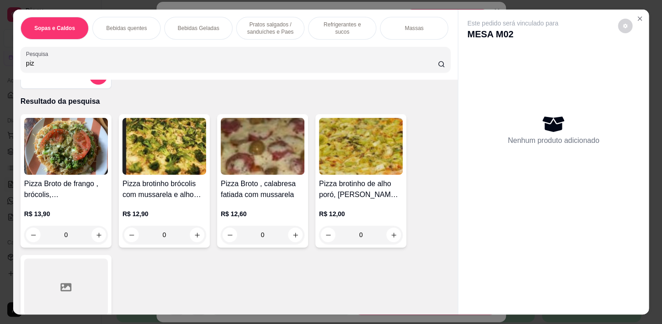
scroll to position [0, 0]
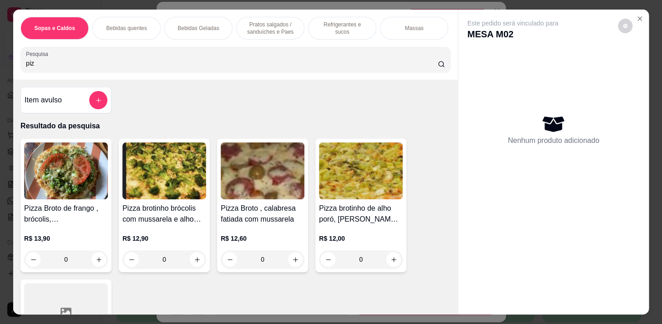
type input "piz"
click at [176, 180] on img at bounding box center [164, 170] width 84 height 57
click at [373, 189] on img at bounding box center [361, 170] width 84 height 57
click at [67, 189] on img at bounding box center [66, 170] width 84 height 57
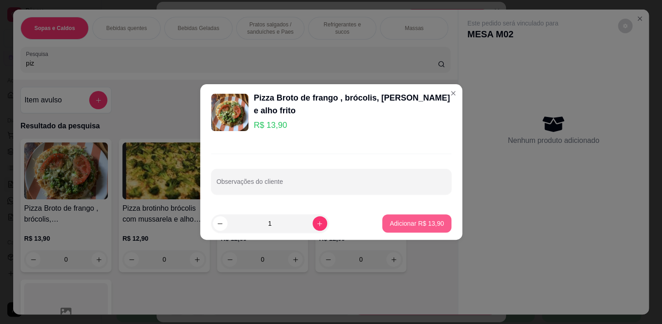
click at [413, 216] on button "Adicionar R$ 13,90" at bounding box center [416, 223] width 69 height 18
type input "1"
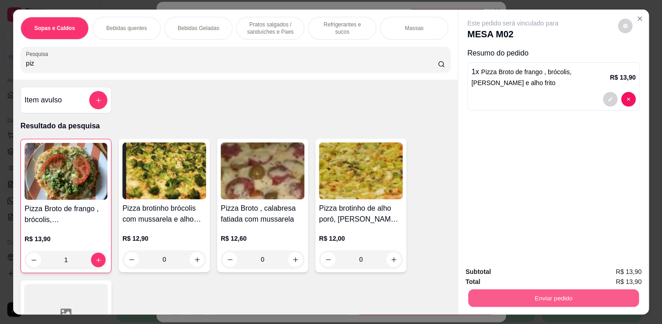
click at [569, 298] on button "Enviar pedido" at bounding box center [553, 298] width 171 height 18
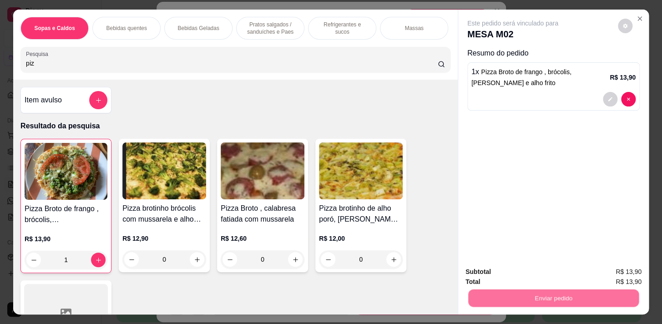
click at [604, 270] on button "Sim, quero registrar" at bounding box center [610, 272] width 66 height 17
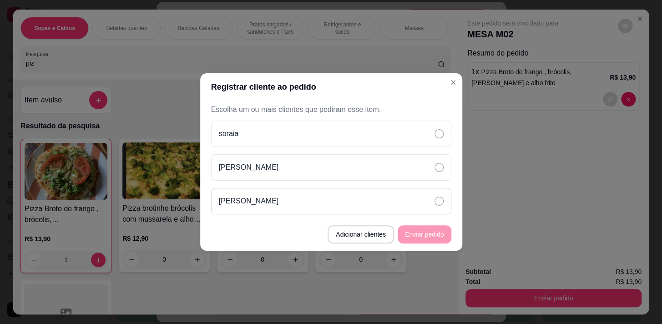
click at [423, 200] on div "[PERSON_NAME]" at bounding box center [331, 201] width 240 height 26
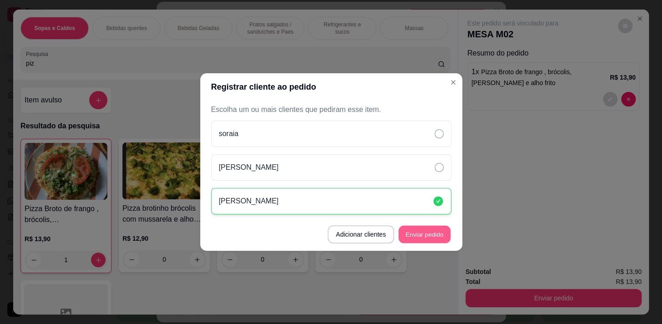
click at [443, 235] on button "Enviar pedido" at bounding box center [424, 235] width 52 height 18
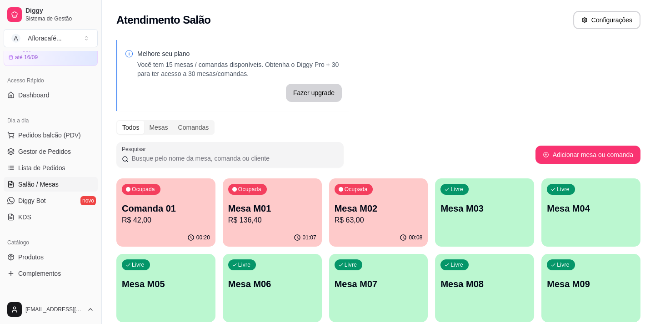
click at [386, 210] on p "Mesa M02" at bounding box center [379, 208] width 88 height 13
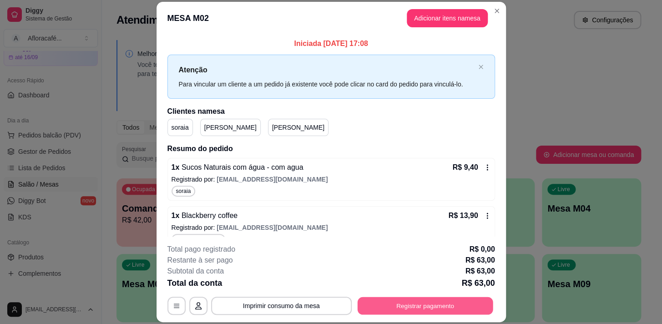
click at [429, 304] on button "Registrar pagamento" at bounding box center [425, 306] width 136 height 18
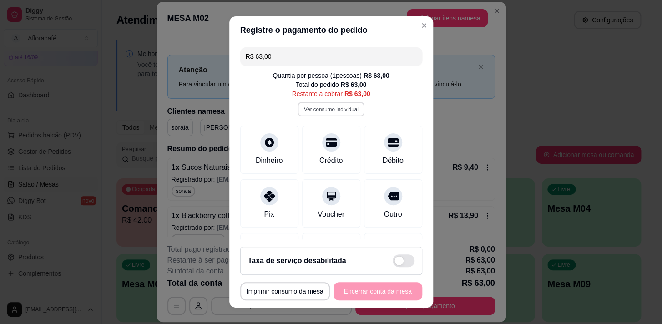
click at [320, 106] on button "Ver consumo individual" at bounding box center [330, 109] width 67 height 14
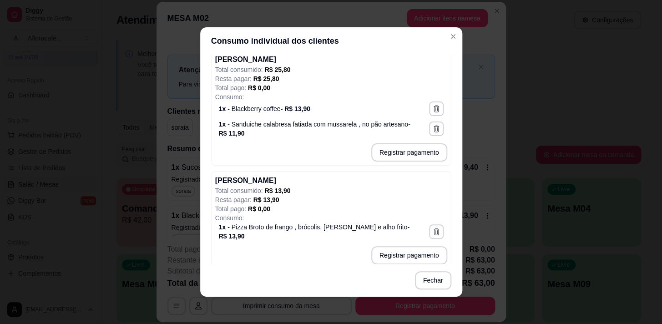
scroll to position [1, 0]
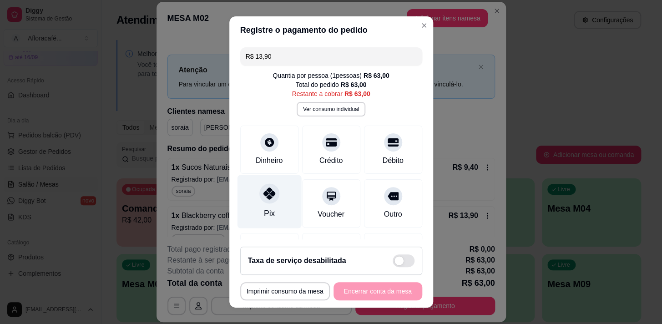
click at [261, 204] on div "Pix" at bounding box center [269, 201] width 64 height 53
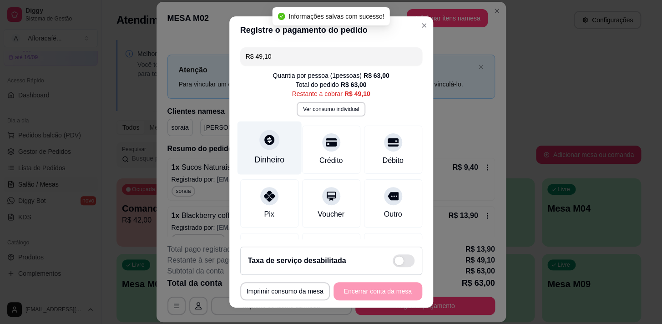
drag, startPoint x: 268, startPoint y: 136, endPoint x: 267, endPoint y: 141, distance: 5.6
click at [267, 141] on icon at bounding box center [269, 140] width 12 height 12
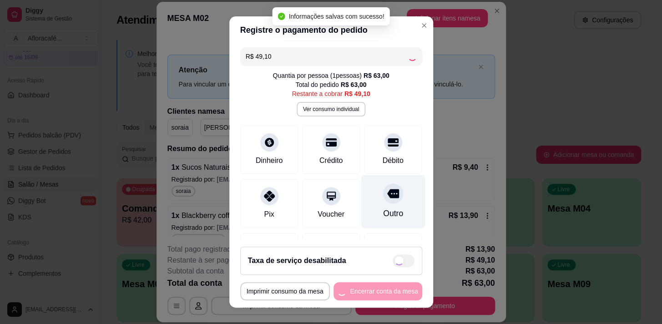
type input "R$ 0,00"
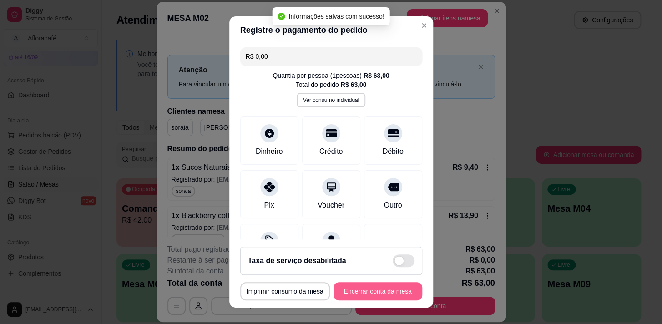
click at [363, 283] on button "Encerrar conta da mesa" at bounding box center [377, 291] width 89 height 18
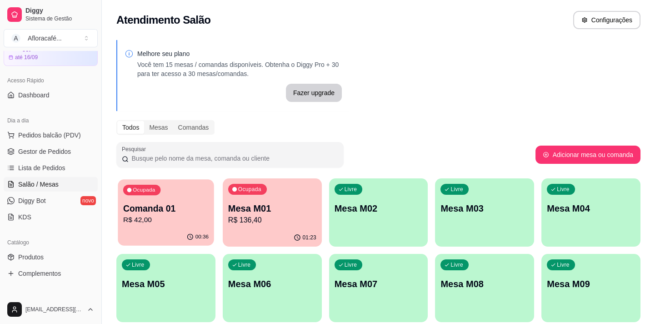
click at [147, 225] on div "Ocupada Comanda 01 R$ 42,00" at bounding box center [166, 203] width 96 height 49
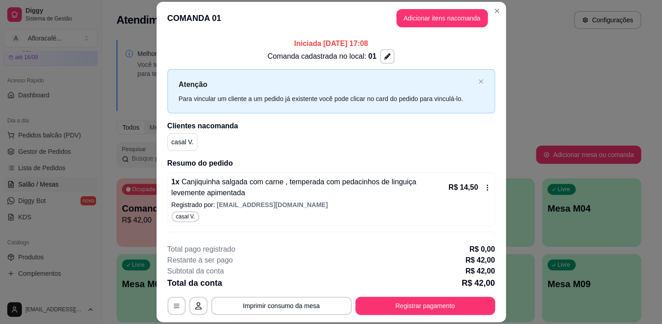
scroll to position [185, 0]
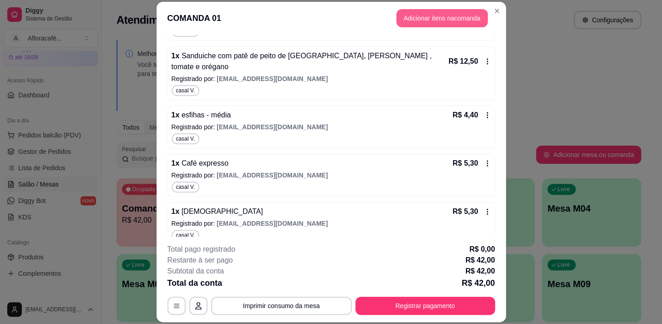
click at [432, 16] on button "Adicionar itens na comanda" at bounding box center [441, 18] width 91 height 18
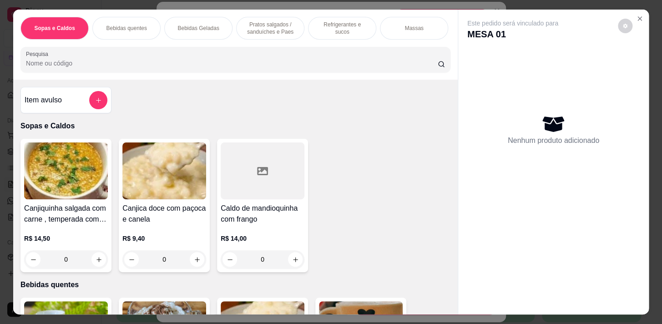
click at [138, 25] on p "Bebidas quentes" at bounding box center [126, 28] width 40 height 7
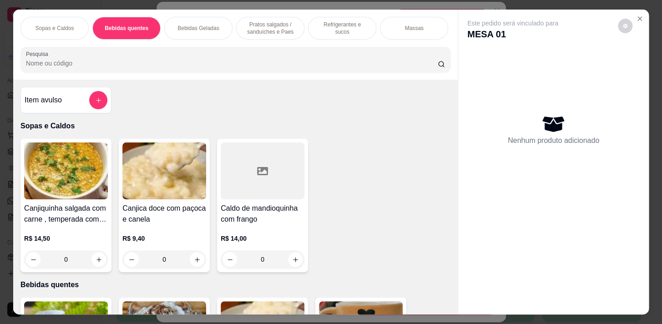
scroll to position [22, 0]
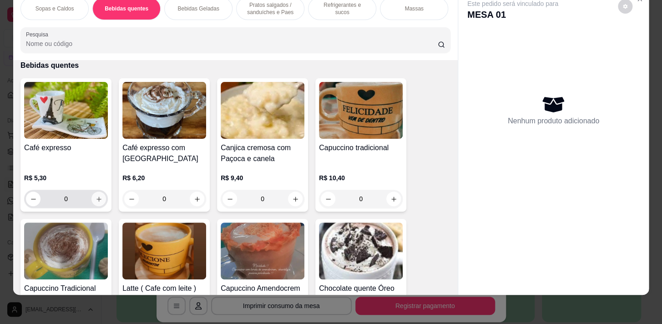
click at [96, 197] on icon "increase-product-quantity" at bounding box center [99, 199] width 7 height 7
type input "1"
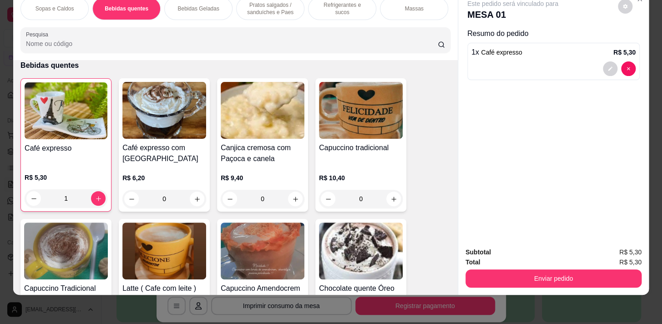
scroll to position [0, 357]
click at [264, 4] on p "Acompanhamentos das refeições" at bounding box center [272, 8] width 53 height 15
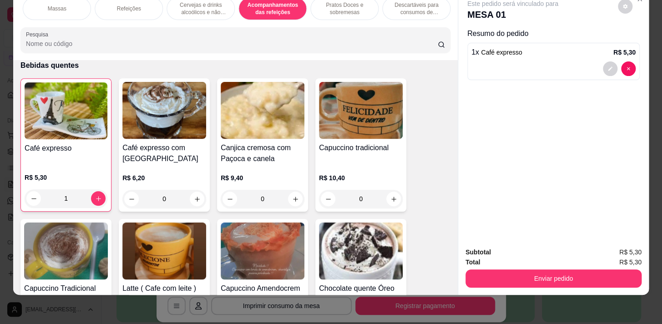
scroll to position [5624, 0]
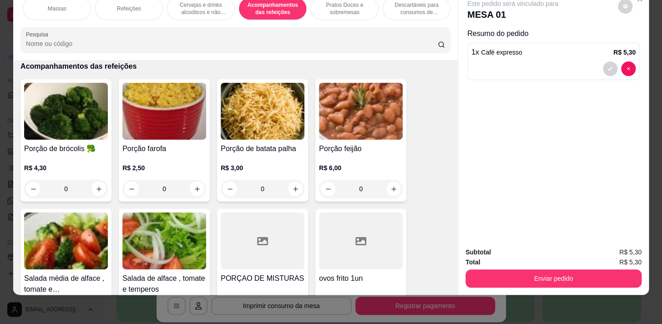
click at [340, 5] on p "Pratos Doces e sobremesas" at bounding box center [344, 8] width 53 height 15
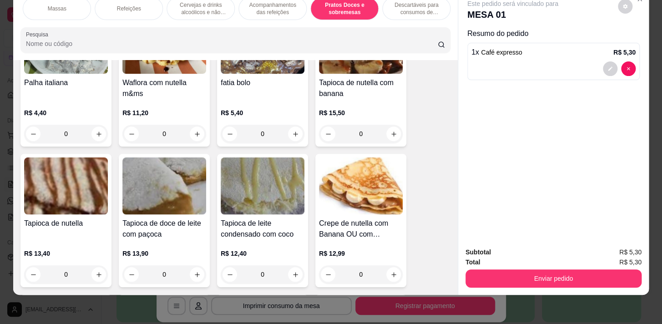
scroll to position [6326, 0]
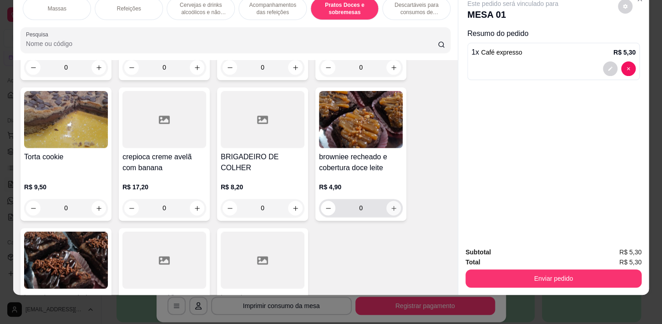
click at [390, 205] on icon "increase-product-quantity" at bounding box center [393, 208] width 7 height 7
type input "1"
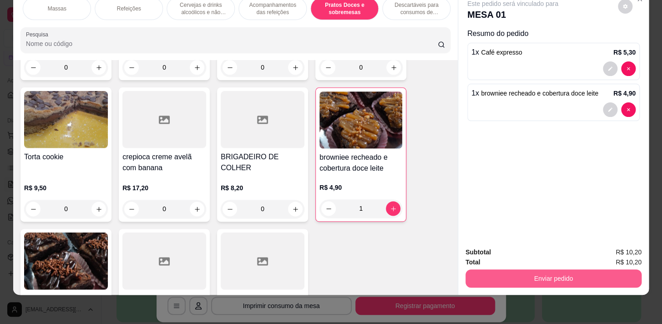
click at [519, 273] on button "Enviar pedido" at bounding box center [553, 278] width 176 height 18
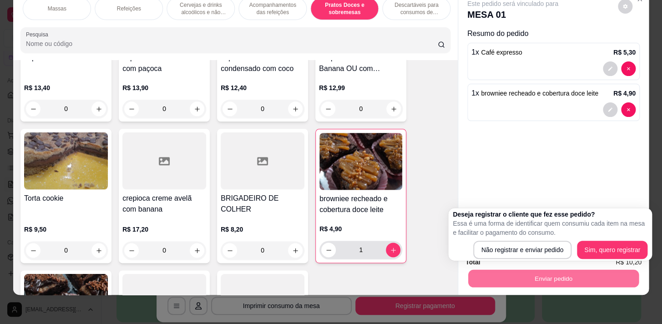
scroll to position [6243, 0]
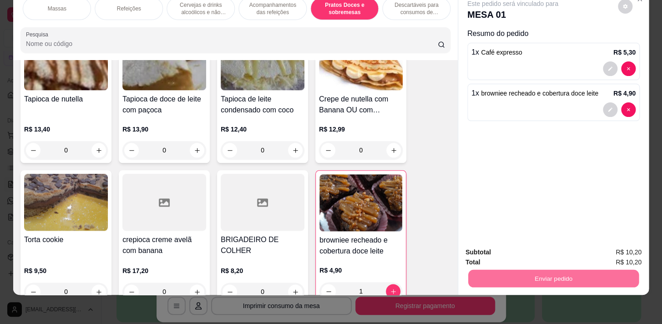
click at [549, 244] on button "Não registrar e enviar pedido" at bounding box center [523, 250] width 92 height 17
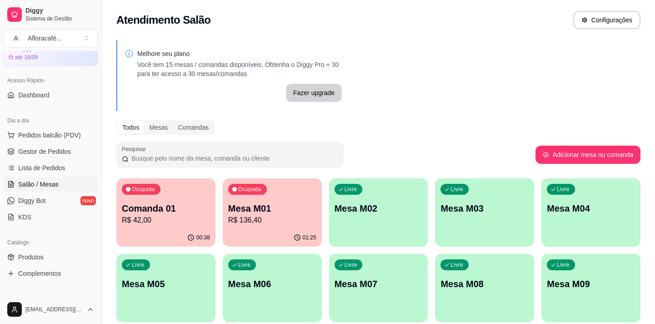
click at [258, 206] on p "Mesa M01" at bounding box center [272, 208] width 88 height 13
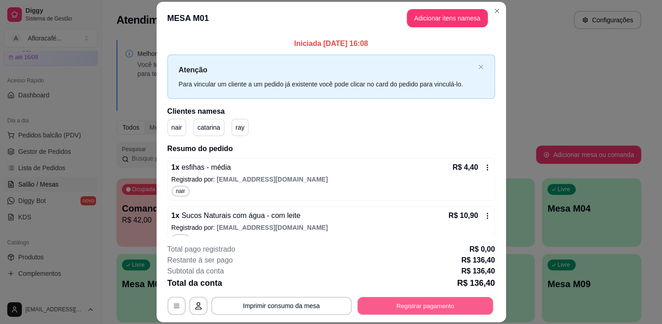
click at [398, 302] on button "Registrar pagamento" at bounding box center [425, 306] width 136 height 18
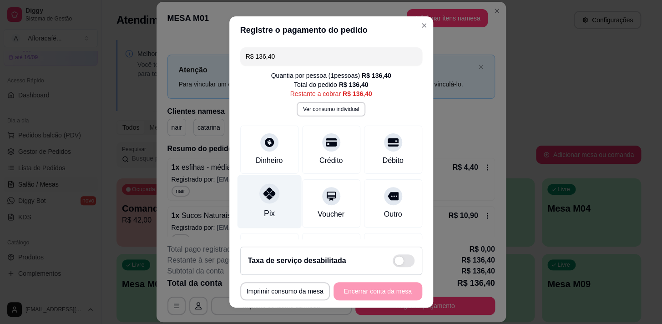
click at [263, 212] on div "Pix" at bounding box center [268, 213] width 11 height 12
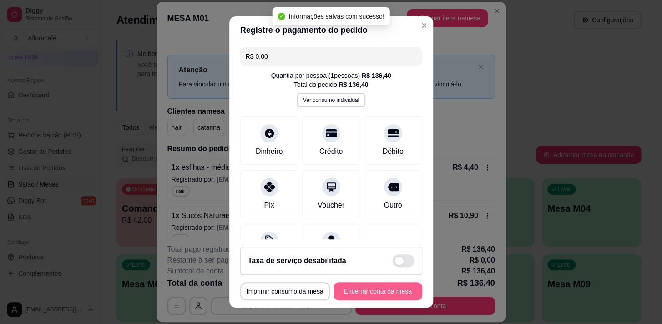
type input "R$ 0,00"
click at [351, 289] on button "Encerrar conta da mesa" at bounding box center [378, 291] width 86 height 18
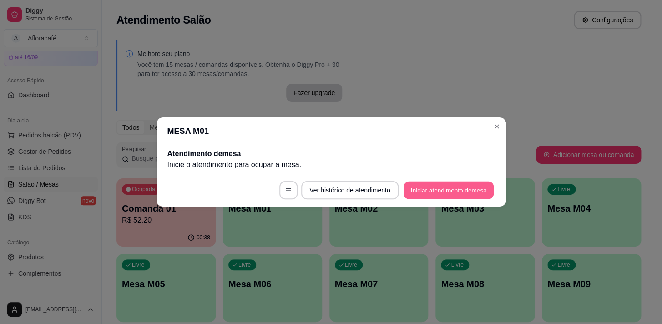
click at [442, 187] on button "Iniciar atendimento de mesa" at bounding box center [448, 190] width 90 height 18
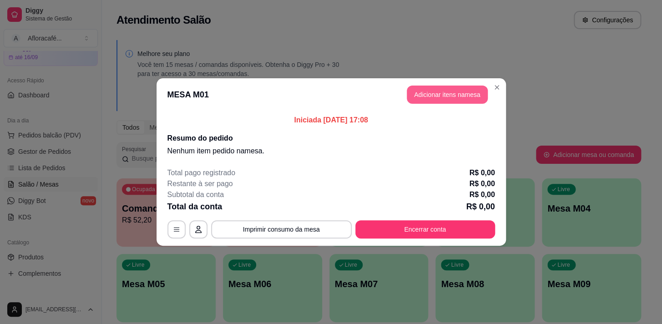
click at [439, 90] on button "Adicionar itens na mesa" at bounding box center [447, 95] width 81 height 18
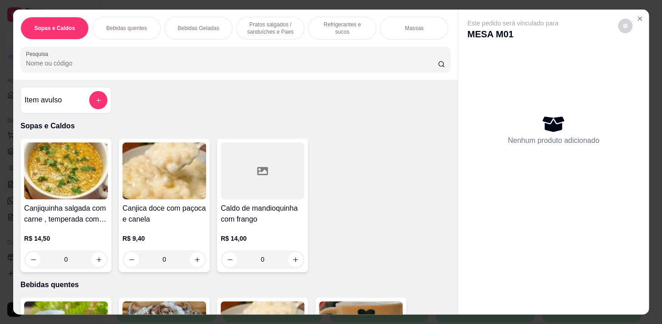
scroll to position [41, 0]
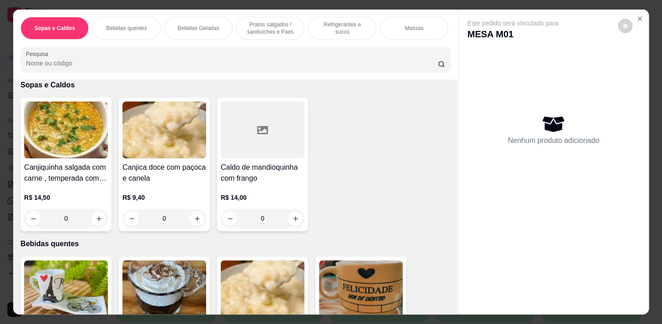
click at [259, 30] on p "Pratos salgados / sanduíches e Paes" at bounding box center [270, 28] width 53 height 15
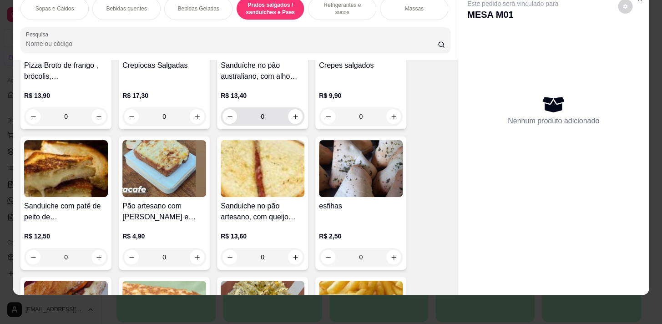
scroll to position [2223, 0]
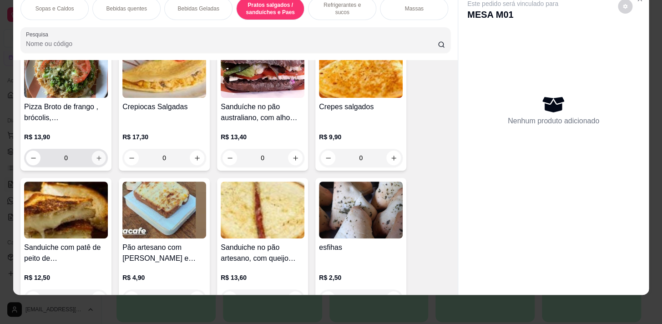
click at [98, 155] on icon "increase-product-quantity" at bounding box center [99, 158] width 7 height 7
type input "1"
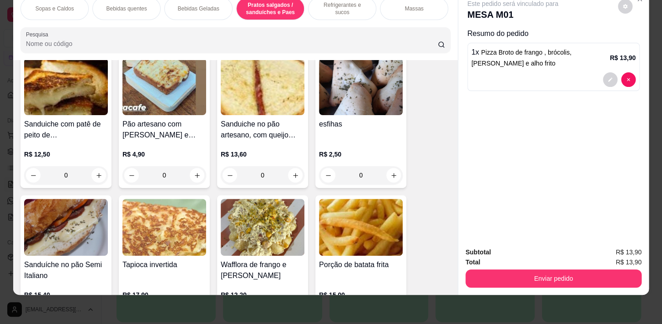
scroll to position [2347, 0]
click at [324, 3] on p "Refrigerantes e sucos" at bounding box center [342, 8] width 53 height 15
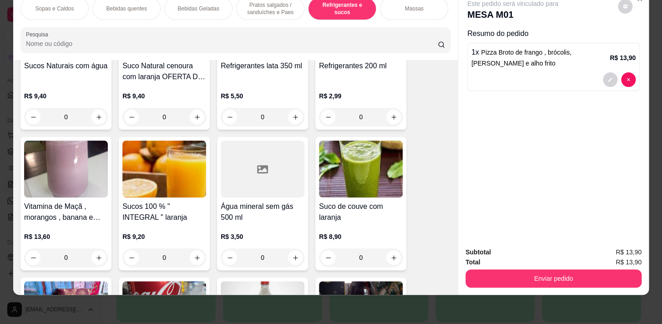
scroll to position [3564, 0]
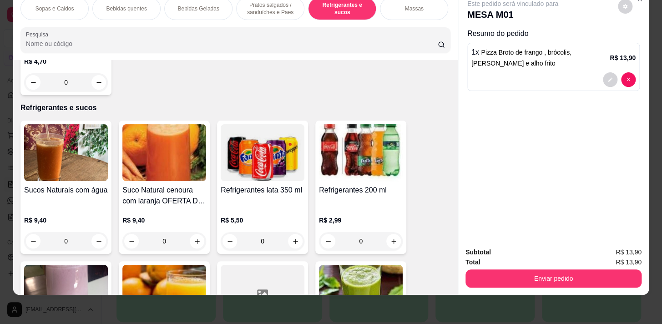
click at [95, 235] on div "0" at bounding box center [66, 241] width 84 height 18
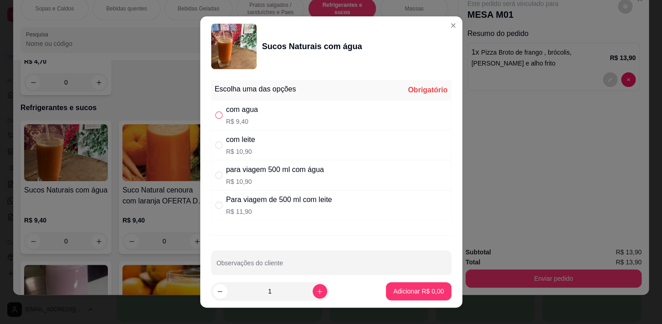
click at [215, 114] on input "" at bounding box center [218, 114] width 7 height 7
radio input "true"
click at [400, 286] on button "Adicionar R$ 9,40" at bounding box center [418, 291] width 65 height 18
type input "1"
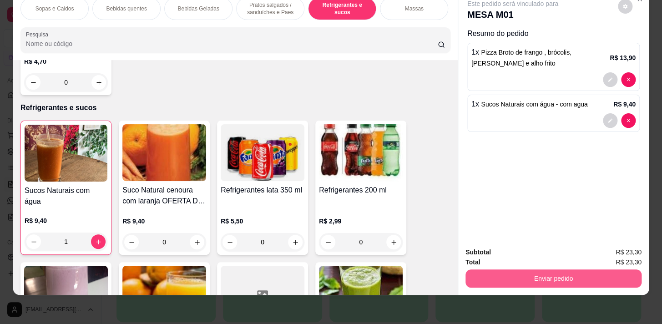
click at [505, 269] on button "Enviar pedido" at bounding box center [553, 278] width 176 height 18
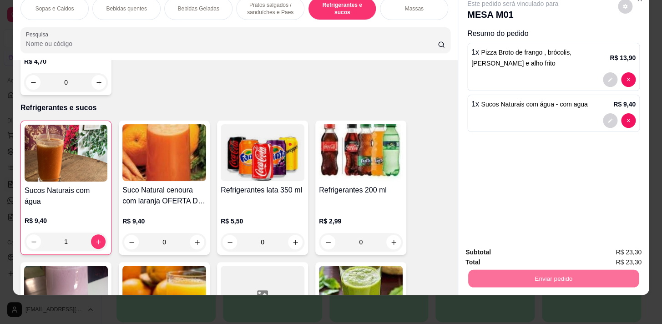
click at [599, 250] on button "Sim, quero registrar" at bounding box center [610, 250] width 66 height 17
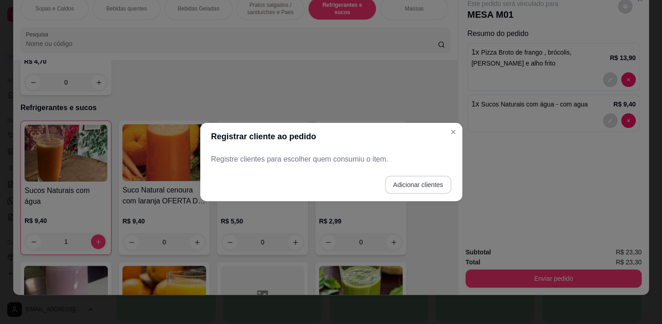
click at [423, 186] on button "Adicionar clientes" at bounding box center [418, 185] width 66 height 18
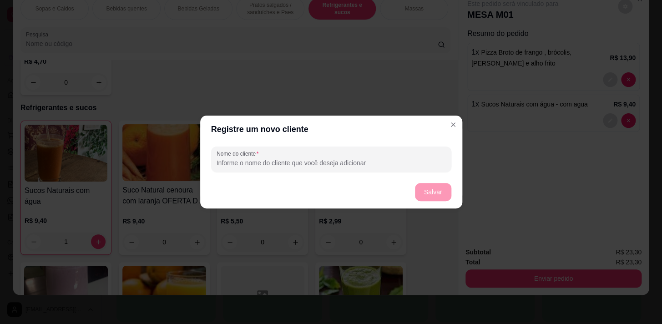
click at [352, 160] on input "Nome do cliente" at bounding box center [331, 162] width 229 height 9
type input "soraia"
click at [436, 193] on button "Salvar" at bounding box center [432, 192] width 35 height 18
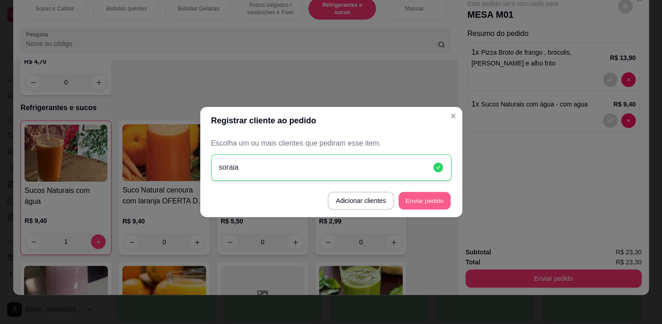
click at [413, 199] on button "Enviar pedido" at bounding box center [424, 201] width 52 height 18
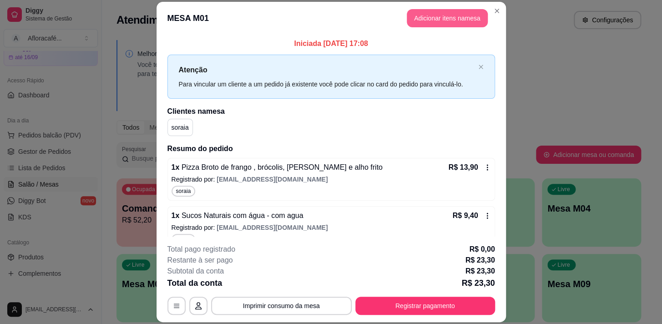
click at [434, 19] on button "Adicionar itens na mesa" at bounding box center [447, 18] width 81 height 18
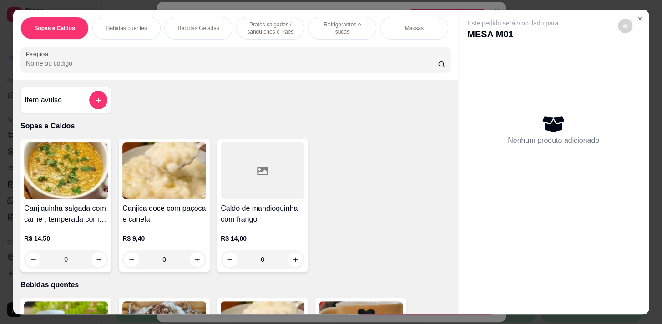
click at [273, 25] on p "Pratos salgados / sanduíches e Paes" at bounding box center [270, 28] width 53 height 15
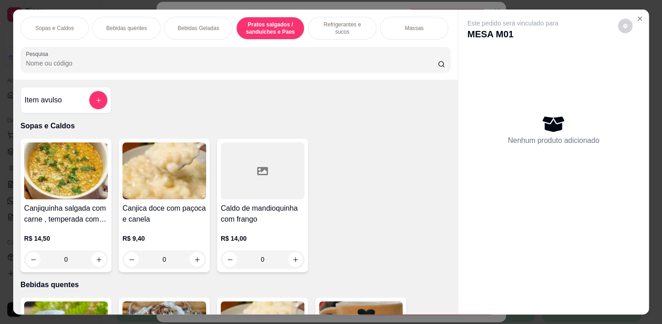
scroll to position [22, 0]
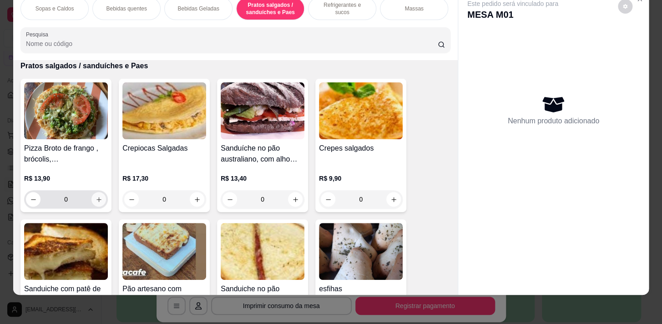
click at [96, 197] on icon "increase-product-quantity" at bounding box center [99, 199] width 7 height 7
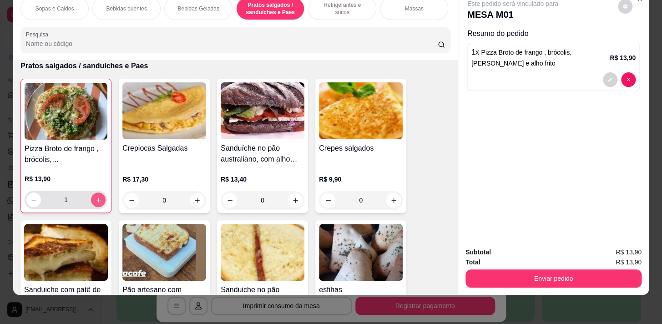
type input "1"
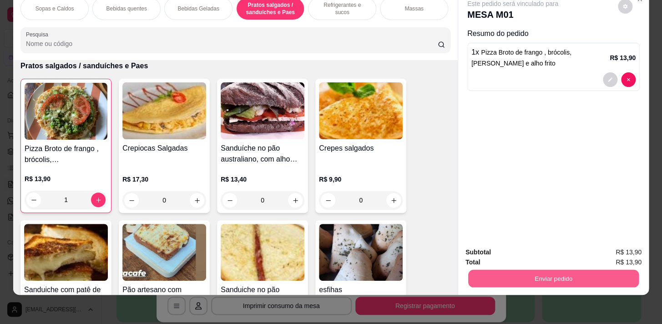
click at [525, 272] on button "Enviar pedido" at bounding box center [553, 278] width 171 height 18
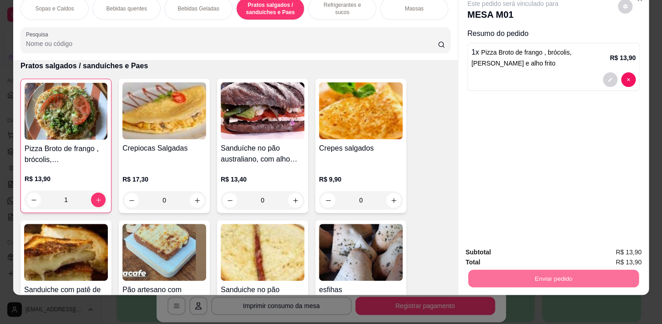
click at [597, 250] on button "Sim, quero registrar" at bounding box center [610, 250] width 68 height 17
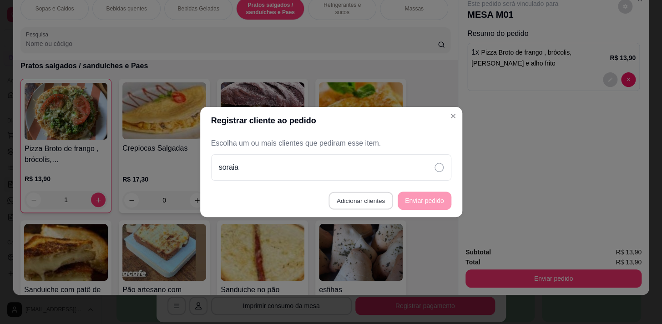
click at [368, 201] on button "Adicionar clientes" at bounding box center [360, 201] width 64 height 18
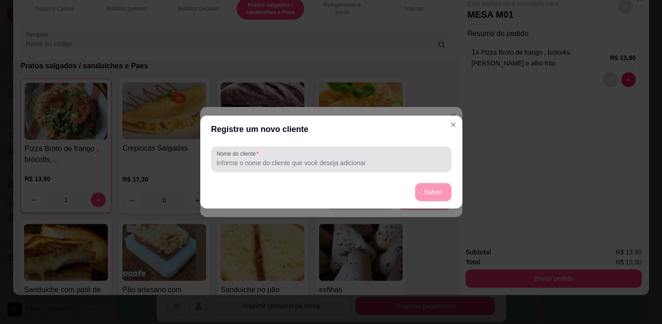
click at [318, 161] on input "Nome do cliente" at bounding box center [331, 162] width 229 height 9
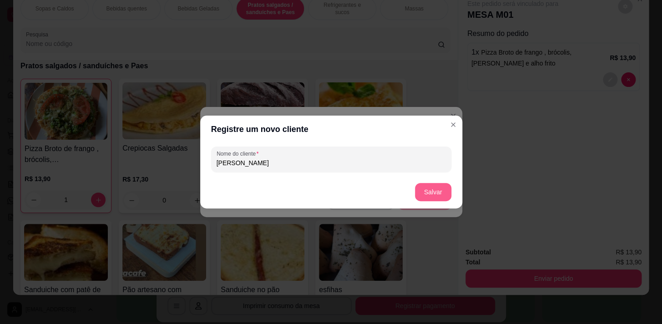
type input "[PERSON_NAME]"
click at [443, 191] on button "Salvar" at bounding box center [433, 192] width 36 height 18
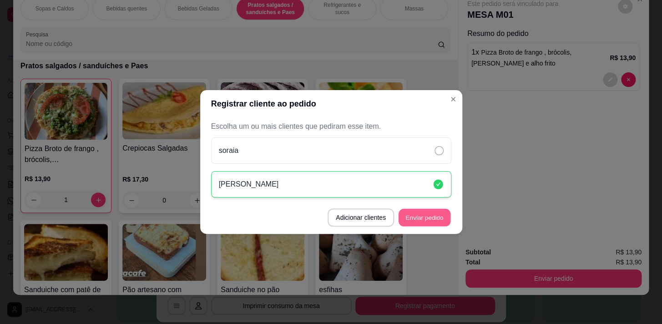
click at [425, 218] on button "Enviar pedido" at bounding box center [424, 218] width 52 height 18
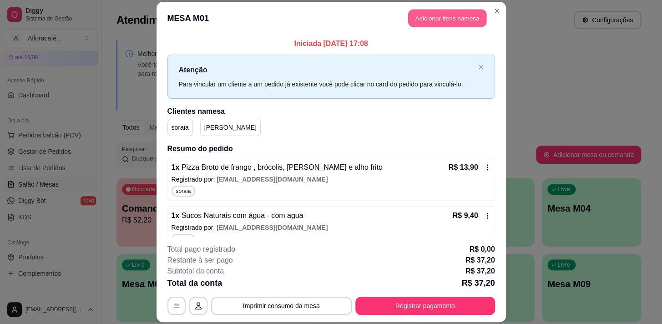
click at [451, 19] on button "Adicionar itens na mesa" at bounding box center [447, 18] width 78 height 18
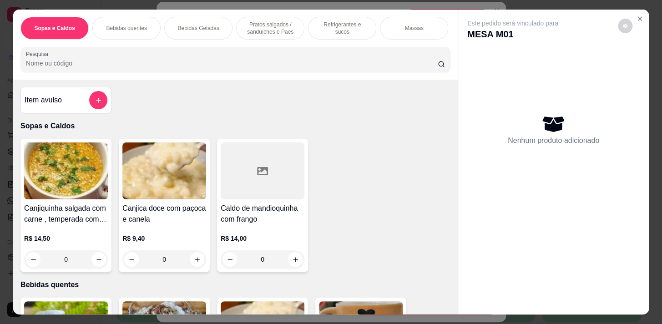
click at [207, 25] on p "Bebidas Geladas" at bounding box center [197, 28] width 41 height 7
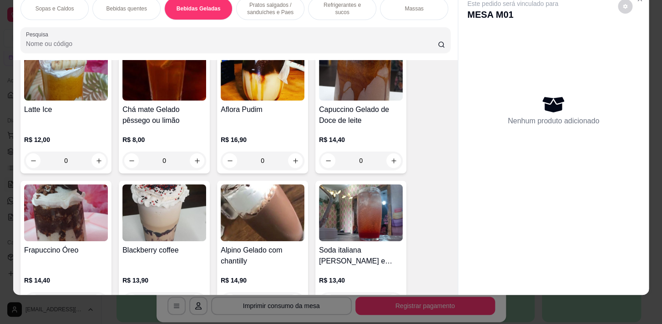
scroll to position [1863, 0]
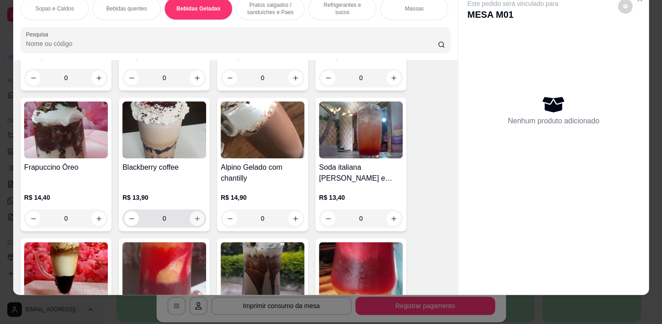
click at [194, 216] on icon "increase-product-quantity" at bounding box center [197, 218] width 7 height 7
type input "1"
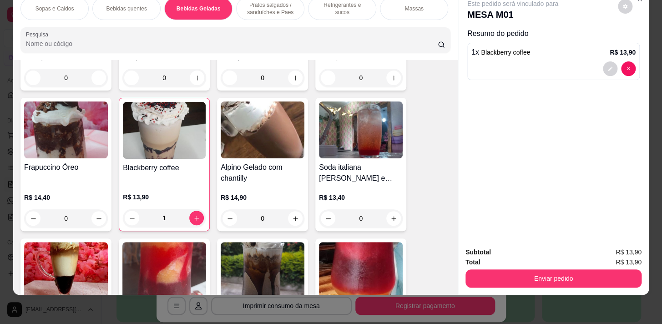
click at [268, 10] on div "Pratos salgados / sanduíches e Paes" at bounding box center [270, 8] width 68 height 23
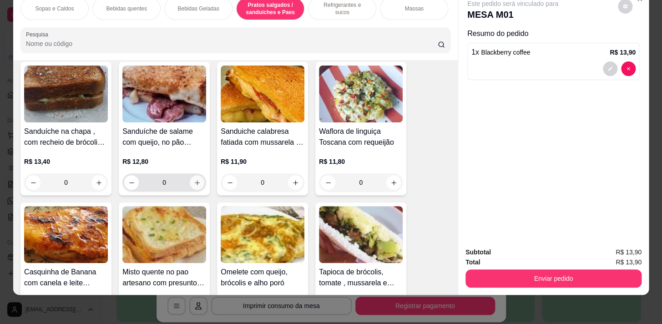
scroll to position [2802, 0]
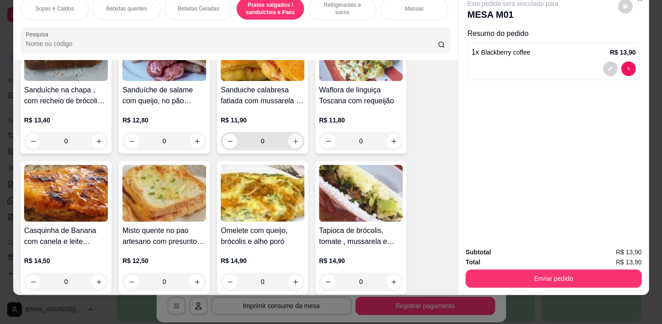
click at [293, 139] on icon "increase-product-quantity" at bounding box center [295, 141] width 5 height 5
type input "1"
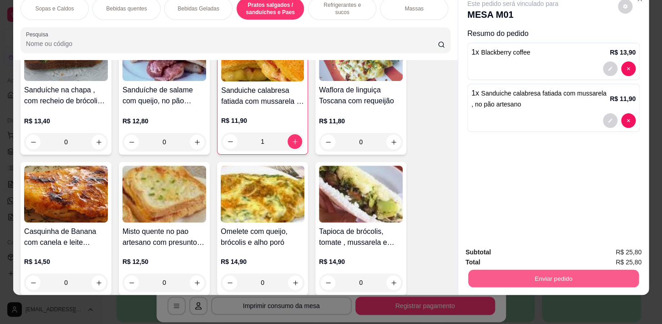
click at [527, 276] on button "Enviar pedido" at bounding box center [553, 278] width 171 height 18
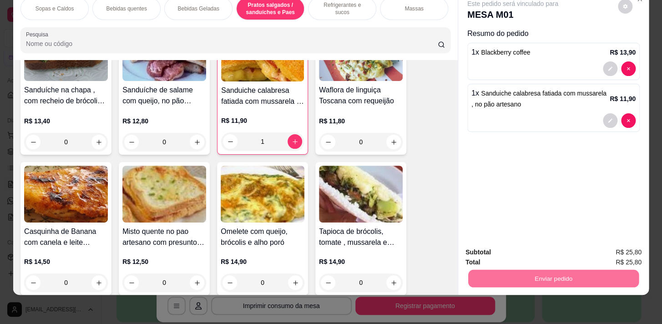
click at [598, 242] on button "Sim, quero registrar" at bounding box center [610, 250] width 66 height 17
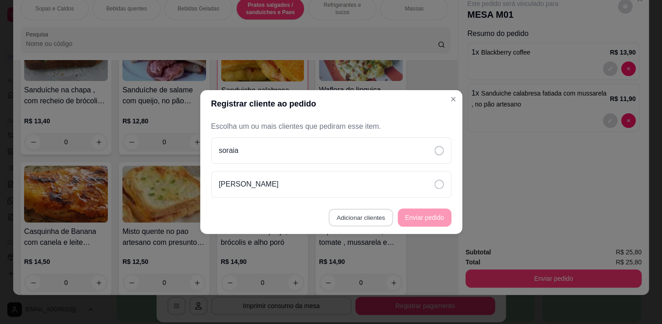
click at [368, 221] on button "Adicionar clientes" at bounding box center [360, 218] width 64 height 18
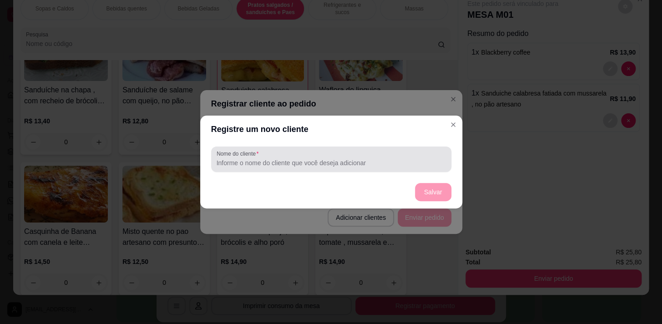
click at [351, 162] on input "Nome do cliente" at bounding box center [331, 162] width 229 height 9
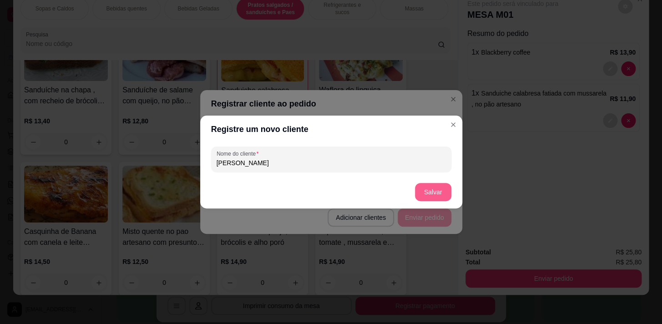
type input "[PERSON_NAME]"
click at [432, 187] on button "Salvar" at bounding box center [433, 192] width 36 height 18
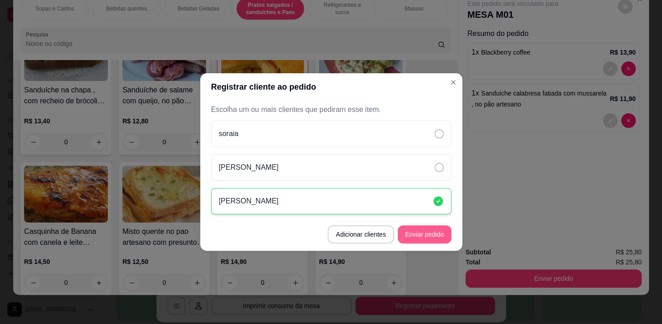
click at [427, 234] on button "Enviar pedido" at bounding box center [425, 234] width 54 height 18
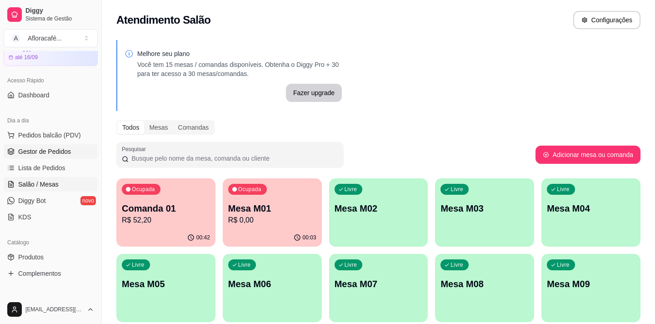
click at [36, 148] on span "Gestor de Pedidos" at bounding box center [44, 151] width 53 height 9
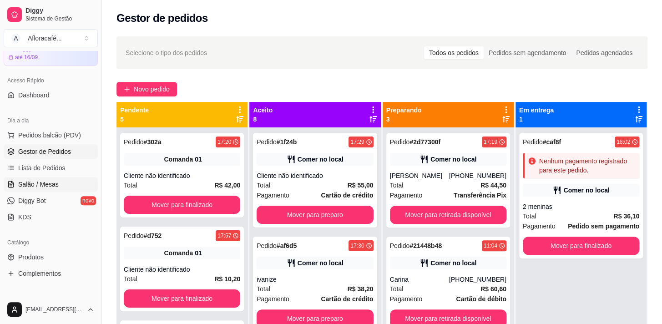
click at [38, 183] on span "Salão / Mesas" at bounding box center [38, 184] width 40 height 9
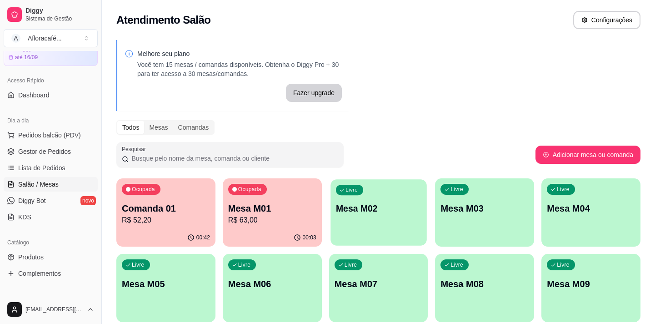
click at [352, 223] on div "Livre Mesa M02" at bounding box center [379, 206] width 96 height 55
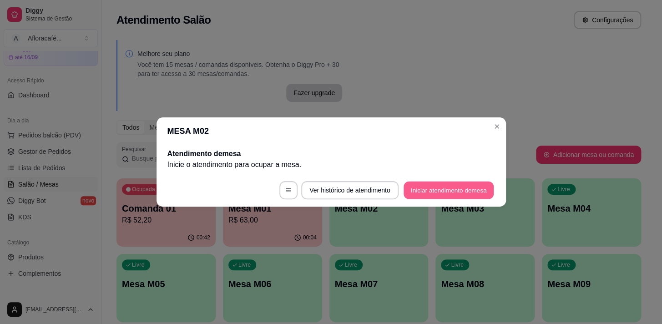
click at [428, 186] on button "Iniciar atendimento de mesa" at bounding box center [448, 190] width 90 height 18
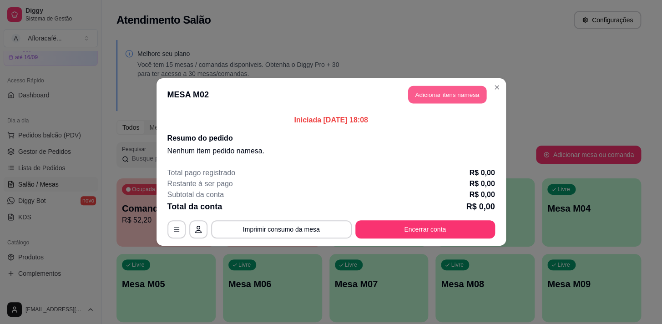
click at [444, 98] on button "Adicionar itens na mesa" at bounding box center [447, 95] width 78 height 18
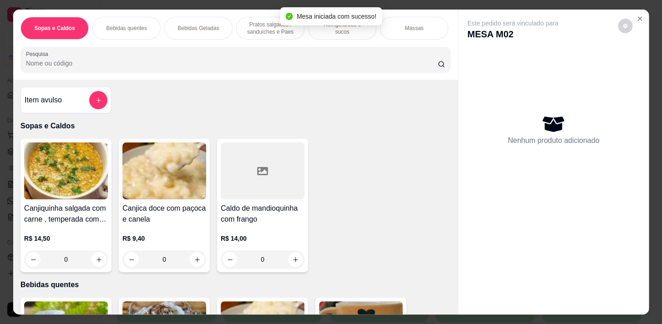
scroll to position [0, 357]
click at [332, 26] on p "Pratos Doces e sobremesas" at bounding box center [344, 28] width 53 height 15
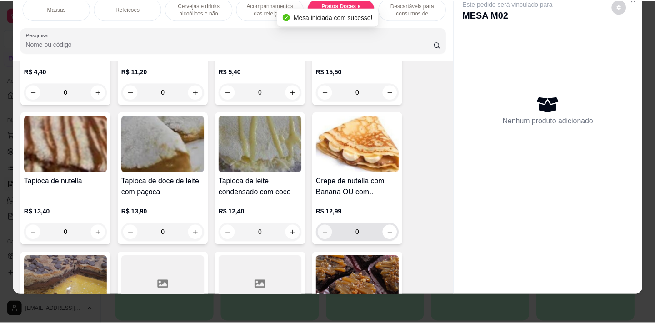
scroll to position [6284, 0]
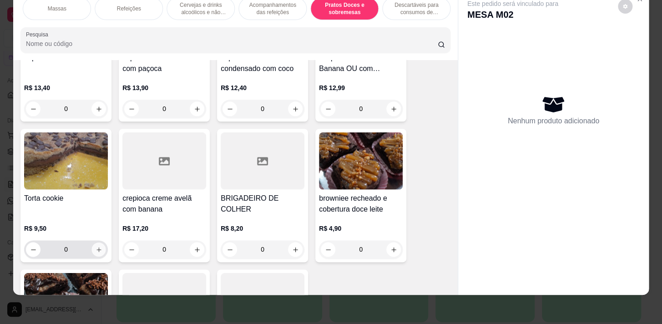
click at [96, 248] on icon "increase-product-quantity" at bounding box center [98, 249] width 5 height 5
type input "1"
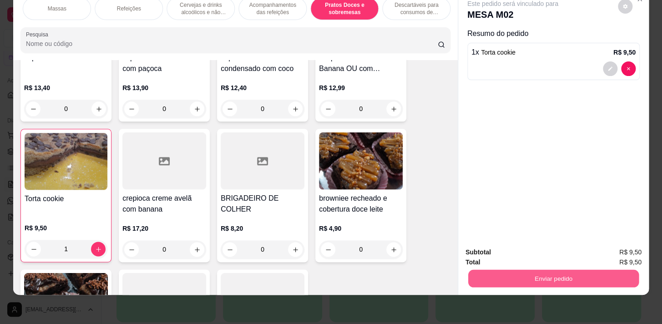
click at [577, 271] on button "Enviar pedido" at bounding box center [553, 278] width 171 height 18
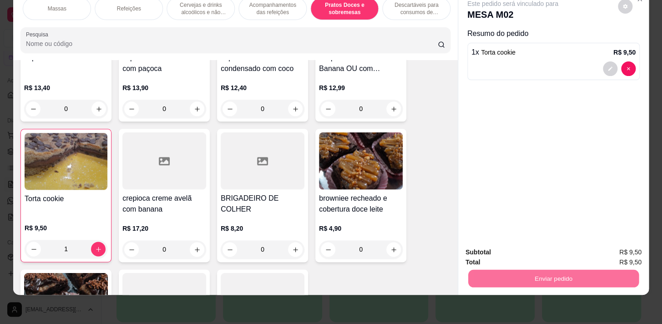
click at [613, 252] on button "Sim, quero registrar" at bounding box center [610, 250] width 66 height 17
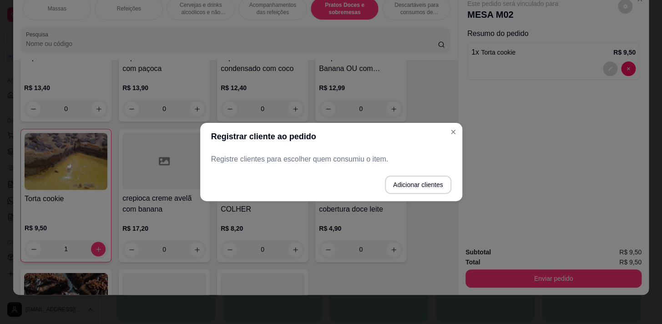
click at [308, 156] on p "Registre clientes para escolher quem consumiu o item." at bounding box center [331, 159] width 240 height 11
click at [398, 188] on button "Adicionar clientes" at bounding box center [418, 185] width 66 height 18
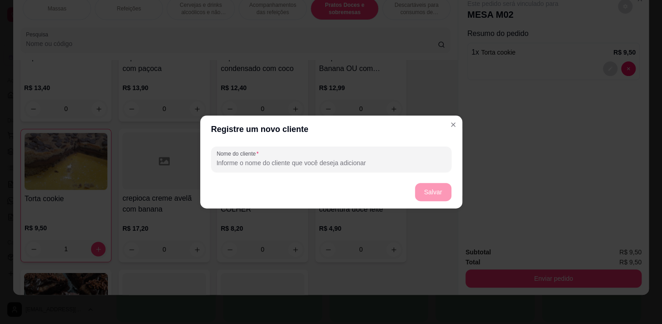
click at [344, 159] on input "Nome do cliente" at bounding box center [331, 162] width 229 height 9
type input "gui"
click at [443, 191] on button "Salvar" at bounding box center [432, 192] width 35 height 18
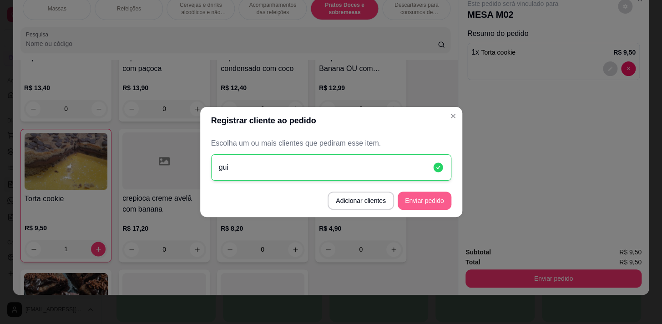
click at [427, 198] on button "Enviar pedido" at bounding box center [425, 201] width 54 height 18
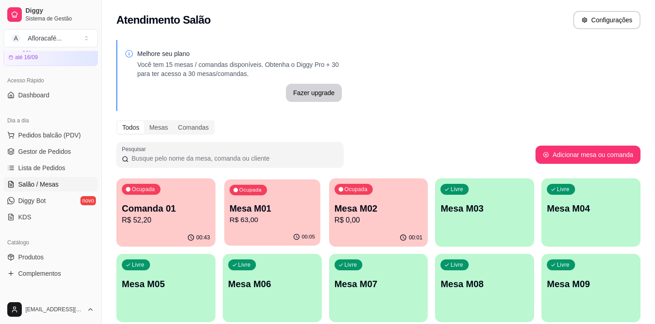
click at [272, 218] on p "R$ 63,00" at bounding box center [273, 220] width 86 height 10
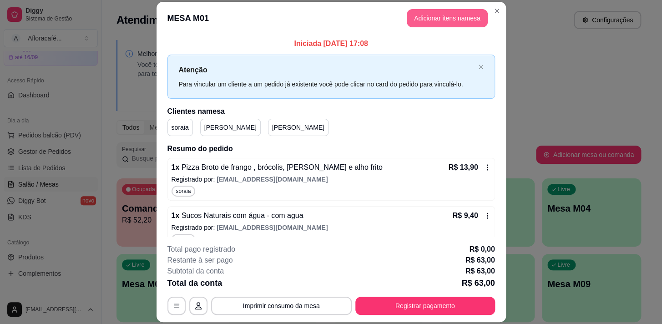
click at [432, 18] on button "Adicionar itens na mesa" at bounding box center [447, 18] width 81 height 18
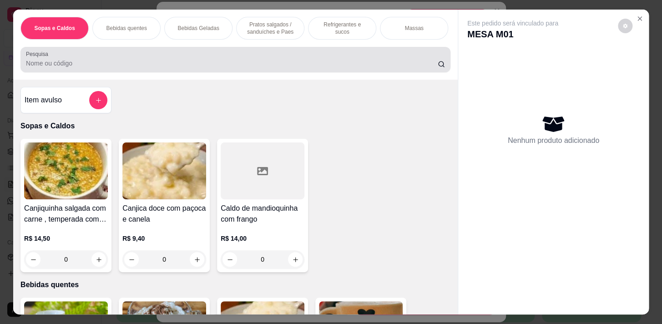
click at [131, 67] on input "Pesquisa" at bounding box center [232, 63] width 412 height 9
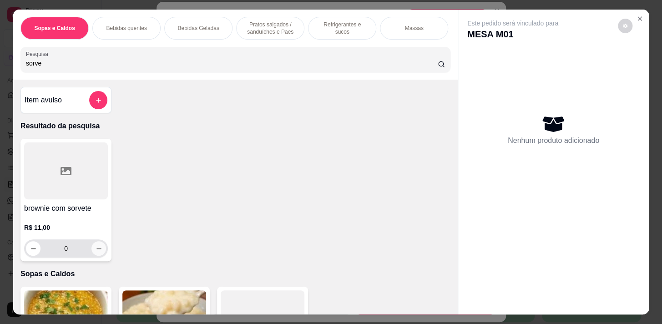
type input "sorve"
click at [97, 250] on icon "increase-product-quantity" at bounding box center [99, 248] width 7 height 7
type input "1"
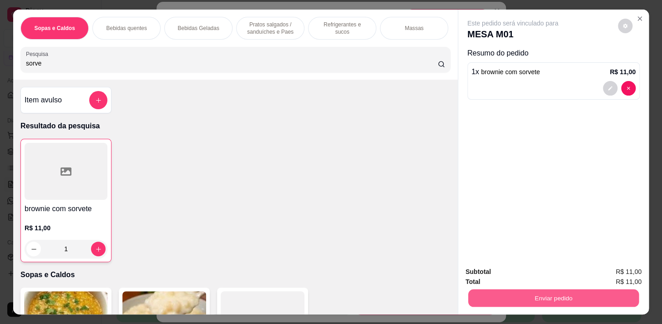
click at [505, 292] on button "Enviar pedido" at bounding box center [553, 298] width 171 height 18
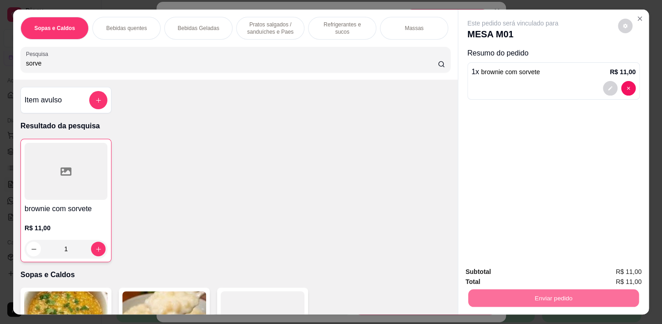
click at [585, 270] on button "Sim, quero registrar" at bounding box center [610, 272] width 66 height 17
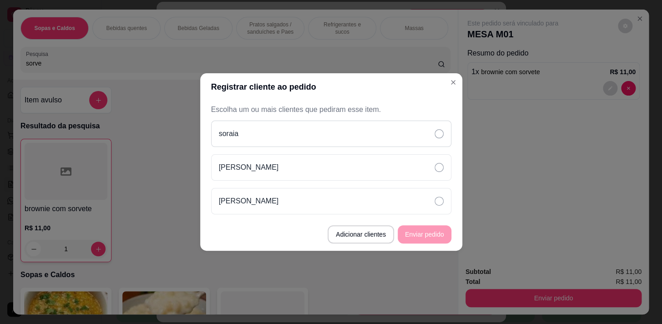
click at [276, 136] on div "soraia" at bounding box center [331, 134] width 240 height 26
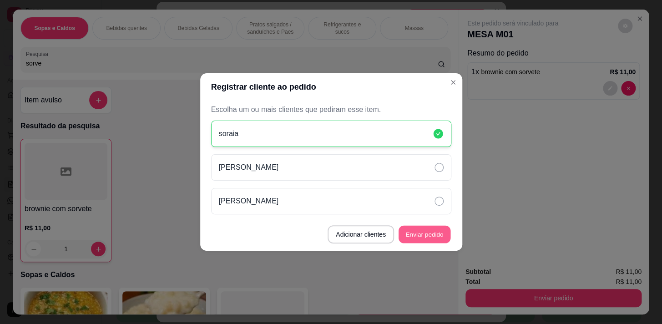
click at [422, 231] on button "Enviar pedido" at bounding box center [424, 235] width 52 height 18
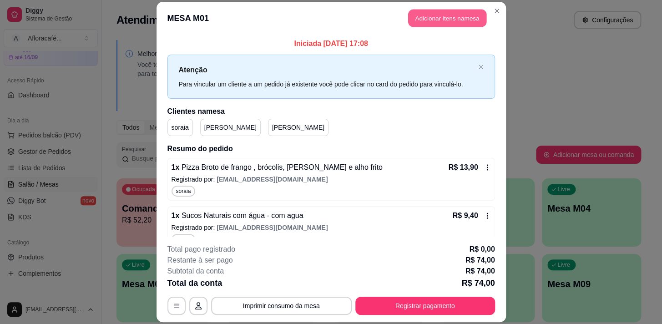
click at [429, 18] on button "Adicionar itens na mesa" at bounding box center [447, 18] width 78 height 18
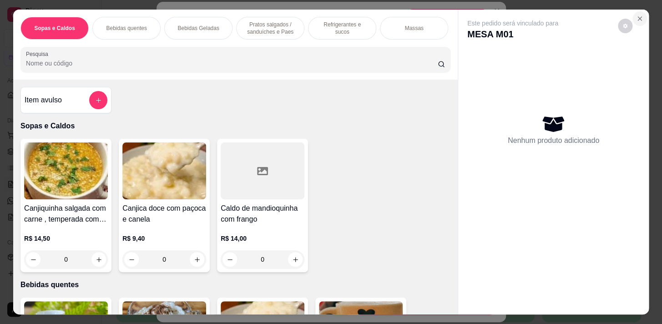
click at [637, 16] on icon "Close" at bounding box center [639, 18] width 7 height 7
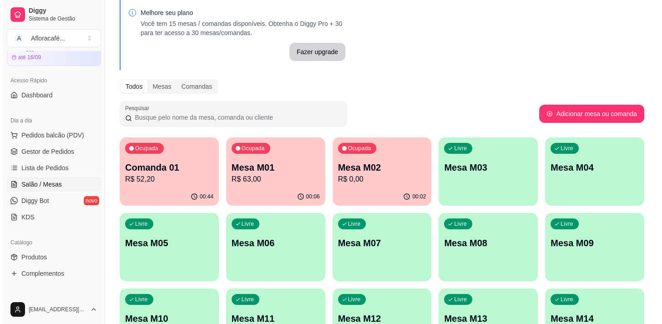
scroll to position [82, 0]
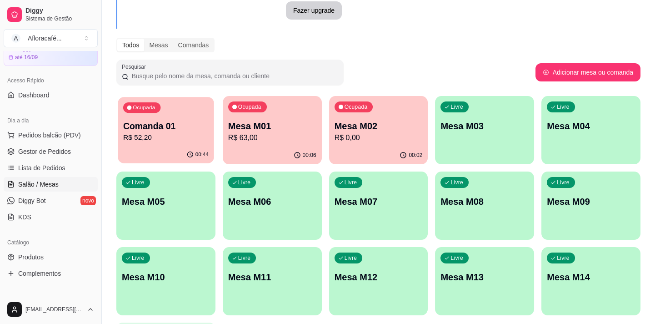
click at [183, 131] on p "Comanda 01" at bounding box center [166, 126] width 86 height 12
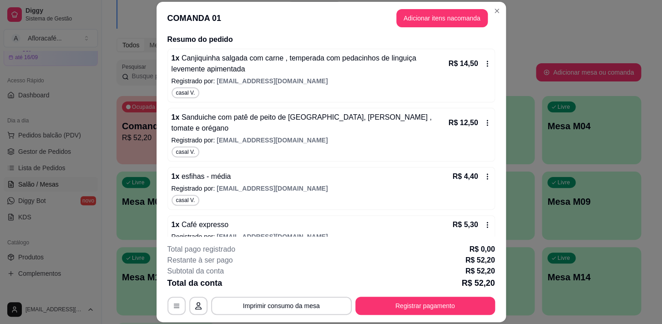
scroll to position [259, 0]
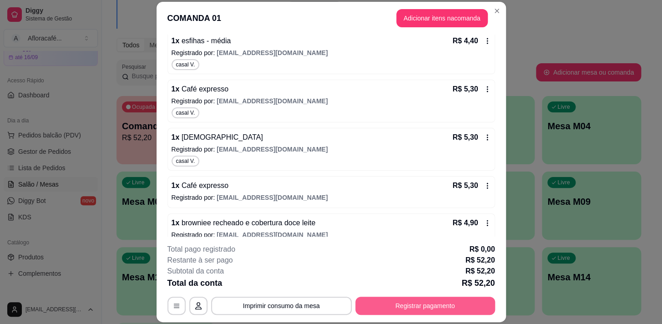
click at [399, 310] on button "Registrar pagamento" at bounding box center [425, 306] width 140 height 18
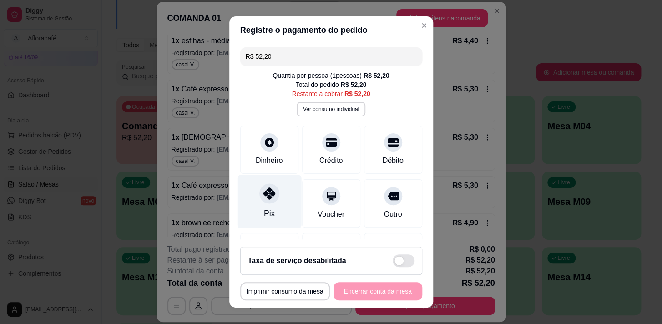
click at [270, 212] on div "Pix" at bounding box center [269, 201] width 64 height 53
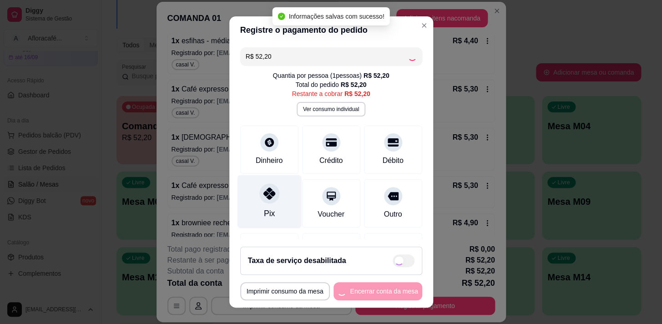
type input "R$ 0,00"
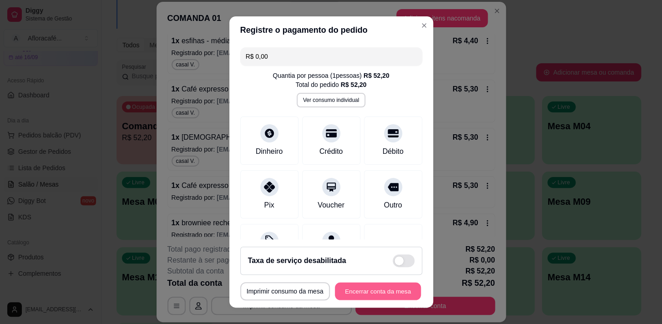
click at [369, 295] on button "Encerrar conta da mesa" at bounding box center [378, 291] width 86 height 18
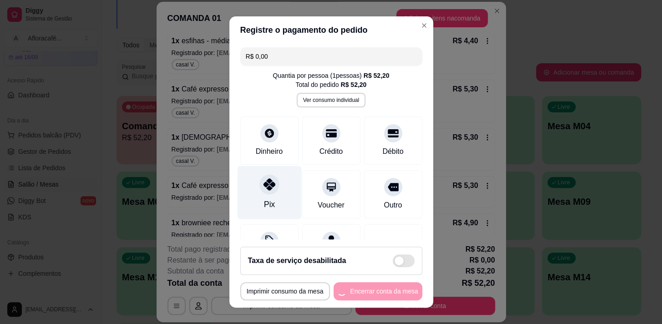
scroll to position [0, 0]
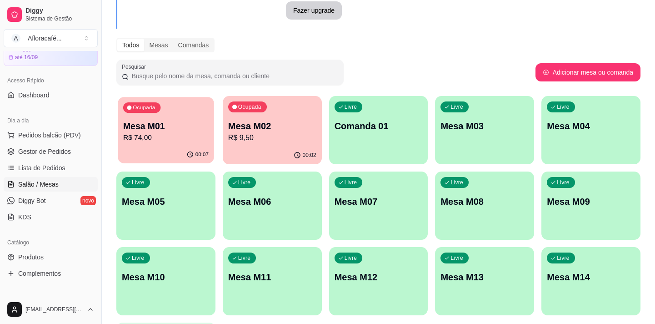
click at [171, 143] on div "Ocupada Mesa M01 R$ 74,00" at bounding box center [166, 121] width 96 height 49
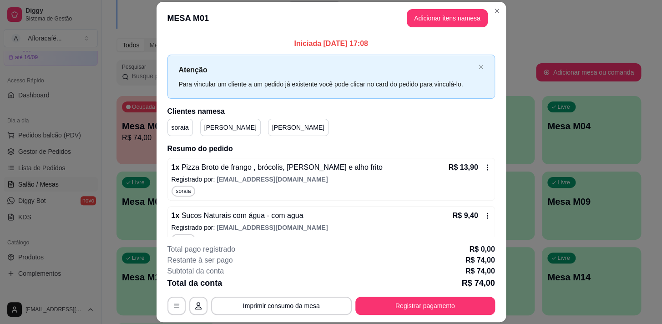
scroll to position [41, 0]
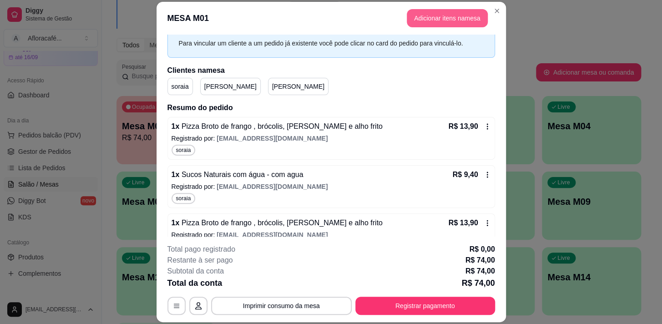
click at [453, 21] on button "Adicionar itens na mesa" at bounding box center [447, 18] width 81 height 18
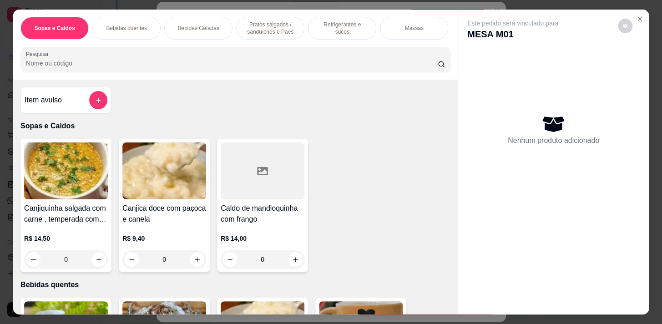
click at [403, 36] on div "Massas" at bounding box center [414, 28] width 68 height 23
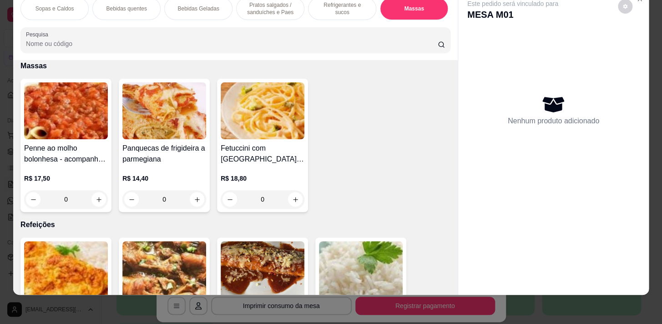
scroll to position [0, 357]
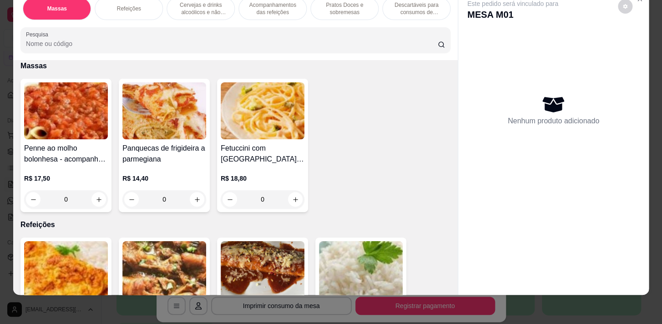
click at [337, 5] on p "Pratos Doces e sobremesas" at bounding box center [344, 8] width 53 height 15
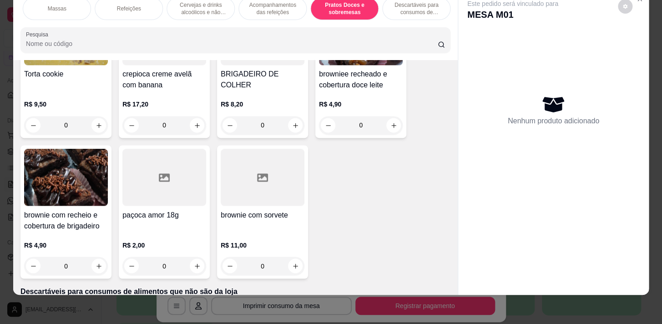
scroll to position [6450, 0]
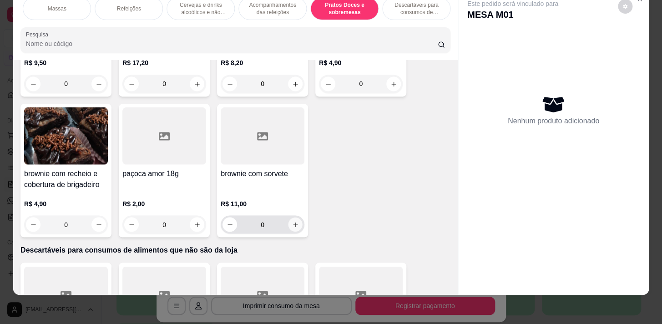
click at [292, 225] on icon "increase-product-quantity" at bounding box center [295, 224] width 7 height 7
type input "1"
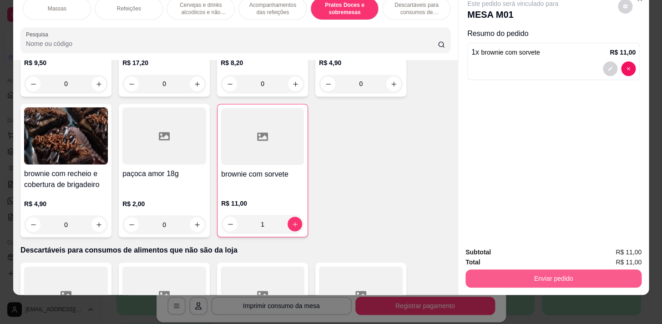
click at [550, 277] on button "Enviar pedido" at bounding box center [553, 278] width 176 height 18
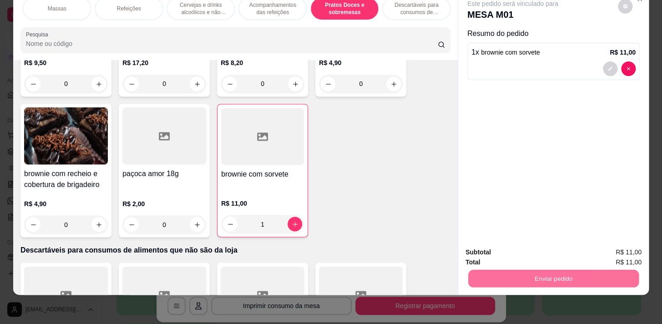
click at [614, 246] on button "Sim, quero registrar" at bounding box center [610, 250] width 66 height 17
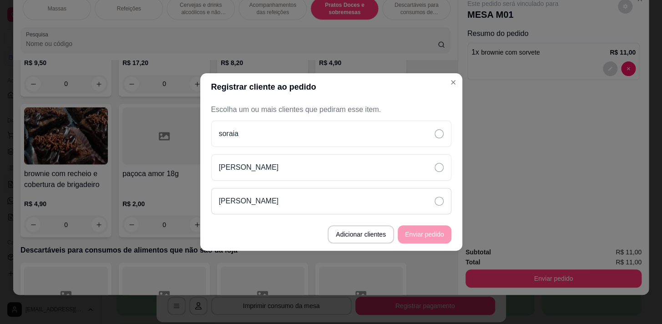
click at [250, 199] on div "[PERSON_NAME]" at bounding box center [331, 201] width 240 height 26
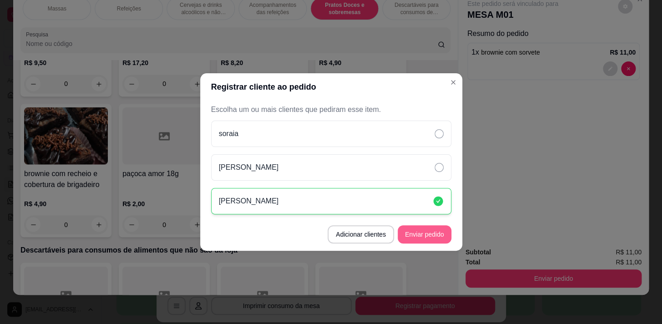
click at [433, 230] on button "Enviar pedido" at bounding box center [425, 234] width 54 height 18
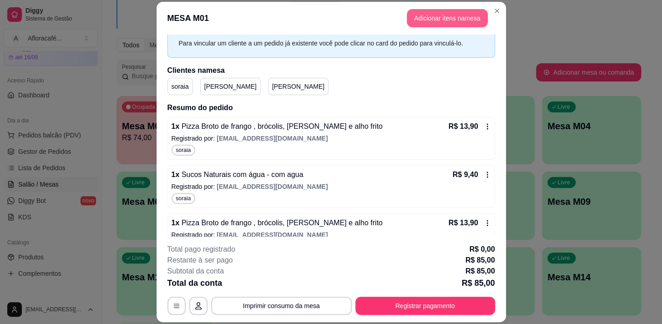
click at [432, 15] on button "Adicionar itens na mesa" at bounding box center [447, 18] width 81 height 18
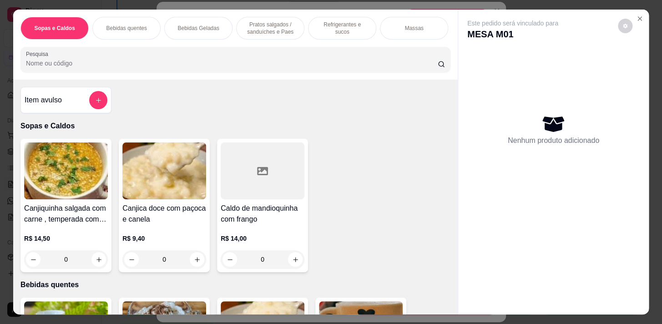
scroll to position [0, 357]
click at [331, 28] on p "Pratos Doces e sobremesas" at bounding box center [344, 28] width 53 height 15
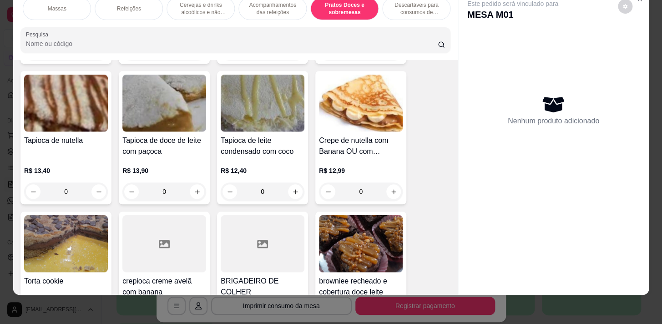
scroll to position [6284, 0]
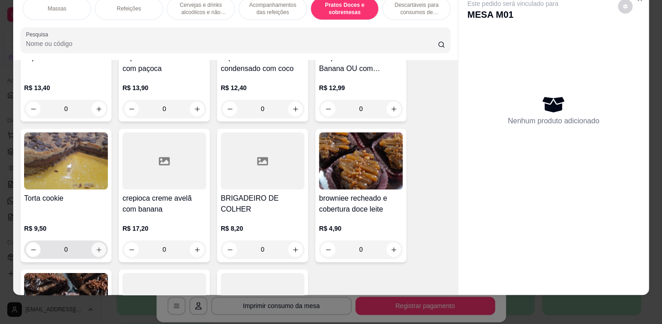
click at [98, 242] on button "increase-product-quantity" at bounding box center [98, 249] width 15 height 15
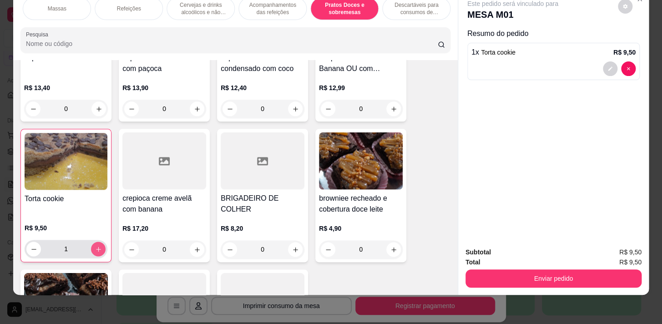
type input "1"
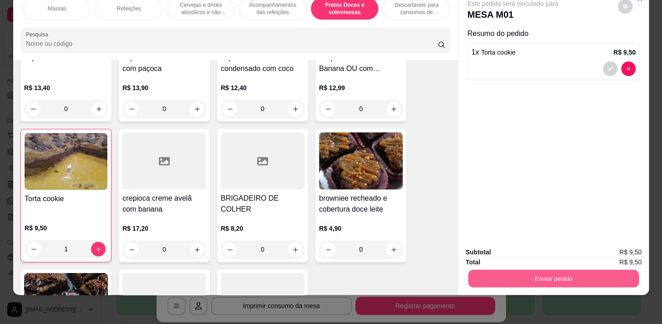
click at [585, 273] on button "Enviar pedido" at bounding box center [553, 278] width 171 height 18
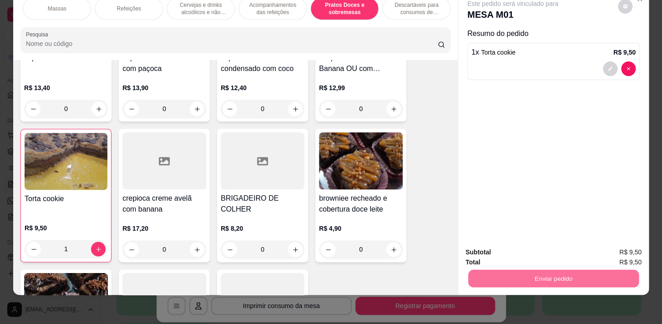
click at [634, 253] on button "Sim, quero registrar" at bounding box center [610, 250] width 66 height 17
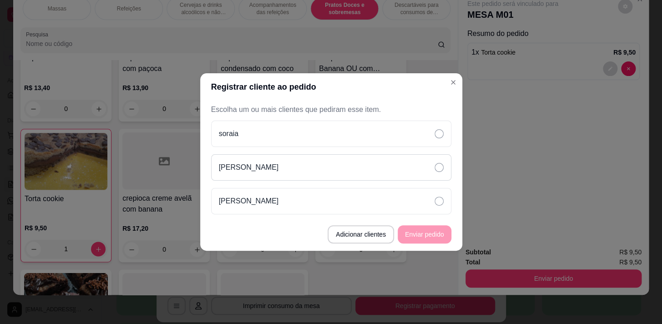
click at [278, 170] on div "[PERSON_NAME]" at bounding box center [331, 167] width 240 height 26
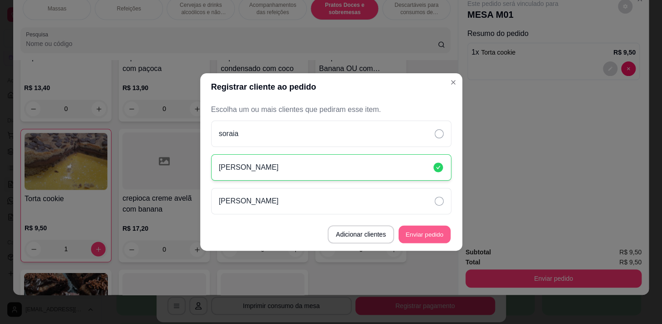
click at [416, 239] on button "Enviar pedido" at bounding box center [424, 235] width 52 height 18
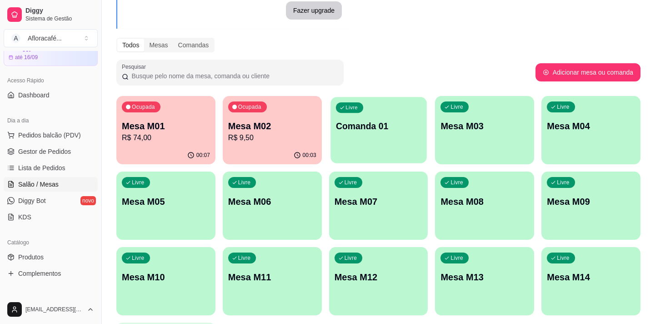
click at [405, 105] on div "Livre Comanda 01" at bounding box center [379, 124] width 96 height 55
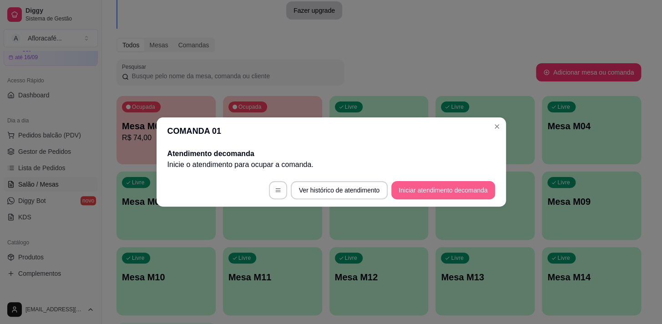
click at [443, 189] on button "Iniciar atendimento de comanda" at bounding box center [442, 190] width 103 height 18
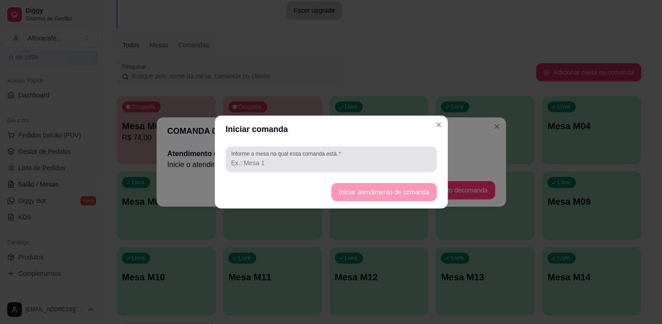
click at [307, 165] on input "Informe a mesa na qual essa comanda está." at bounding box center [331, 162] width 200 height 9
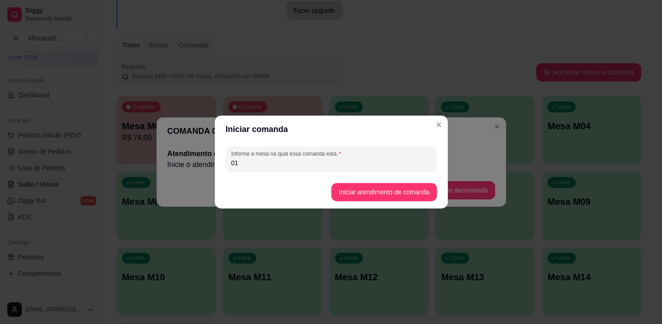
type input "01"
click at [385, 188] on button "Iniciar atendimento de comanda" at bounding box center [384, 192] width 102 height 18
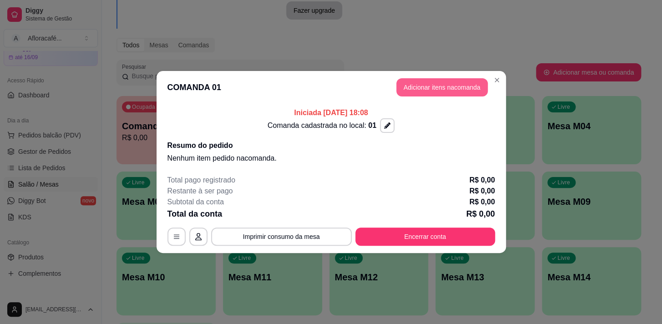
click at [452, 82] on button "Adicionar itens na comanda" at bounding box center [441, 87] width 91 height 18
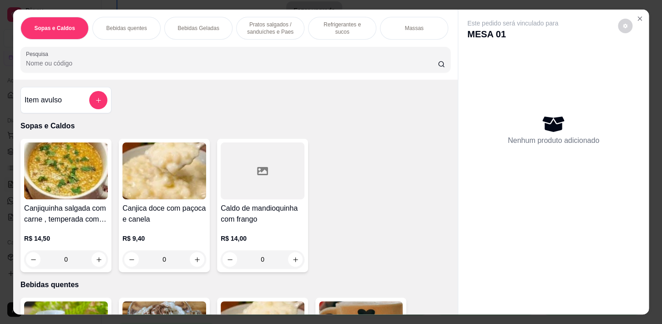
click at [204, 25] on p "Bebidas Geladas" at bounding box center [197, 28] width 41 height 7
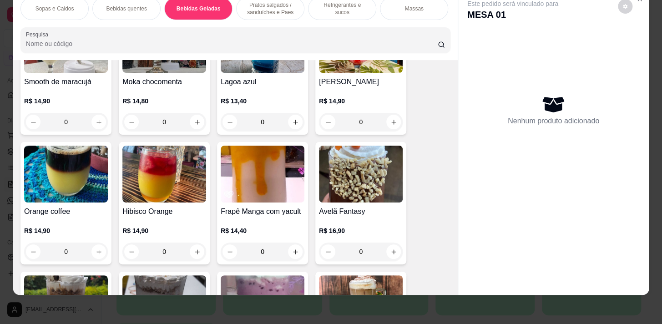
scroll to position [1450, 0]
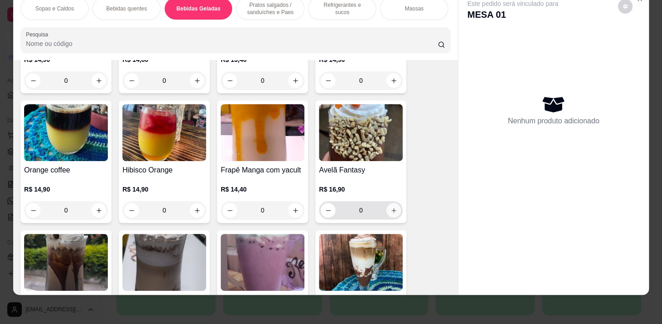
click at [391, 210] on icon "increase-product-quantity" at bounding box center [393, 210] width 5 height 5
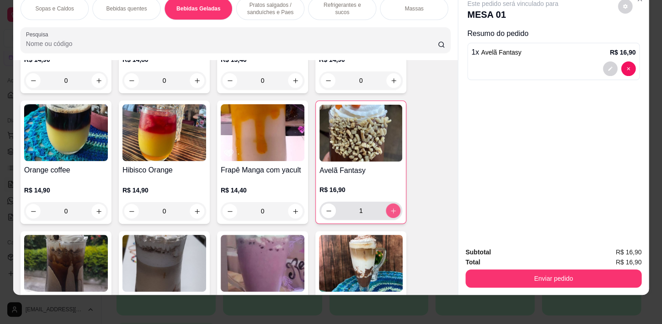
click at [391, 210] on icon "increase-product-quantity" at bounding box center [393, 210] width 7 height 7
click at [391, 210] on icon "increase-product-quantity" at bounding box center [393, 210] width 5 height 5
type input "4"
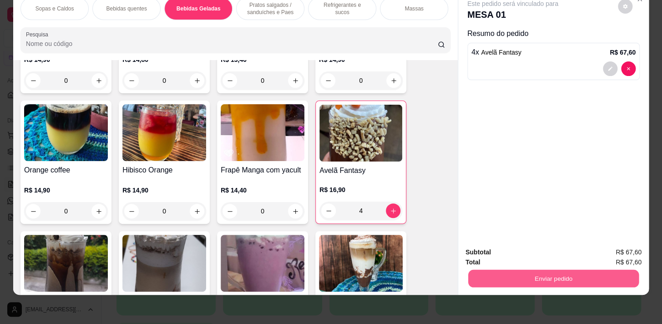
click at [524, 269] on button "Enviar pedido" at bounding box center [553, 278] width 171 height 18
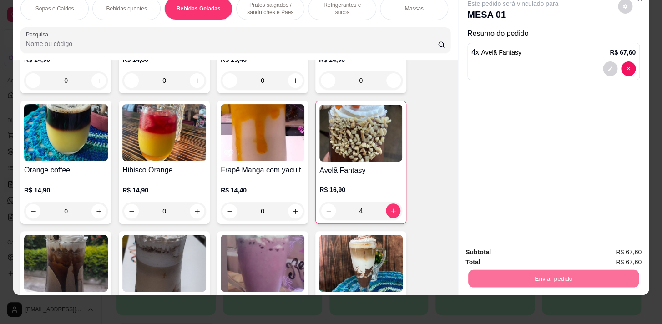
click at [595, 252] on button "Sim, quero registrar" at bounding box center [610, 250] width 68 height 17
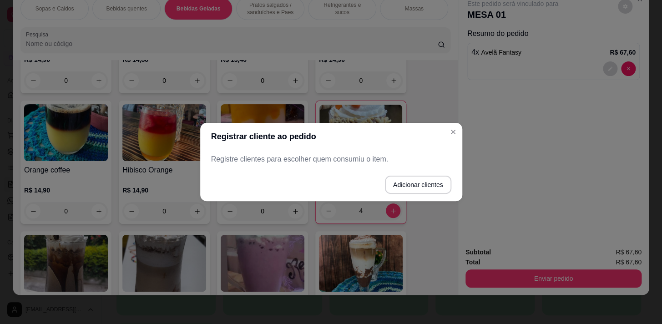
click at [364, 157] on p "Registre clientes para escolher quem consumiu o item." at bounding box center [331, 159] width 240 height 11
click at [407, 187] on button "Adicionar clientes" at bounding box center [418, 185] width 66 height 18
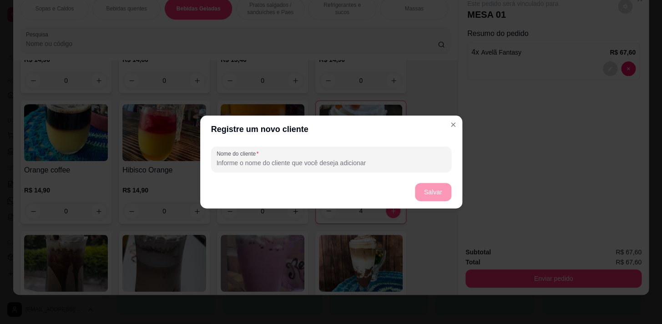
click at [339, 162] on input "Nome do cliente" at bounding box center [331, 162] width 229 height 9
type input "sala kids"
click at [434, 189] on button "Salvar" at bounding box center [433, 192] width 36 height 18
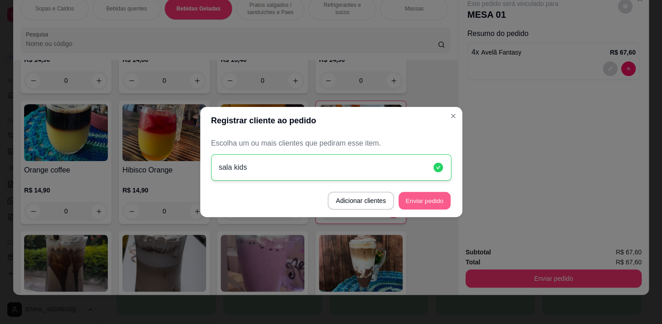
click at [421, 197] on button "Enviar pedido" at bounding box center [424, 201] width 52 height 18
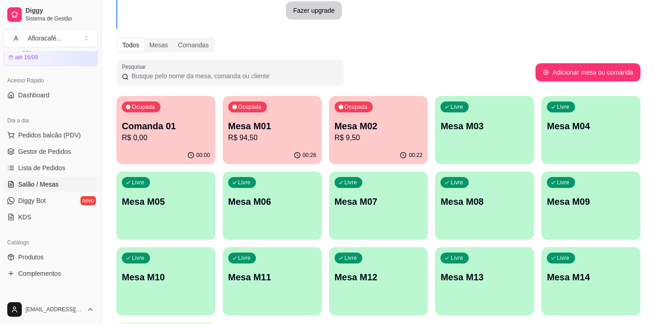
click at [246, 138] on p "R$ 94,50" at bounding box center [272, 137] width 88 height 11
click at [363, 129] on p "Mesa M02" at bounding box center [379, 126] width 86 height 12
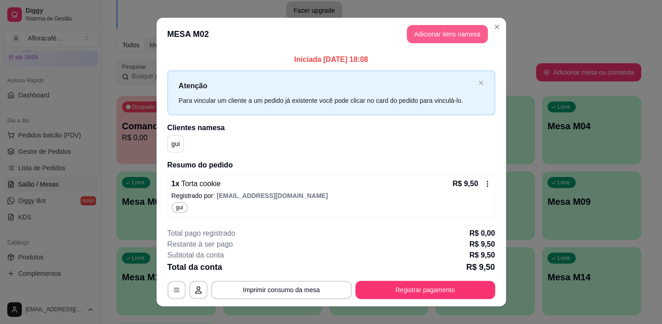
click at [455, 33] on button "Adicionar itens na mesa" at bounding box center [447, 34] width 81 height 18
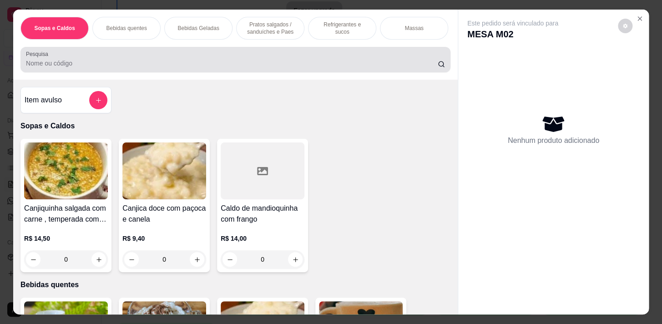
click at [145, 59] on div at bounding box center [235, 59] width 419 height 18
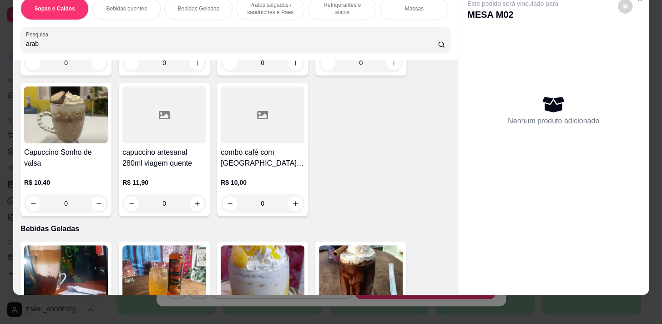
scroll to position [786, 0]
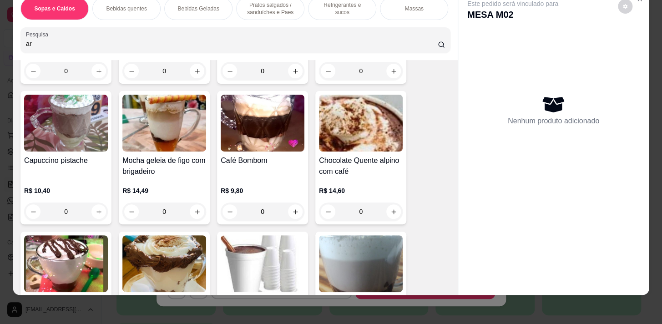
type input "a"
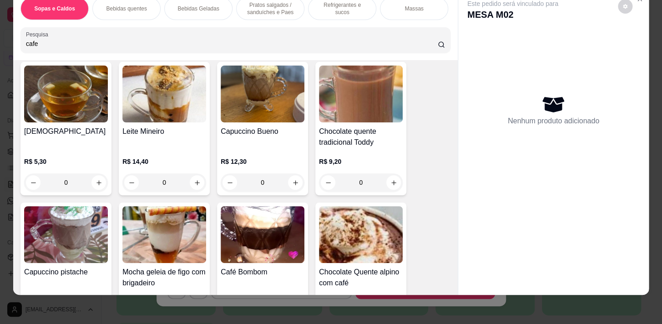
scroll to position [897, 0]
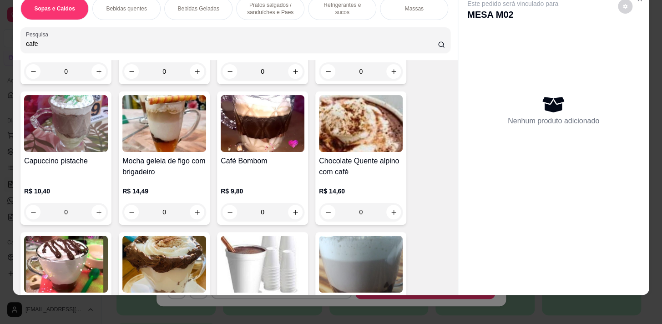
type input "cafe"
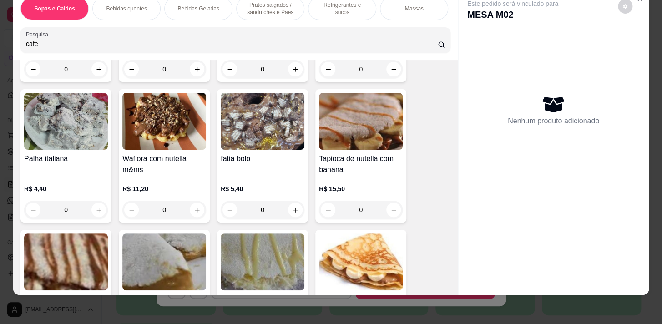
scroll to position [0, 0]
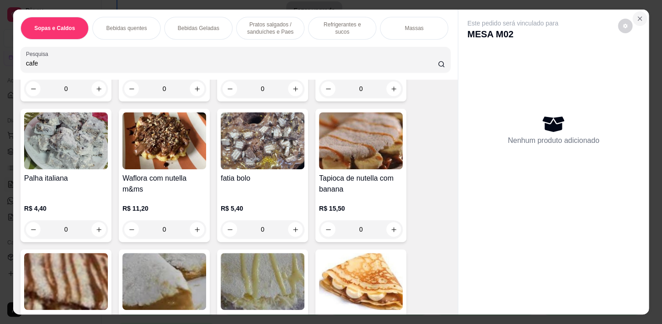
click at [638, 17] on icon "Close" at bounding box center [640, 19] width 4 height 4
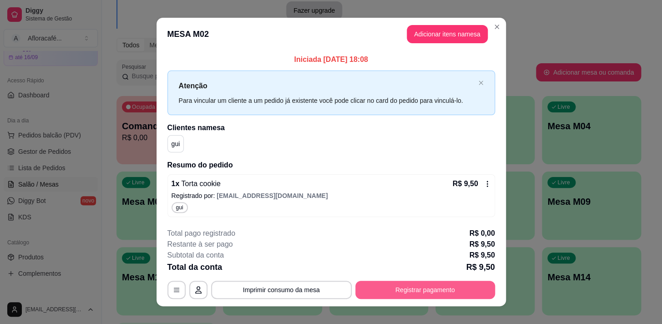
click at [408, 279] on div "**********" at bounding box center [331, 263] width 328 height 71
click at [400, 286] on button "Registrar pagamento" at bounding box center [425, 290] width 136 height 18
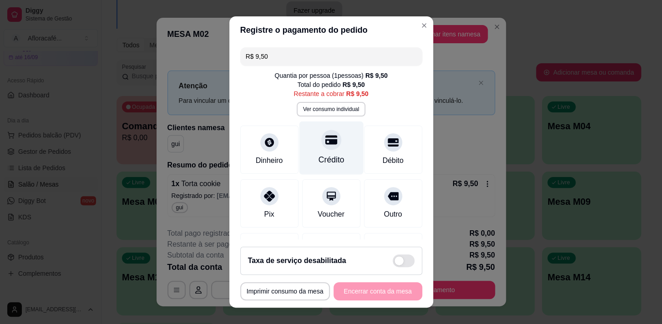
click at [322, 155] on div "Crédito" at bounding box center [331, 160] width 26 height 12
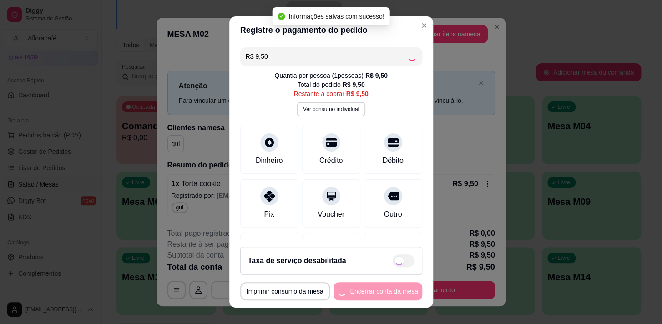
type input "R$ 0,00"
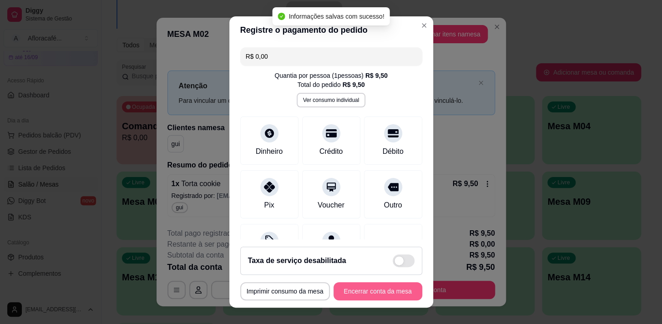
click at [361, 287] on button "Encerrar conta da mesa" at bounding box center [377, 291] width 89 height 18
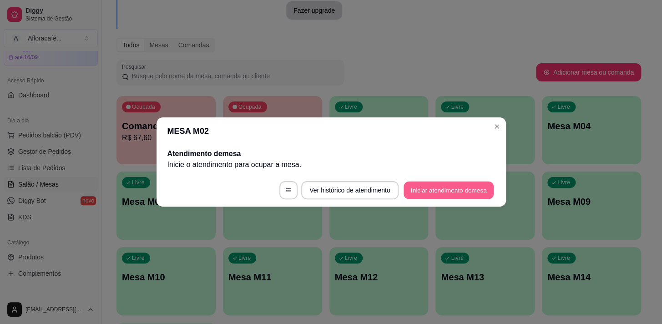
click at [431, 184] on button "Iniciar atendimento de mesa" at bounding box center [448, 190] width 90 height 18
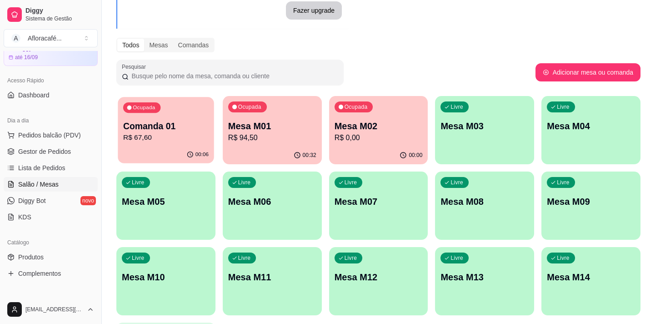
click at [179, 140] on p "R$ 67,60" at bounding box center [166, 137] width 86 height 10
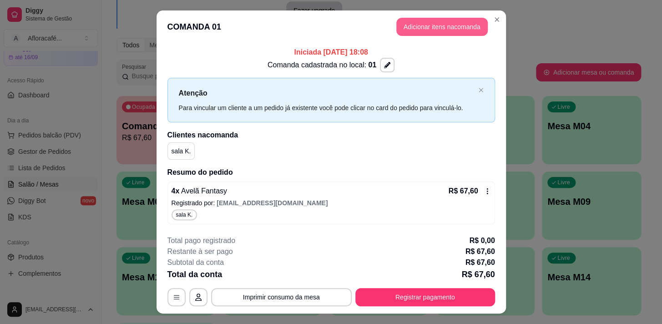
click at [443, 27] on button "Adicionar itens na comanda" at bounding box center [441, 27] width 91 height 18
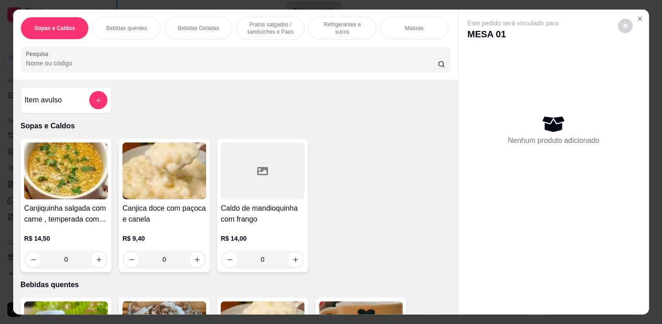
click at [264, 22] on p "Pratos salgados / sanduíches e Paes" at bounding box center [270, 28] width 53 height 15
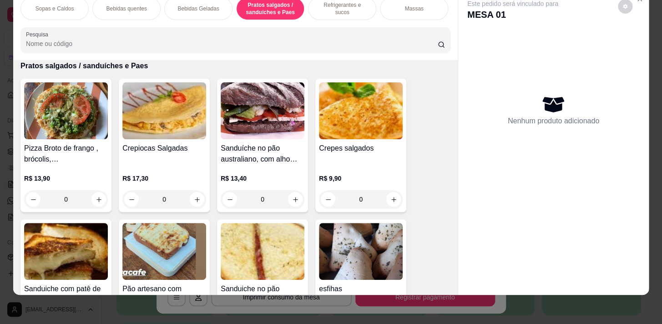
scroll to position [2264, 0]
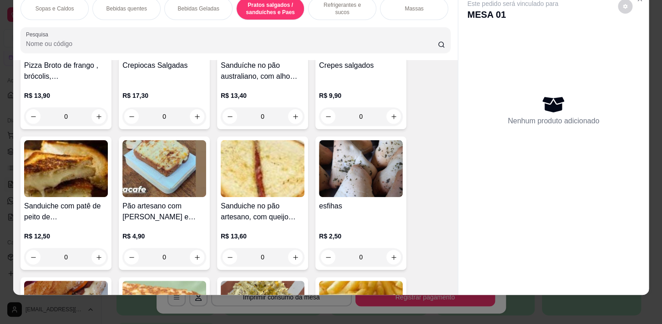
click at [391, 254] on div "0" at bounding box center [361, 257] width 84 height 18
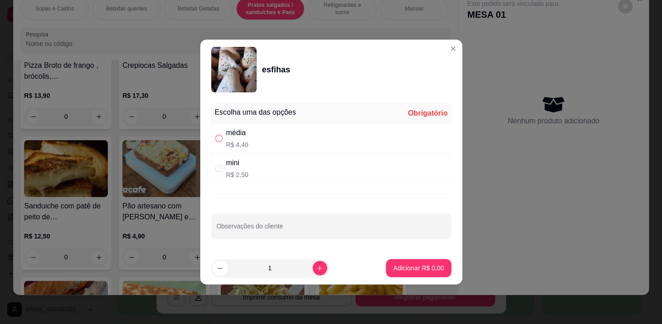
click at [217, 136] on input "" at bounding box center [218, 138] width 7 height 7
radio input "true"
click at [316, 269] on icon "increase-product-quantity" at bounding box center [319, 268] width 7 height 7
click at [316, 268] on icon "increase-product-quantity" at bounding box center [319, 268] width 7 height 7
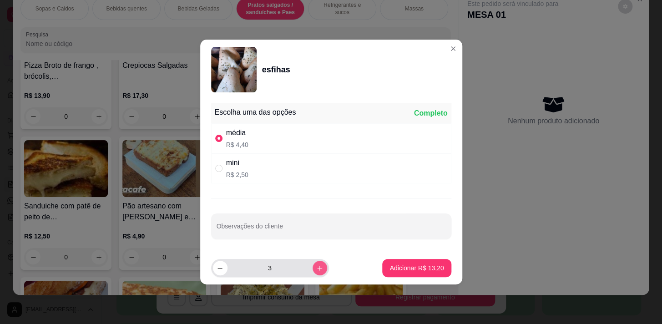
type input "4"
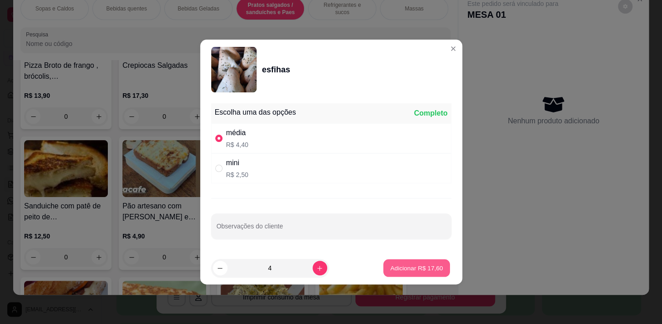
click at [395, 267] on p "Adicionar R$ 17,60" at bounding box center [416, 267] width 53 height 9
type input "4"
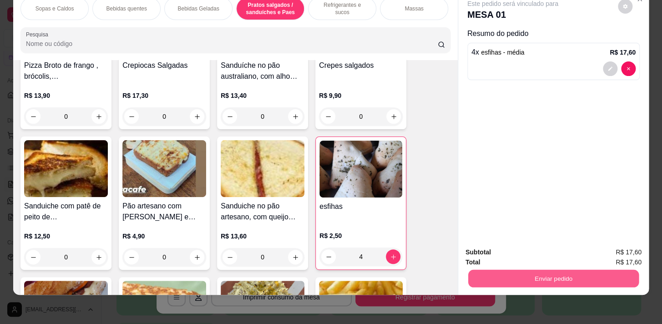
click at [506, 274] on button "Enviar pedido" at bounding box center [553, 278] width 171 height 18
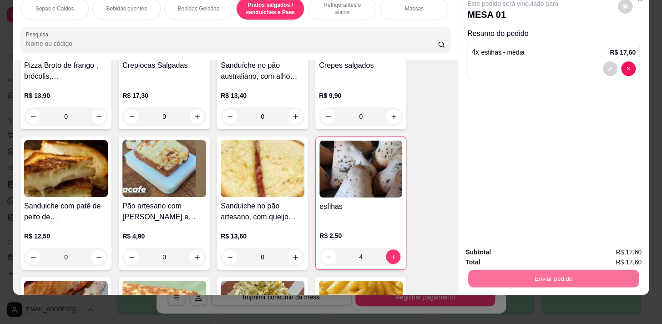
click at [553, 247] on button "Não registrar e enviar pedido" at bounding box center [523, 250] width 92 height 17
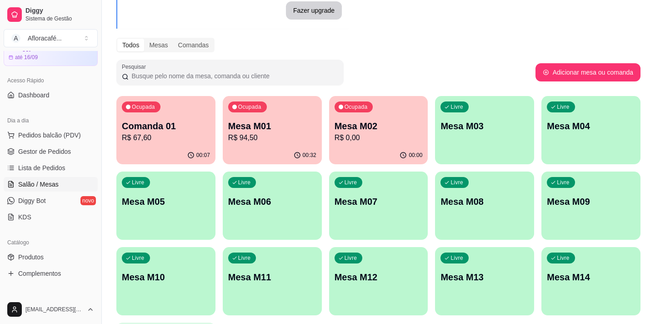
click at [347, 143] on div "Ocupada Mesa M02 R$ 0,00" at bounding box center [378, 121] width 99 height 50
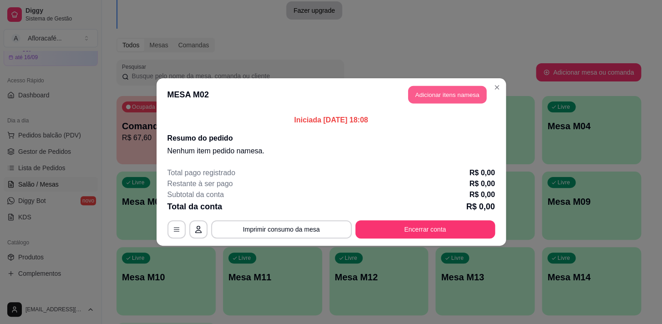
click at [447, 87] on button "Adicionar itens na mesa" at bounding box center [447, 95] width 78 height 18
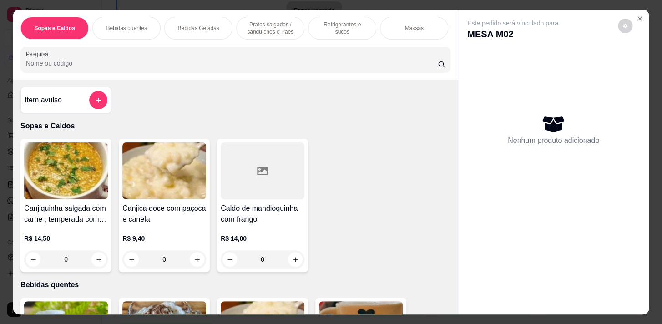
click at [137, 33] on div "Bebidas quentes" at bounding box center [126, 28] width 68 height 23
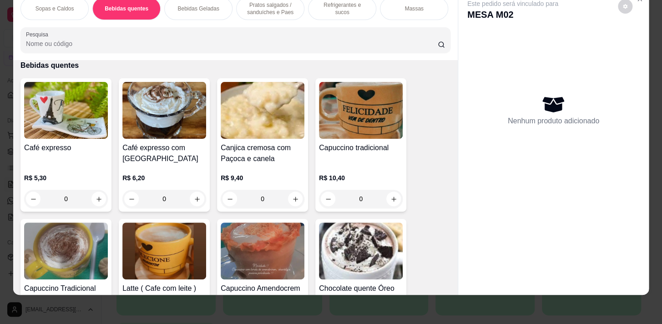
scroll to position [282, 0]
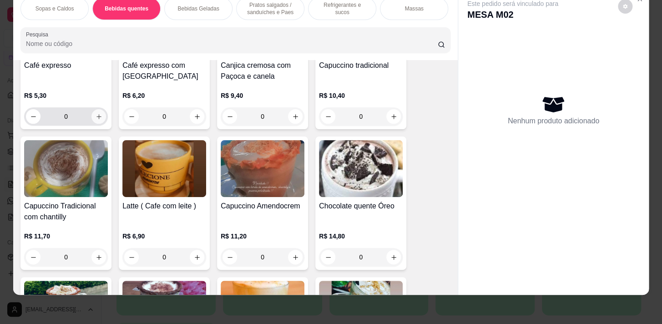
click at [96, 116] on icon "increase-product-quantity" at bounding box center [99, 116] width 7 height 7
type input "1"
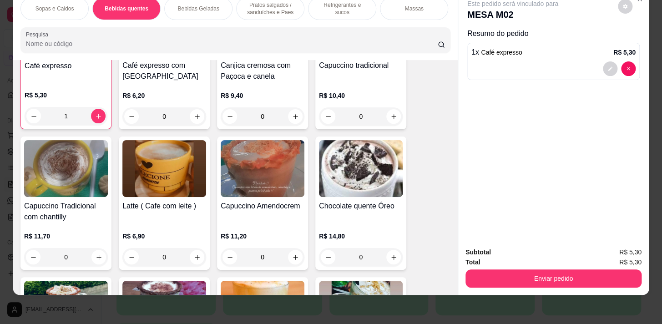
scroll to position [282, 0]
click at [268, 9] on p "Pratos salgados / sanduíches e Paes" at bounding box center [270, 8] width 53 height 15
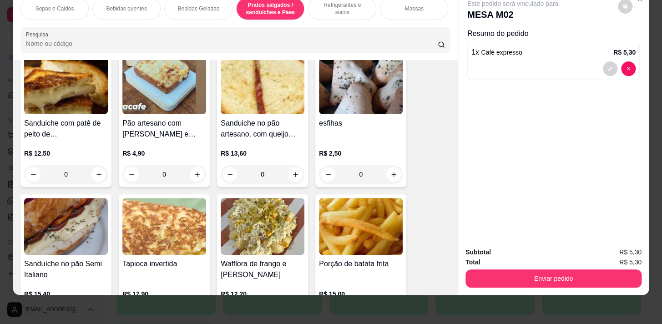
scroll to position [2512, 0]
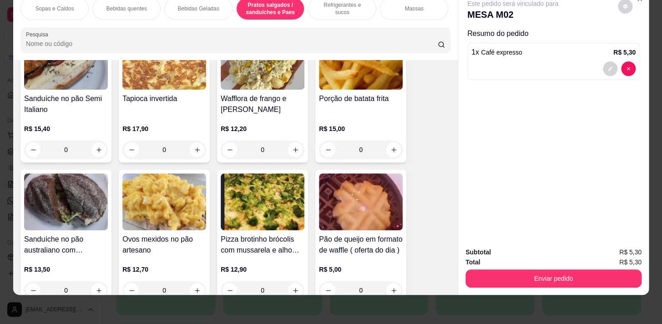
click at [387, 146] on div "0" at bounding box center [361, 150] width 84 height 18
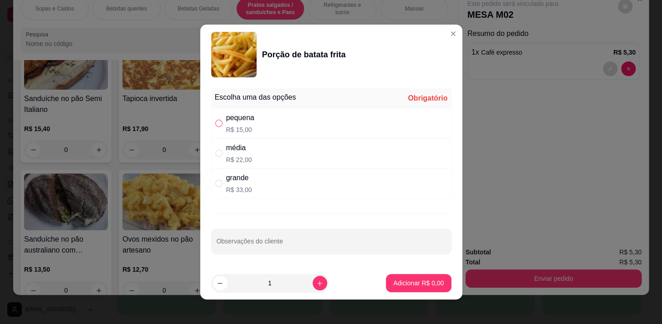
click at [215, 124] on input "" at bounding box center [218, 123] width 7 height 7
radio input "true"
click at [414, 279] on p "Adicionar R$ 15,00" at bounding box center [416, 282] width 53 height 9
type input "1"
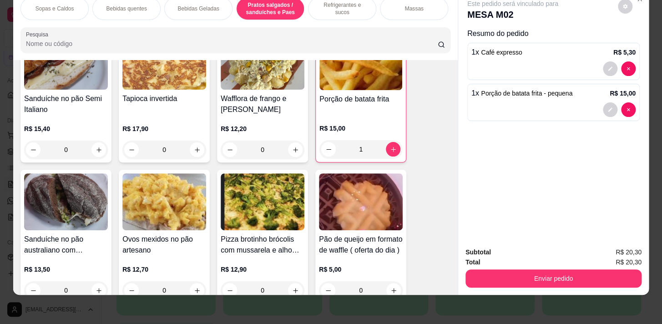
click at [209, 5] on p "Bebidas Geladas" at bounding box center [197, 8] width 41 height 7
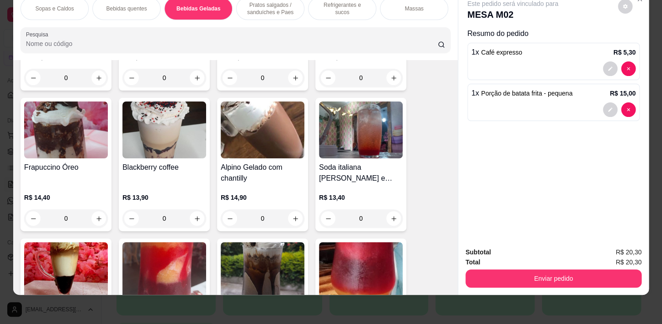
scroll to position [2153, 0]
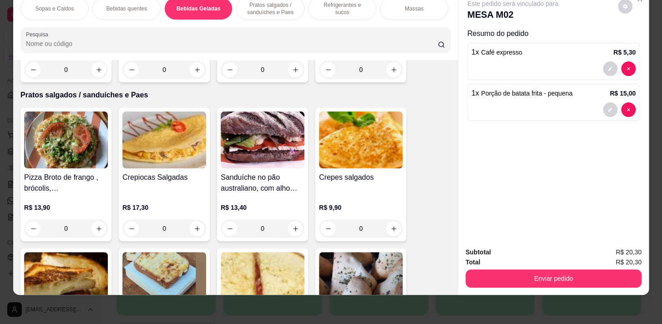
click at [421, 14] on div "Massas" at bounding box center [414, 8] width 68 height 23
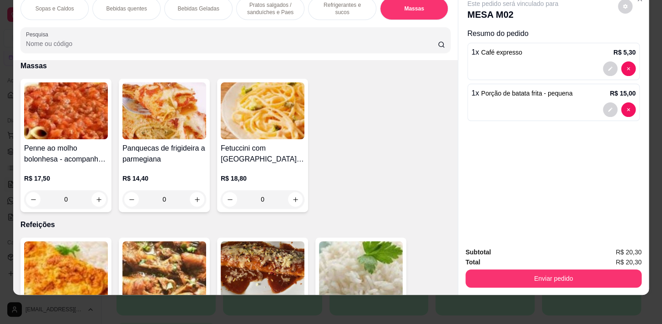
scroll to position [0, 357]
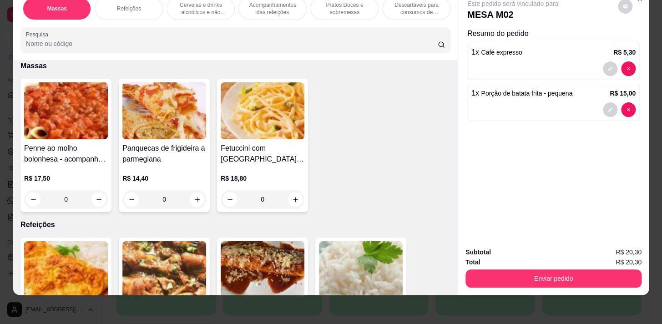
click at [204, 6] on p "Cervejas e drinks alcoólicos e não alcoólicos" at bounding box center [200, 8] width 53 height 15
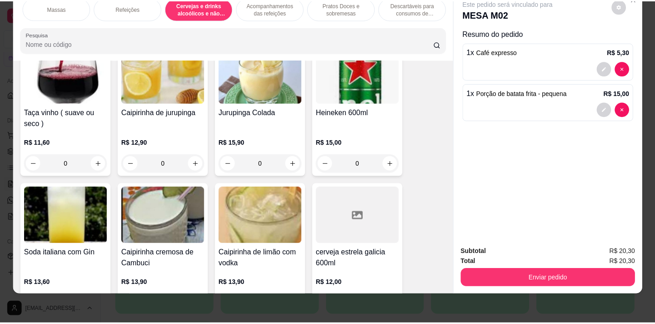
scroll to position [5396, 0]
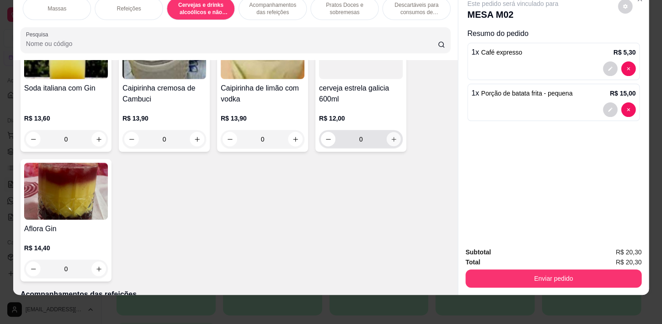
click at [390, 141] on icon "increase-product-quantity" at bounding box center [393, 139] width 7 height 7
type input "1"
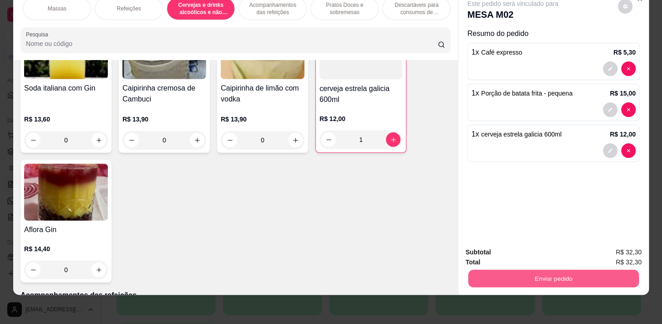
click at [544, 274] on button "Enviar pedido" at bounding box center [553, 278] width 171 height 18
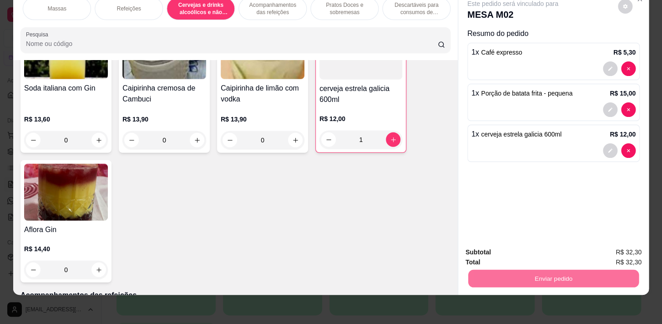
click at [605, 247] on button "Sim, quero registrar" at bounding box center [610, 250] width 66 height 17
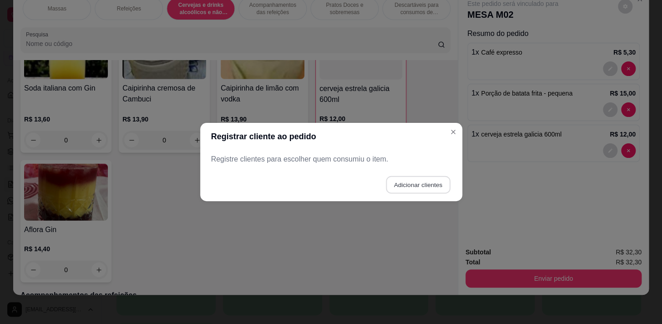
click at [395, 185] on button "Adicionar clientes" at bounding box center [418, 185] width 64 height 18
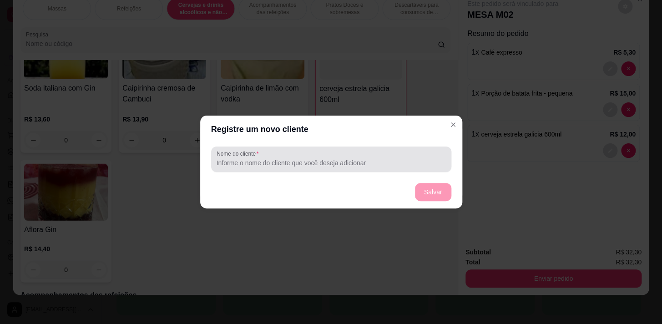
click at [352, 168] on div at bounding box center [331, 159] width 229 height 18
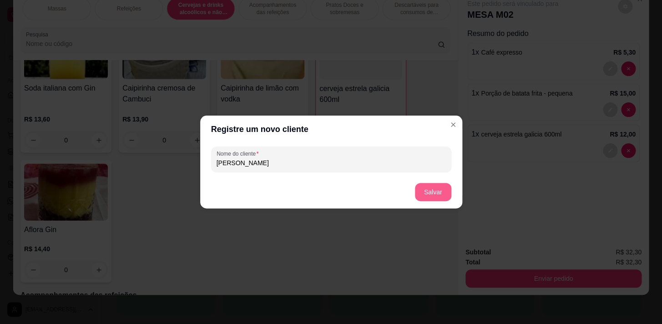
type input "[PERSON_NAME]"
click at [423, 190] on button "Salvar" at bounding box center [433, 192] width 36 height 18
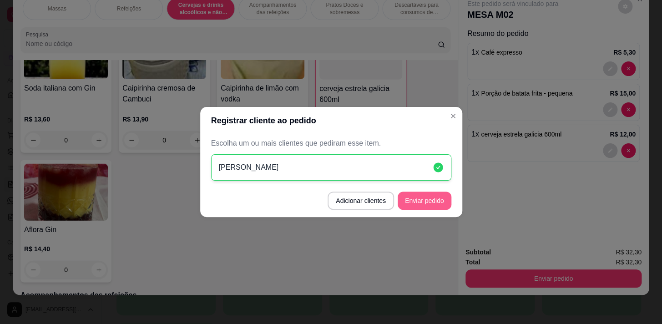
click at [435, 195] on button "Enviar pedido" at bounding box center [425, 201] width 54 height 18
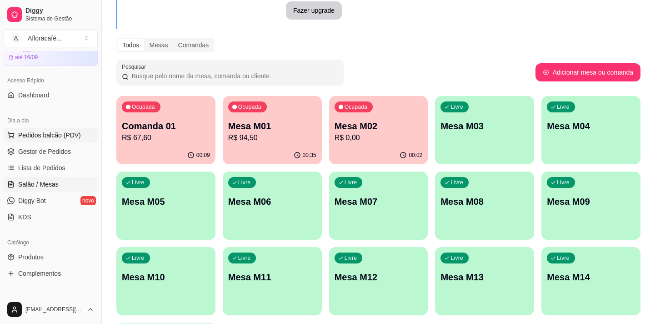
click at [46, 136] on span "Pedidos balcão (PDV)" at bounding box center [49, 135] width 63 height 9
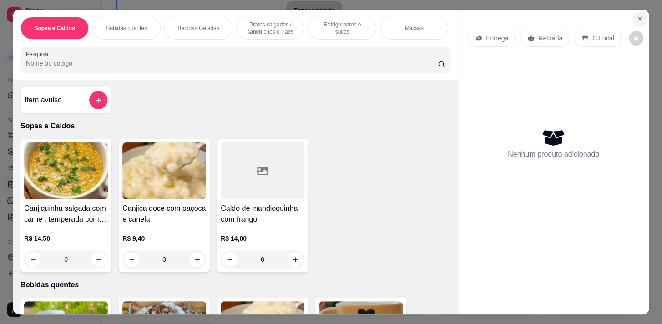
click at [636, 15] on icon "Close" at bounding box center [639, 18] width 7 height 7
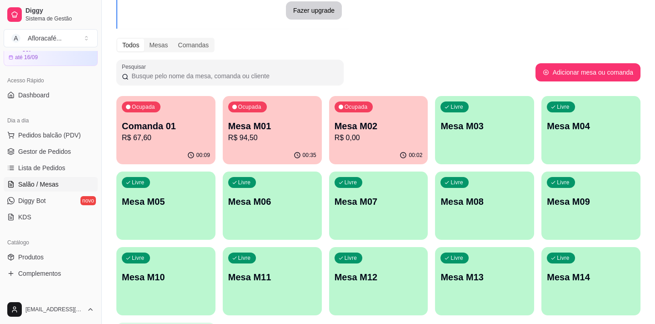
click at [39, 182] on span "Salão / Mesas" at bounding box center [38, 184] width 40 height 9
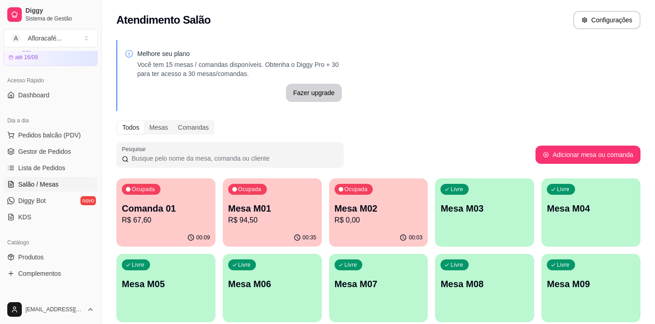
click at [380, 230] on div "00:03" at bounding box center [378, 238] width 99 height 18
click at [49, 220] on link "KDS" at bounding box center [51, 217] width 94 height 15
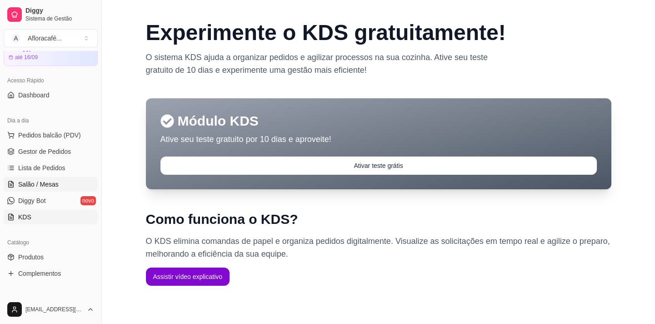
click at [38, 181] on span "Salão / Mesas" at bounding box center [38, 184] width 40 height 9
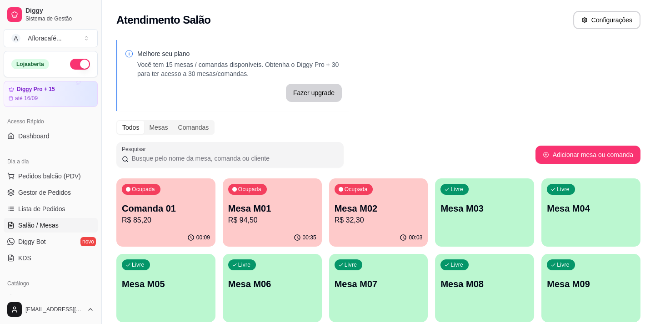
click at [169, 197] on div "Ocupada Comanda 01 R$ 85,20" at bounding box center [165, 203] width 99 height 50
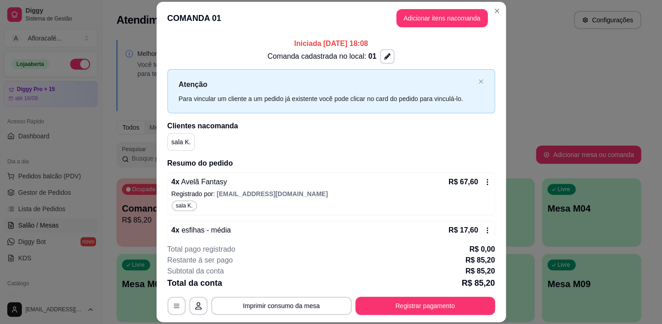
scroll to position [19, 0]
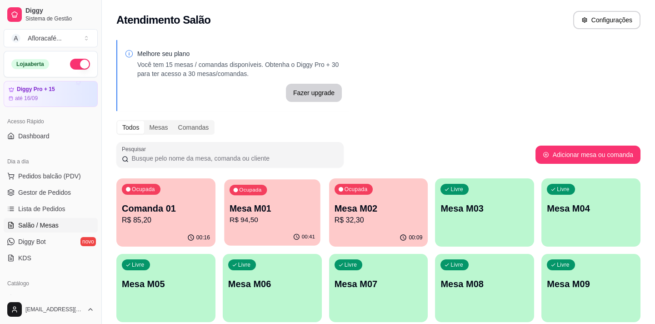
click at [268, 212] on p "Mesa M01" at bounding box center [273, 208] width 86 height 12
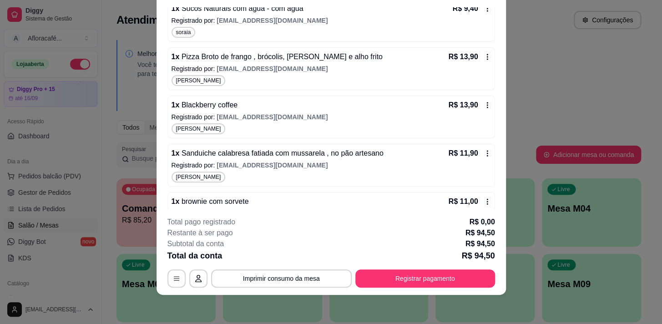
scroll to position [55, 0]
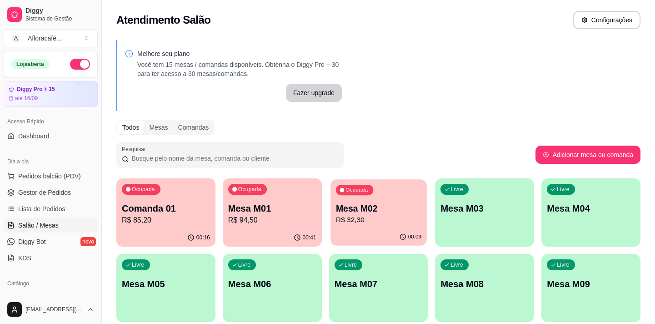
click at [361, 209] on p "Mesa M02" at bounding box center [379, 208] width 86 height 12
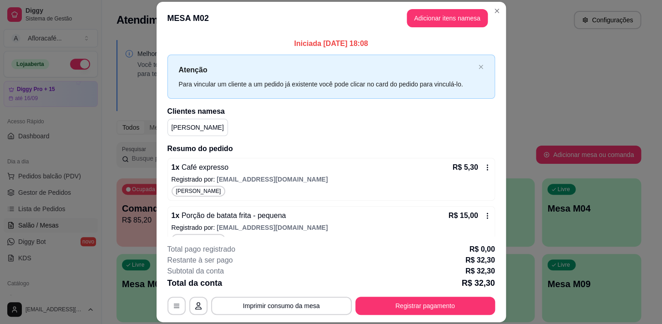
scroll to position [63, 0]
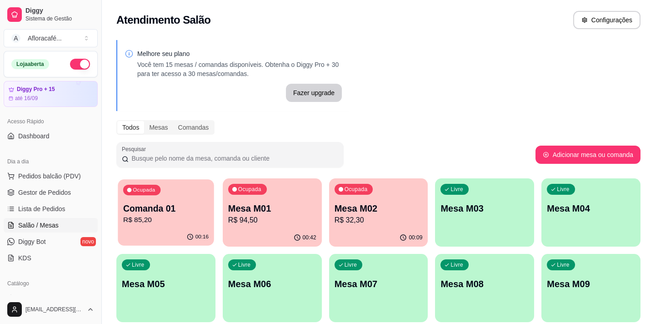
click at [150, 206] on p "Comanda 01" at bounding box center [166, 208] width 86 height 12
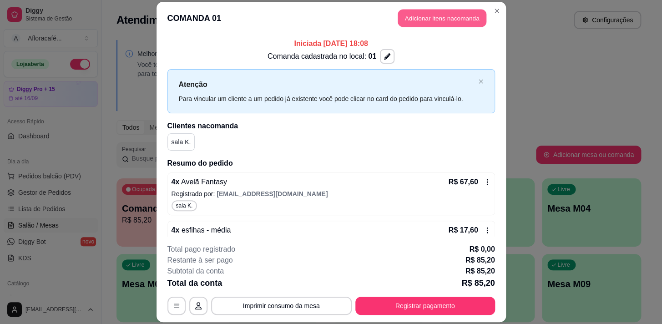
click at [447, 16] on button "Adicionar itens na comanda" at bounding box center [442, 18] width 89 height 18
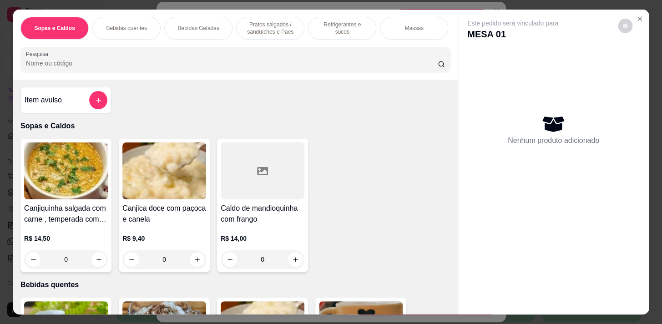
click at [195, 25] on p "Bebidas Geladas" at bounding box center [197, 28] width 41 height 7
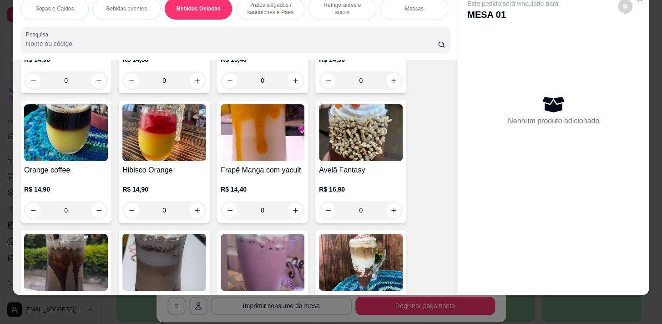
scroll to position [1491, 0]
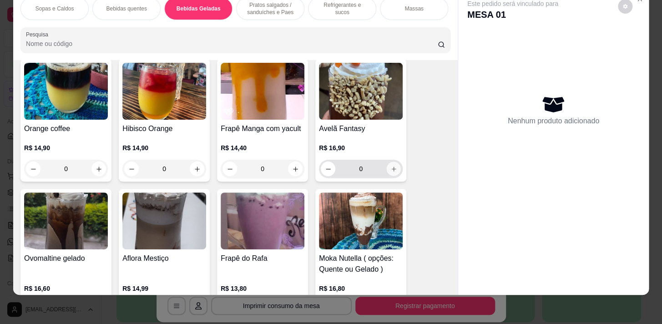
click at [392, 166] on icon "increase-product-quantity" at bounding box center [393, 169] width 7 height 7
type input "1"
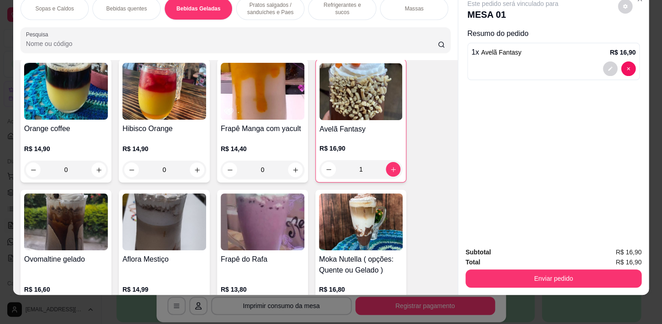
click at [272, 6] on p "Pratos salgados / sanduíches e Paes" at bounding box center [270, 8] width 53 height 15
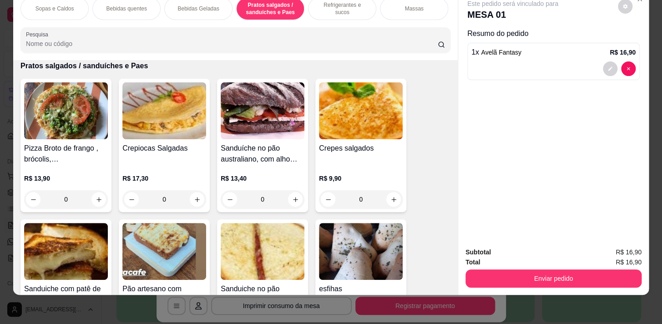
scroll to position [2265, 0]
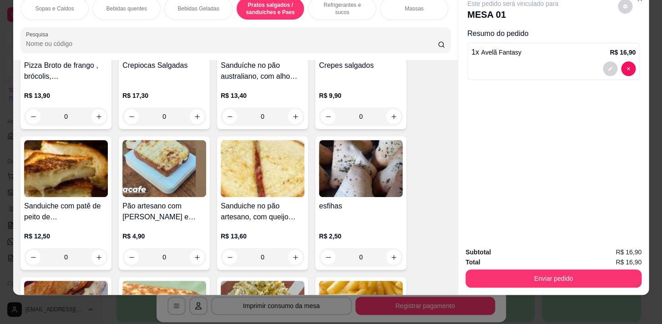
click at [389, 253] on div "0" at bounding box center [361, 257] width 84 height 18
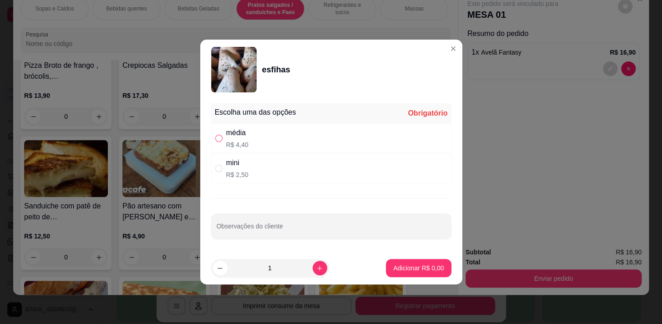
click at [217, 138] on input "" at bounding box center [218, 138] width 7 height 7
radio input "true"
click at [316, 266] on icon "increase-product-quantity" at bounding box center [319, 268] width 7 height 7
click at [316, 265] on icon "increase-product-quantity" at bounding box center [319, 268] width 7 height 7
type input "3"
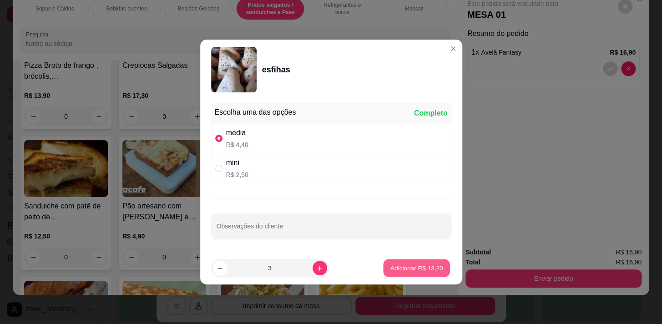
click at [423, 268] on p "Adicionar R$ 13,20" at bounding box center [416, 267] width 53 height 9
type input "3"
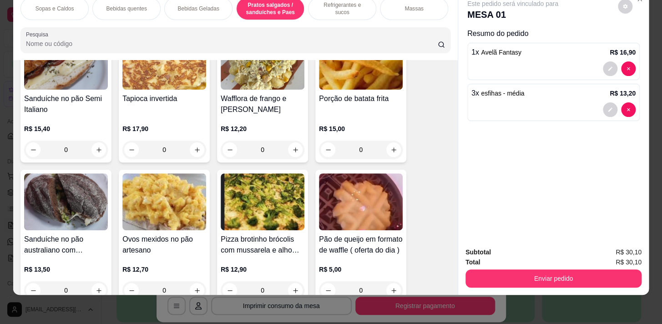
scroll to position [2472, 0]
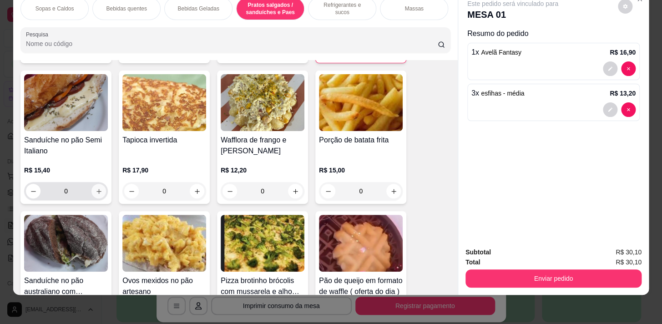
click at [96, 191] on icon "increase-product-quantity" at bounding box center [99, 191] width 7 height 7
type input "1"
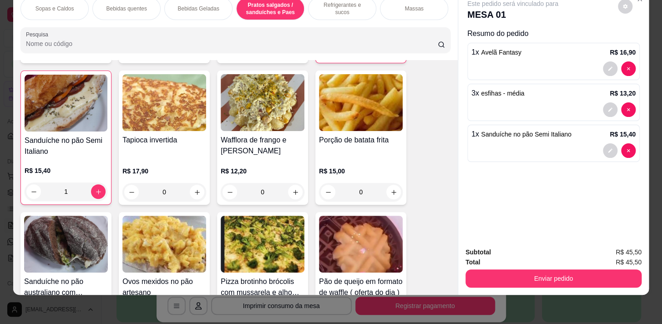
click at [197, 5] on p "Bebidas Geladas" at bounding box center [197, 8] width 41 height 7
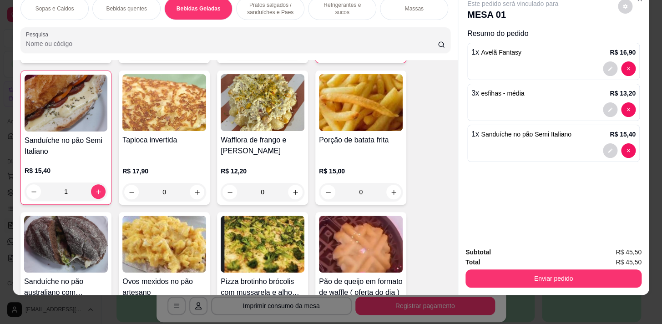
scroll to position [1201, 0]
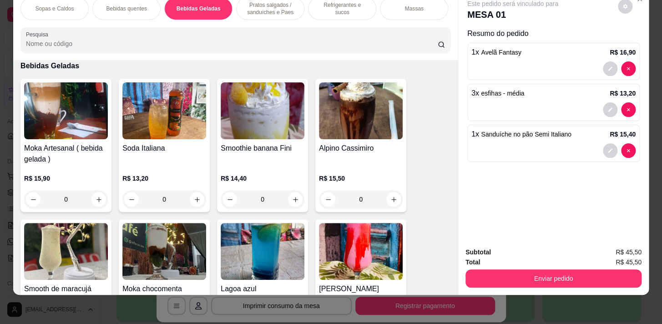
click at [327, 5] on p "Refrigerantes e sucos" at bounding box center [342, 8] width 53 height 15
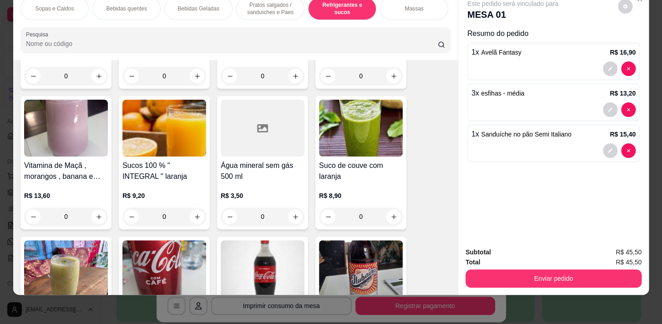
scroll to position [3772, 0]
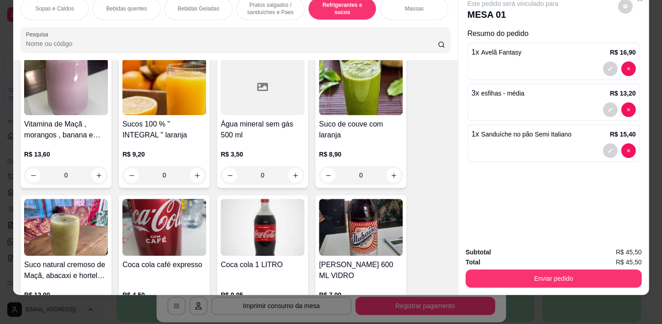
click at [289, 171] on div "0" at bounding box center [263, 175] width 84 height 18
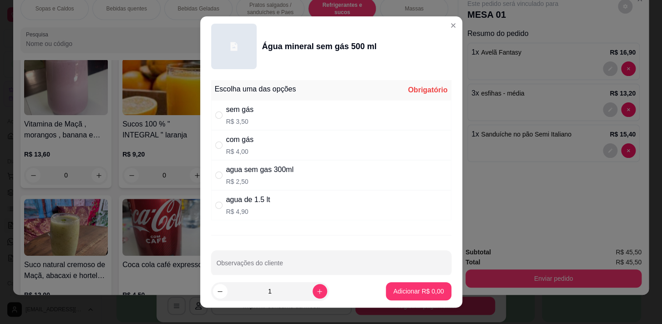
drag, startPoint x: 213, startPoint y: 114, endPoint x: 242, endPoint y: 146, distance: 42.8
click at [215, 114] on input "" at bounding box center [218, 114] width 7 height 7
radio input "true"
click at [399, 288] on p "Adicionar R$ 3,50" at bounding box center [418, 291] width 49 height 9
type input "1"
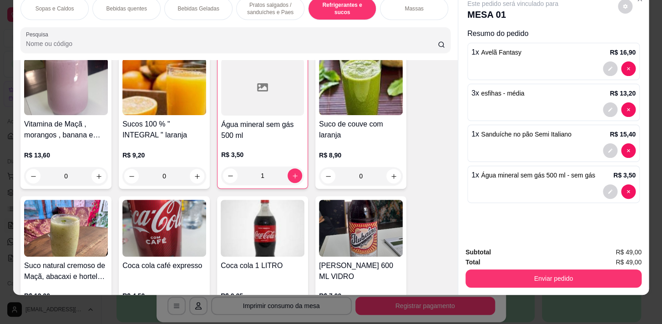
click at [128, 5] on p "Bebidas quentes" at bounding box center [126, 8] width 40 height 7
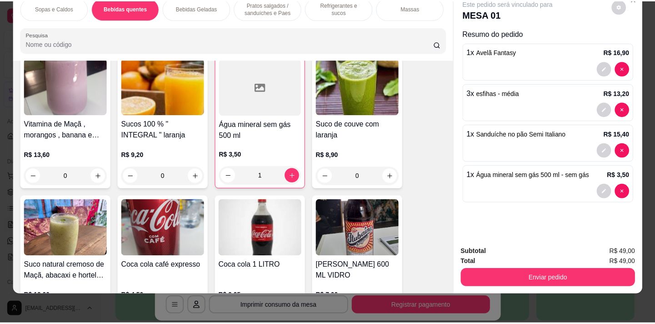
scroll to position [200, 0]
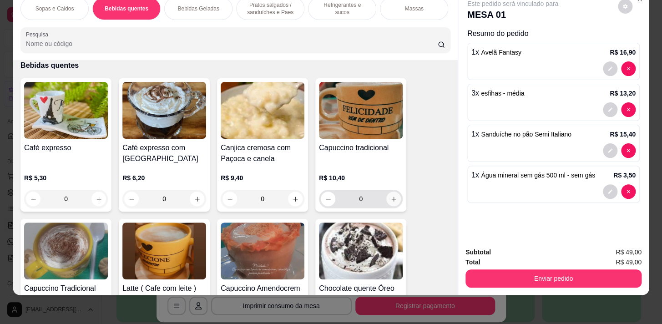
click at [390, 197] on icon "increase-product-quantity" at bounding box center [393, 199] width 7 height 7
type input "1"
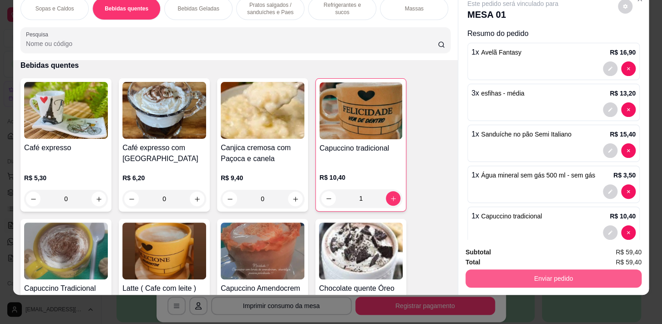
click at [537, 272] on button "Enviar pedido" at bounding box center [553, 278] width 176 height 18
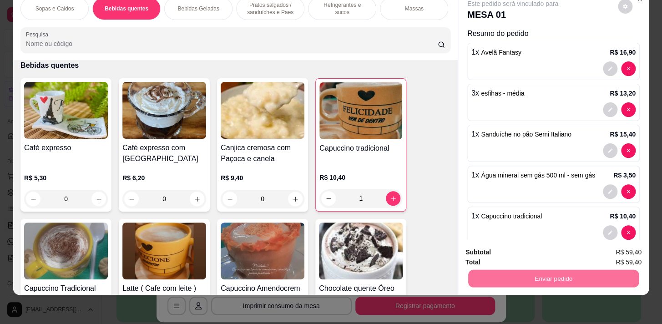
click at [558, 246] on button "Não registrar e enviar pedido" at bounding box center [523, 250] width 92 height 17
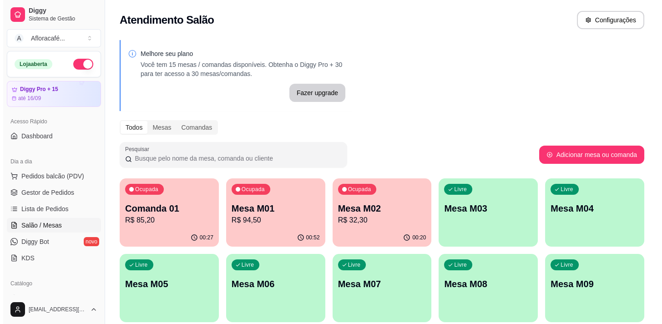
scroll to position [41, 0]
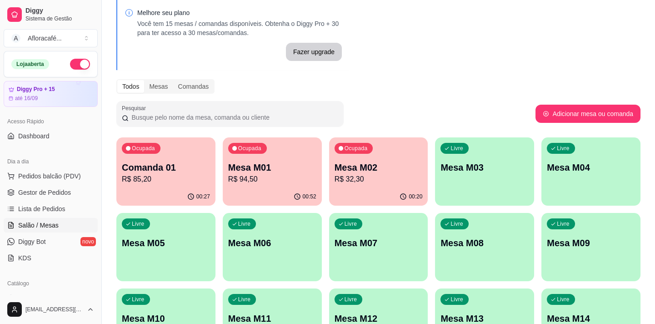
click at [341, 177] on p "R$ 32,30" at bounding box center [379, 179] width 88 height 11
click at [161, 174] on p "R$ 85,20" at bounding box center [166, 179] width 86 height 10
click at [169, 177] on p "R$ 85,20" at bounding box center [166, 179] width 88 height 11
click at [275, 187] on div "00:55" at bounding box center [272, 195] width 96 height 17
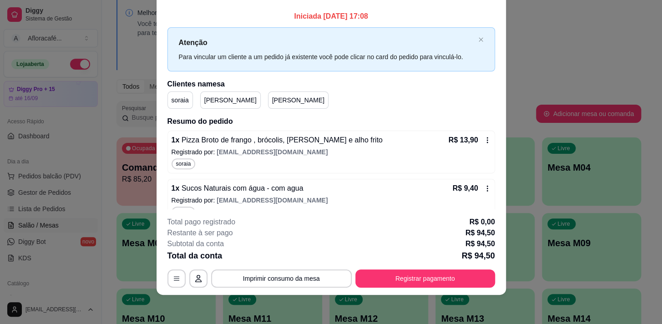
scroll to position [0, 0]
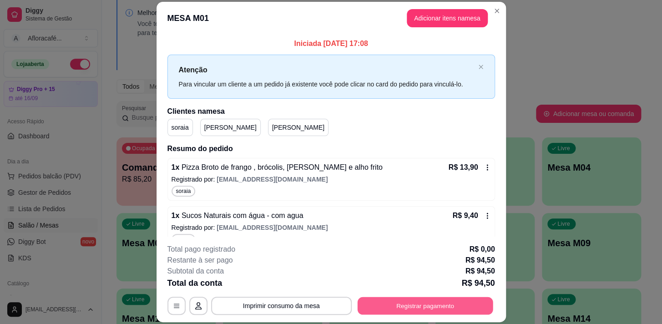
click at [409, 304] on button "Registrar pagamento" at bounding box center [425, 306] width 136 height 18
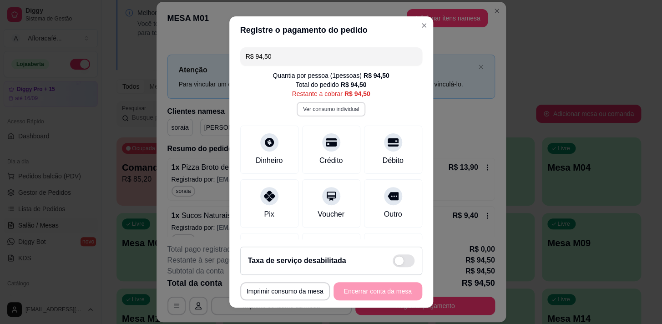
click at [326, 111] on button "Ver consumo individual" at bounding box center [331, 109] width 69 height 15
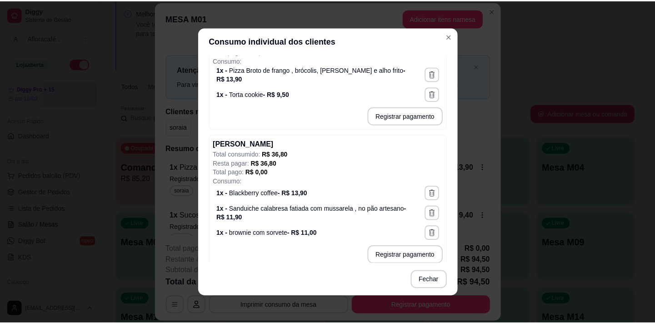
scroll to position [1, 0]
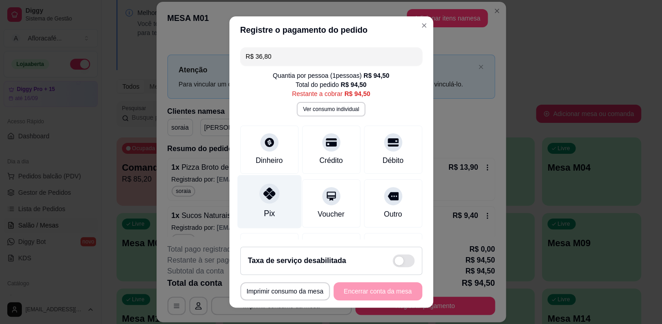
click at [265, 203] on div "Pix" at bounding box center [269, 201] width 64 height 53
click at [268, 197] on icon at bounding box center [269, 193] width 12 height 12
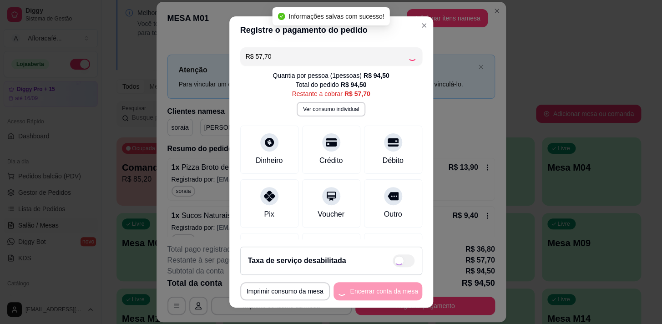
type input "R$ 0,00"
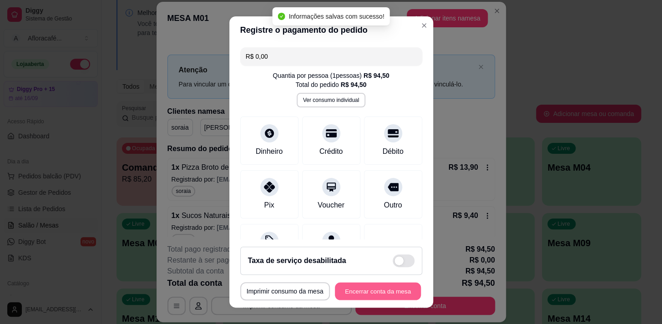
click at [351, 289] on button "Encerrar conta da mesa" at bounding box center [378, 291] width 86 height 18
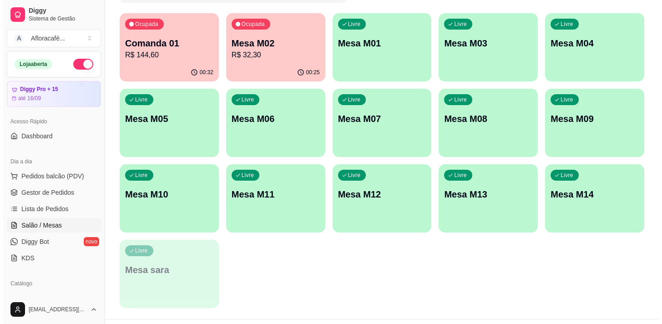
scroll to position [41, 0]
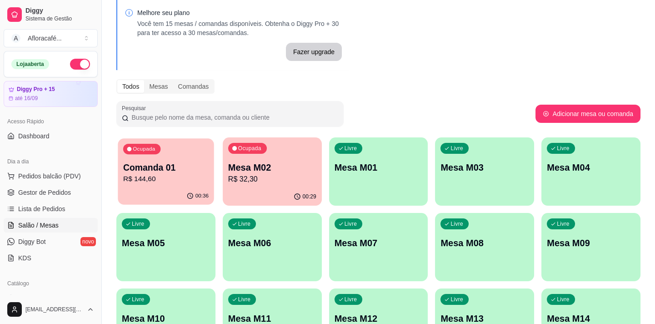
click at [166, 171] on p "Comanda 01" at bounding box center [166, 167] width 86 height 12
click at [268, 182] on p "R$ 32,30" at bounding box center [272, 179] width 88 height 11
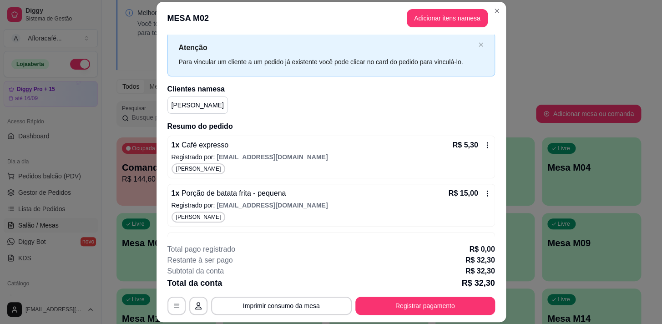
scroll to position [0, 0]
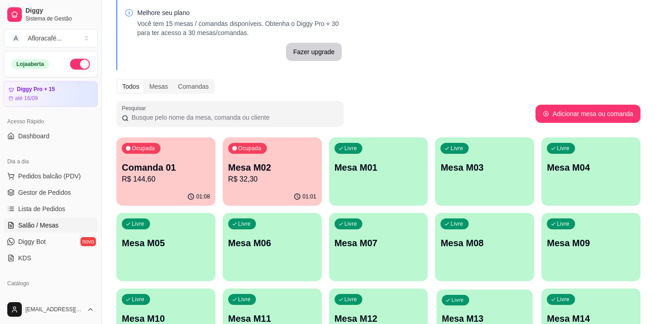
click at [337, 308] on div "Ocupada Comanda 01 R$ 144,60 01:08 Ocupada Mesa M02 R$ 32,30 01:01 Livre Mesa M…" at bounding box center [378, 284] width 524 height 295
click at [409, 319] on p "Mesa M12" at bounding box center [379, 318] width 88 height 13
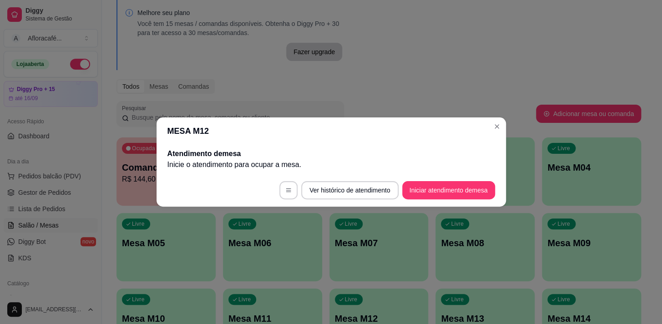
click at [489, 138] on header "MESA M12" at bounding box center [330, 130] width 349 height 27
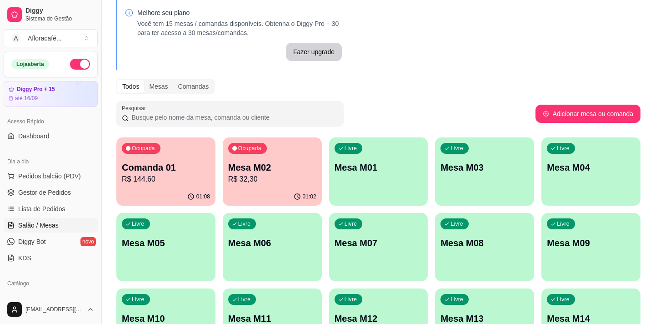
click at [152, 176] on p "R$ 144,60" at bounding box center [166, 179] width 88 height 11
click at [184, 161] on p "Comanda 01" at bounding box center [166, 167] width 88 height 13
click at [246, 178] on p "R$ 32,30" at bounding box center [272, 179] width 88 height 11
click at [160, 182] on p "R$ 144,60" at bounding box center [166, 179] width 86 height 10
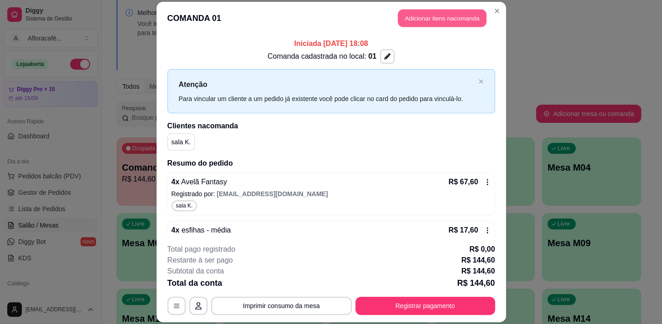
click at [429, 20] on button "Adicionar itens na comanda" at bounding box center [442, 18] width 89 height 18
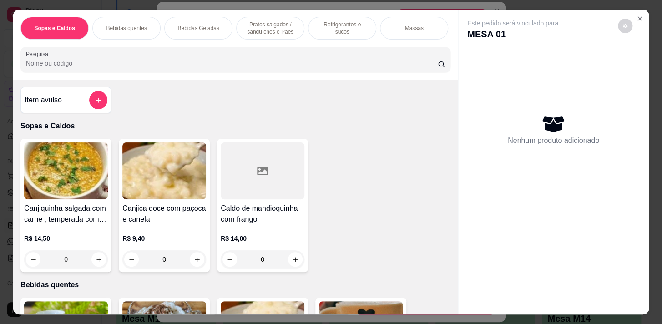
click at [336, 18] on div "Refrigerantes e sucos" at bounding box center [342, 28] width 68 height 23
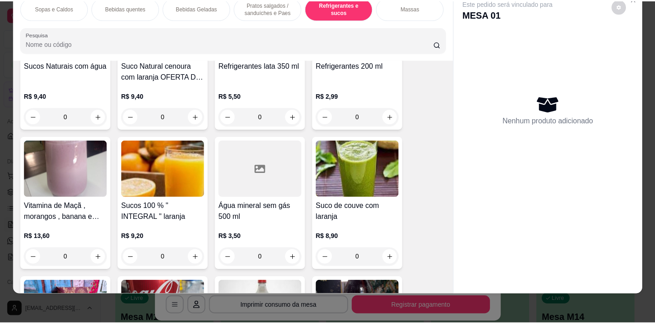
scroll to position [3771, 0]
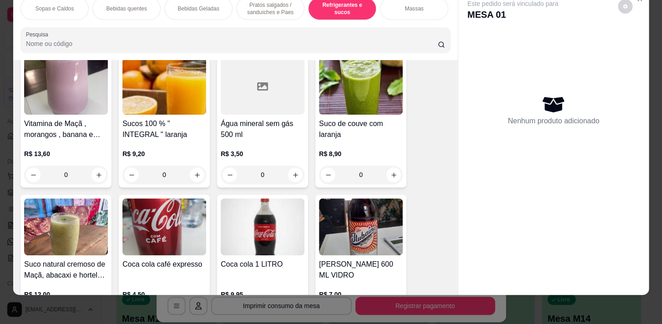
click at [290, 169] on div "0" at bounding box center [263, 175] width 84 height 18
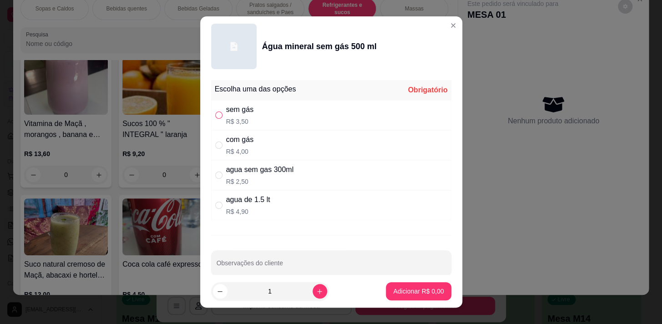
click at [215, 112] on input "" at bounding box center [218, 114] width 7 height 7
radio input "true"
click at [424, 292] on p "Adicionar R$ 3,50" at bounding box center [418, 291] width 50 height 9
type input "1"
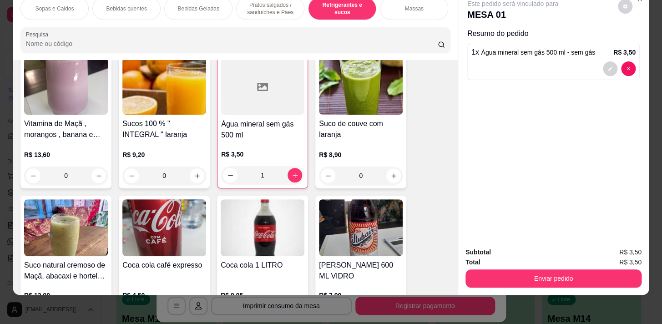
click at [291, 175] on div "1" at bounding box center [262, 175] width 83 height 18
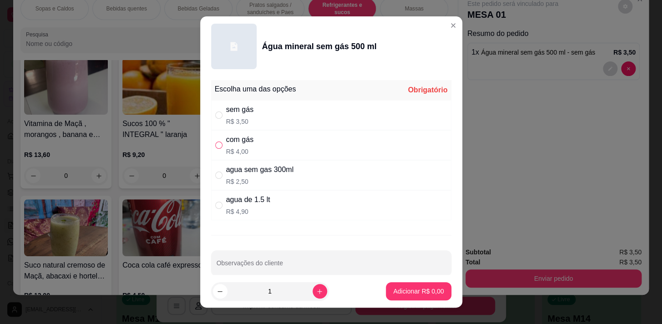
click at [215, 141] on label "" at bounding box center [218, 145] width 7 height 10
click at [215, 141] on input "" at bounding box center [218, 144] width 7 height 7
click at [215, 145] on input "" at bounding box center [218, 144] width 7 height 7
radio input "true"
click at [402, 287] on p "Adicionar R$ 4,00" at bounding box center [418, 291] width 50 height 9
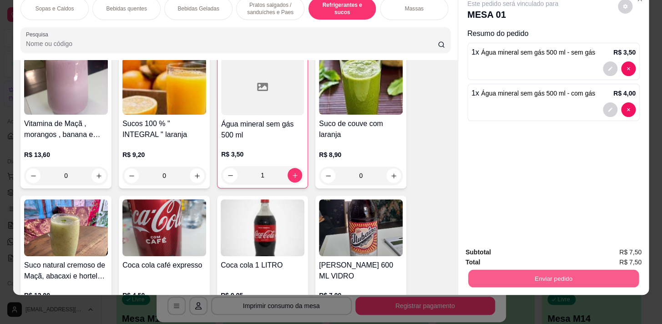
click at [520, 274] on button "Enviar pedido" at bounding box center [553, 278] width 171 height 18
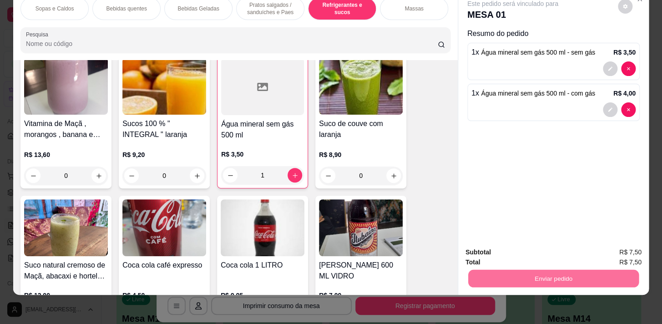
click at [547, 253] on button "Não registrar e enviar pedido" at bounding box center [523, 250] width 95 height 17
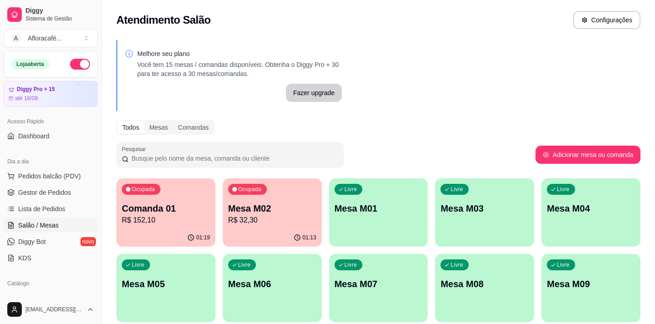
click at [182, 202] on p "Comanda 01" at bounding box center [166, 208] width 88 height 13
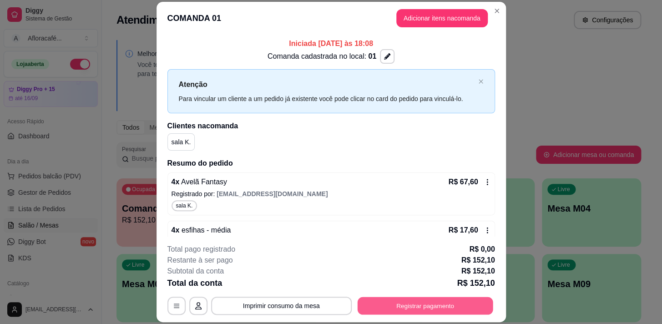
click at [401, 306] on button "Registrar pagamento" at bounding box center [425, 306] width 136 height 18
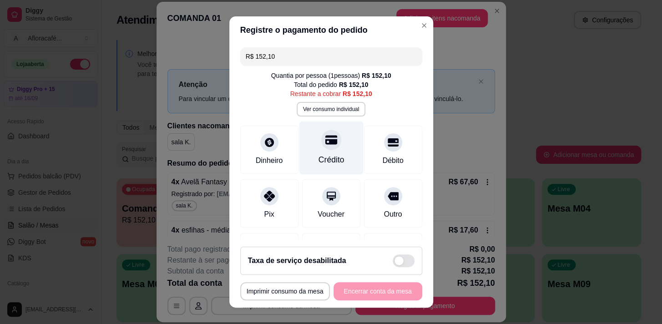
click at [316, 152] on div "Crédito" at bounding box center [331, 147] width 64 height 53
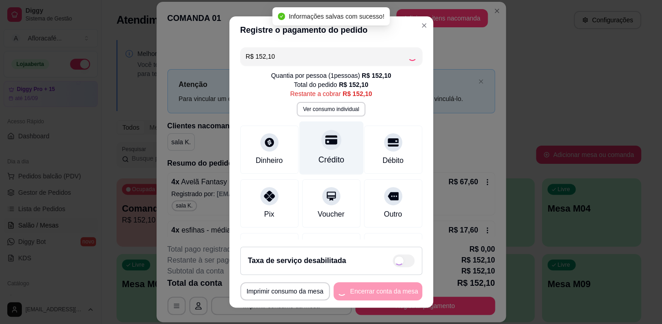
type input "R$ 0,00"
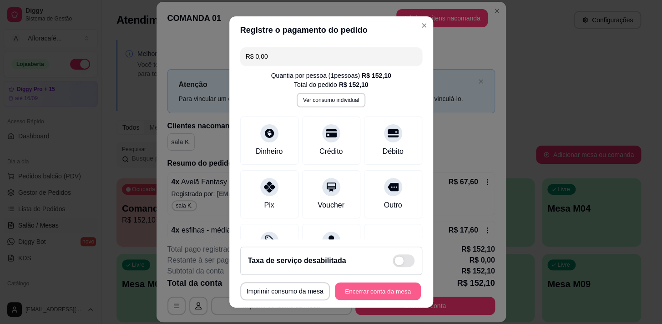
click at [393, 290] on button "Encerrar conta da mesa" at bounding box center [378, 291] width 86 height 18
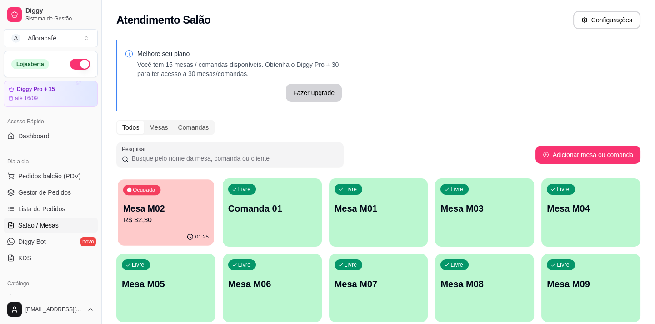
click at [151, 220] on p "R$ 32,30" at bounding box center [166, 220] width 86 height 10
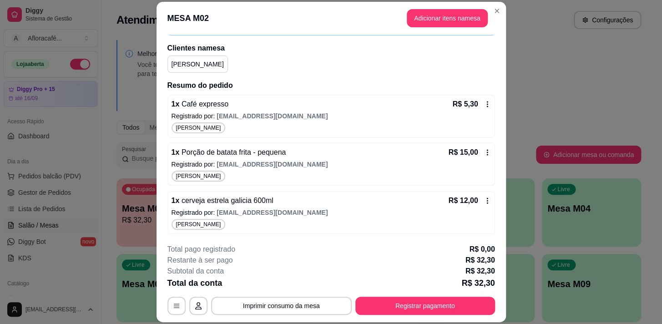
scroll to position [27, 0]
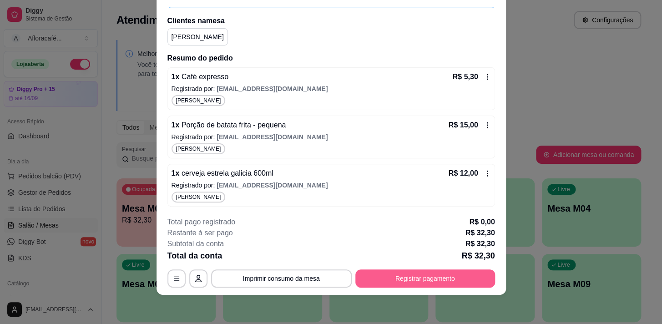
click at [416, 274] on button "Registrar pagamento" at bounding box center [425, 278] width 140 height 18
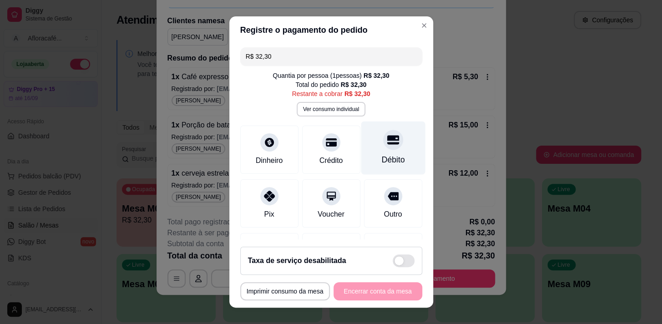
click at [387, 141] on icon at bounding box center [393, 140] width 12 height 12
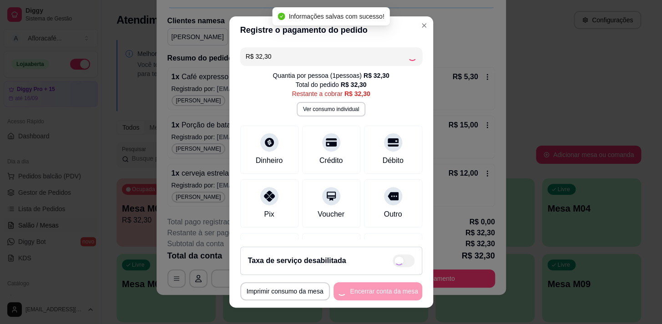
type input "R$ 0,00"
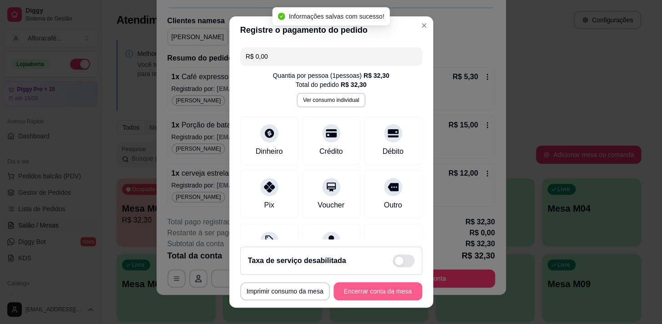
click at [362, 298] on button "Encerrar conta da mesa" at bounding box center [377, 291] width 89 height 18
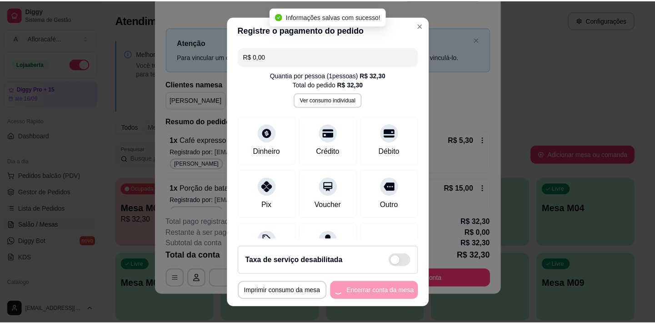
scroll to position [0, 0]
